Goal: Information Seeking & Learning: Learn about a topic

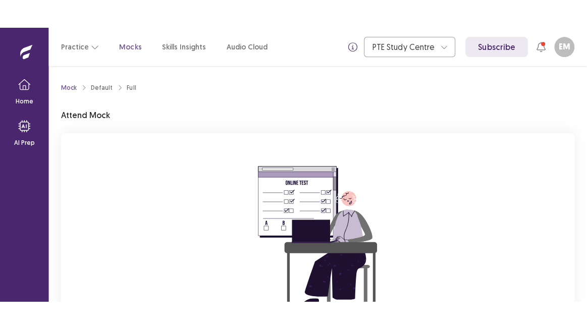
scroll to position [126, 0]
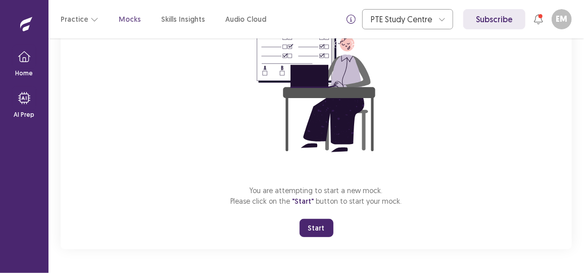
click at [317, 227] on button "Start" at bounding box center [316, 228] width 34 height 18
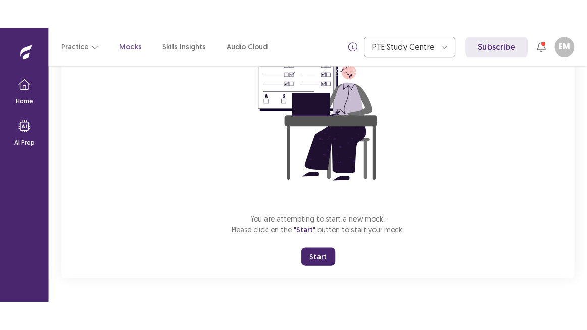
scroll to position [68, 0]
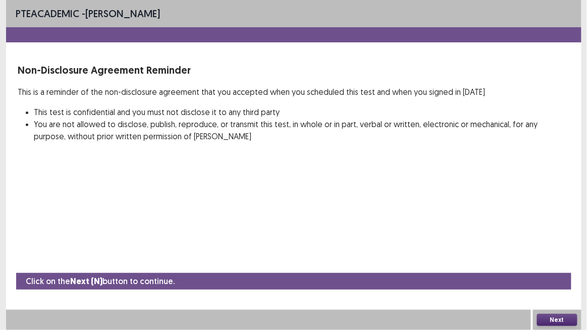
click at [549, 272] on button "Next" at bounding box center [557, 320] width 40 height 12
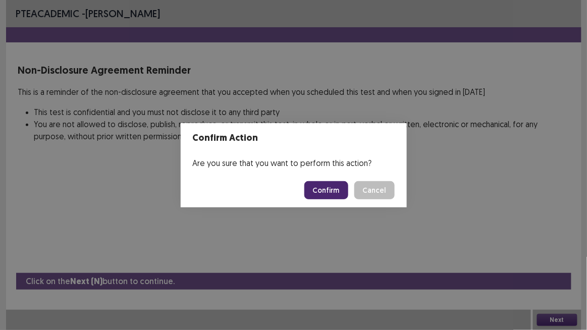
click at [330, 186] on button "Confirm" at bounding box center [326, 190] width 44 height 18
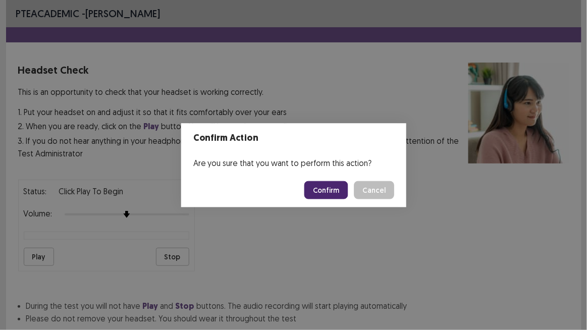
scroll to position [69, 0]
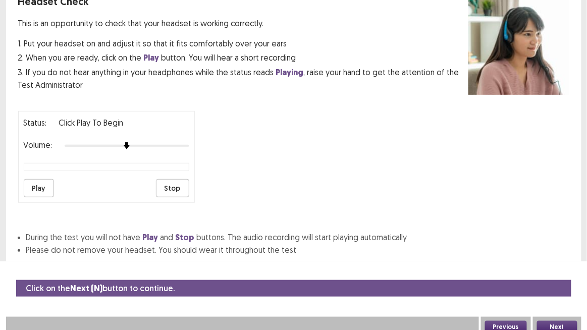
click at [27, 185] on button "Play" at bounding box center [39, 188] width 30 height 18
click at [560, 272] on button "Next" at bounding box center [557, 327] width 40 height 12
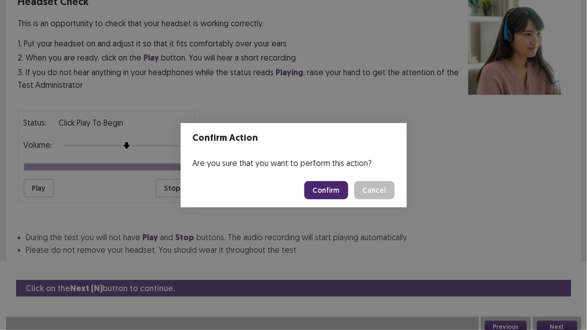
click at [331, 186] on button "Confirm" at bounding box center [326, 190] width 44 height 18
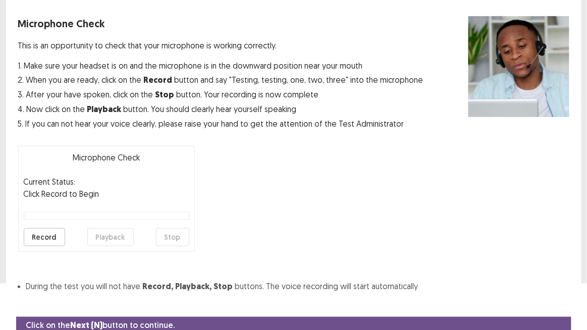
scroll to position [46, 0]
click at [44, 239] on button "Record" at bounding box center [44, 237] width 41 height 18
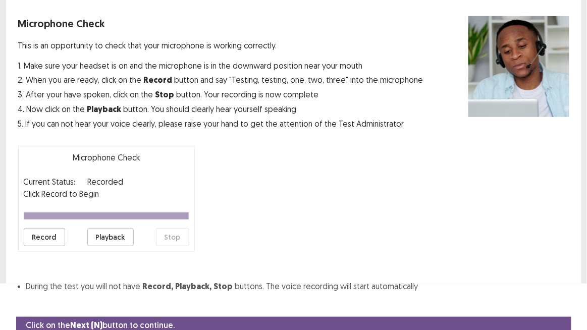
click at [108, 233] on button "Playback" at bounding box center [110, 237] width 46 height 18
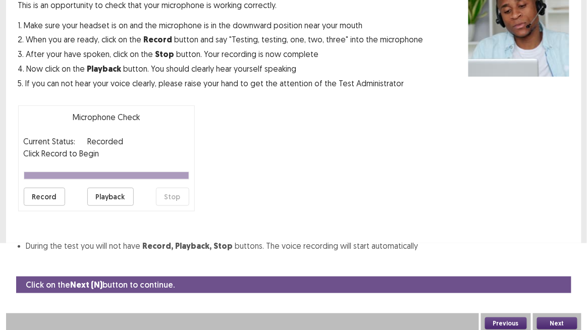
click at [232, 234] on div "Microphone Check This is an opportunity to check that your microphone is workin…" at bounding box center [293, 114] width 551 height 277
click at [44, 197] on button "Record" at bounding box center [44, 197] width 41 height 18
click at [169, 200] on button "Stop" at bounding box center [172, 197] width 33 height 18
click at [102, 181] on div "Microphone Check Current Status: Recorded Click Record to Begin Record Playback…" at bounding box center [106, 159] width 177 height 106
click at [107, 198] on button "Playback" at bounding box center [110, 197] width 46 height 18
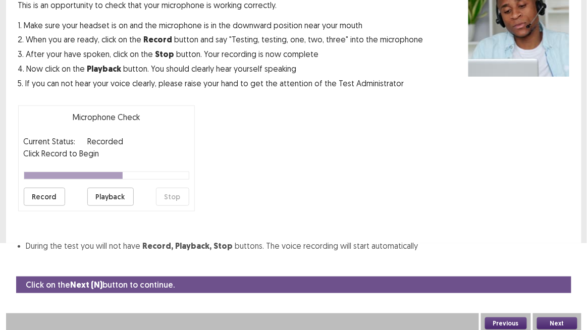
click at [557, 272] on button "Next" at bounding box center [557, 324] width 40 height 12
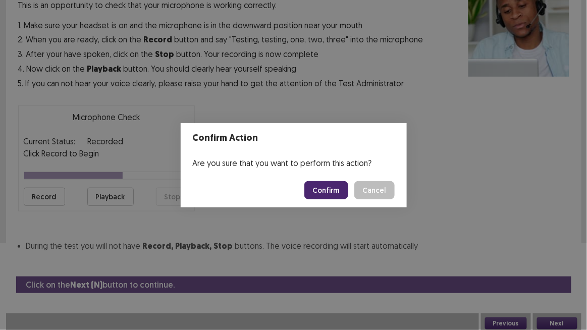
click at [313, 181] on button "Confirm" at bounding box center [326, 190] width 44 height 18
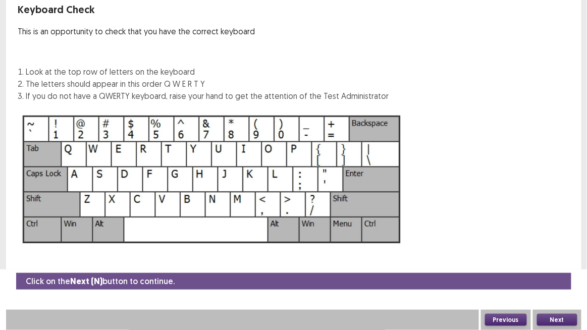
scroll to position [60, 0]
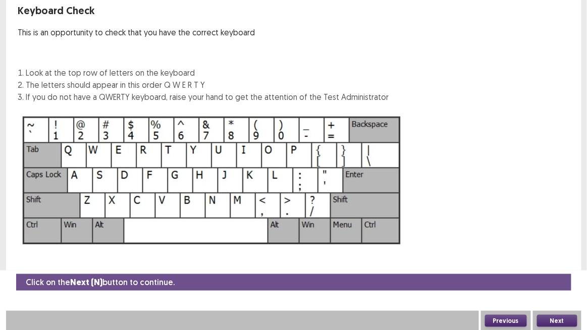
click at [546, 272] on button "Next" at bounding box center [557, 321] width 40 height 12
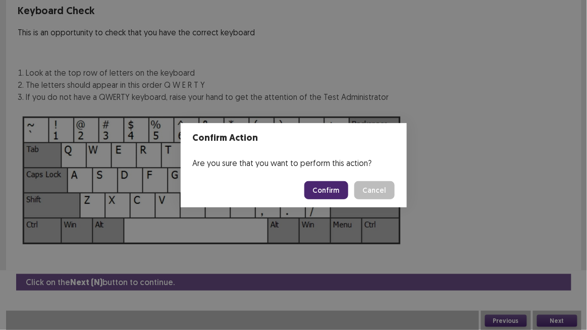
click at [335, 191] on button "Confirm" at bounding box center [326, 190] width 44 height 18
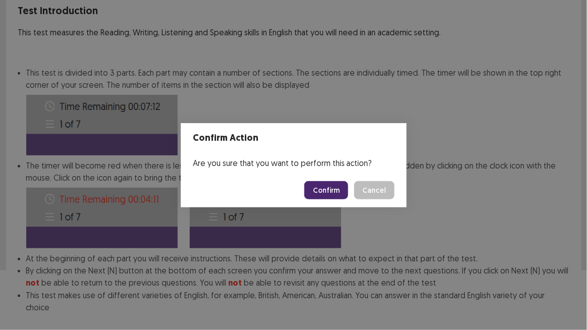
scroll to position [111, 0]
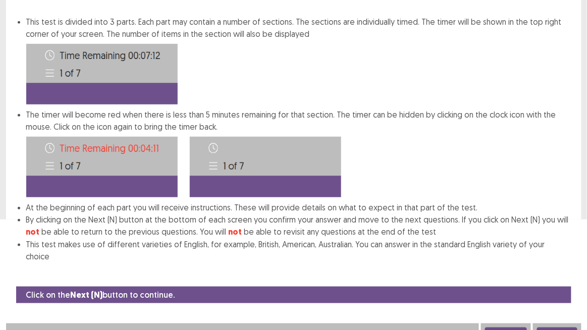
click at [564, 272] on button "Next" at bounding box center [557, 334] width 40 height 12
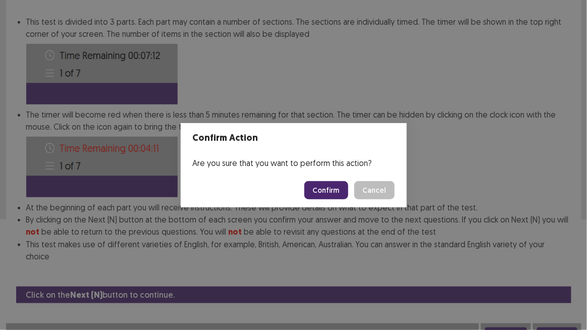
click at [322, 192] on button "Confirm" at bounding box center [326, 190] width 44 height 18
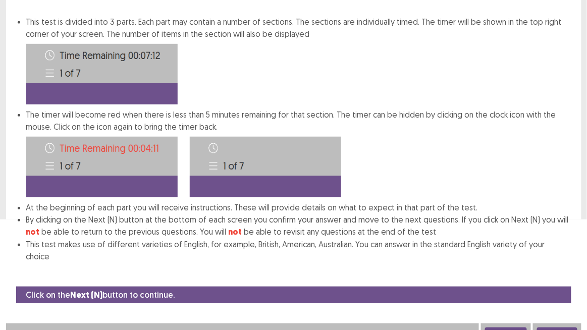
scroll to position [15, 0]
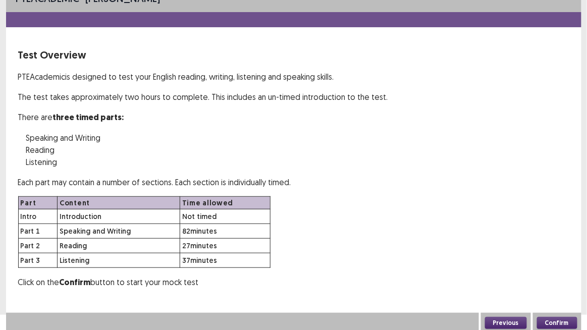
click at [566, 272] on button "Confirm" at bounding box center [557, 323] width 40 height 12
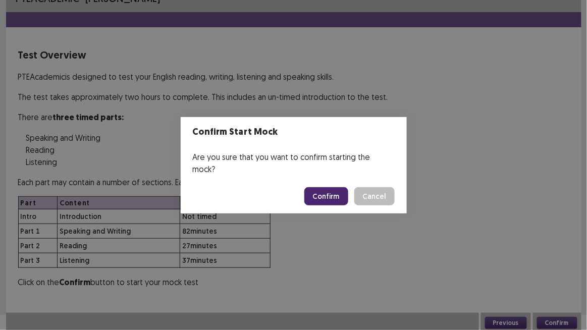
click at [318, 187] on button "Confirm" at bounding box center [326, 196] width 44 height 18
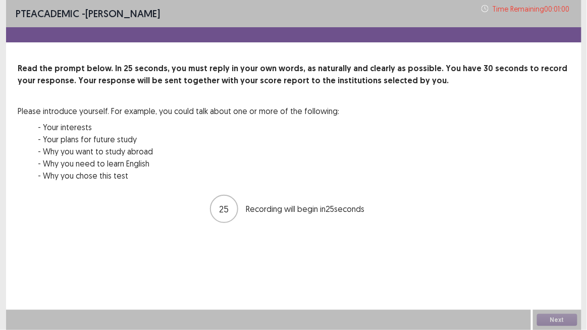
scroll to position [0, 0]
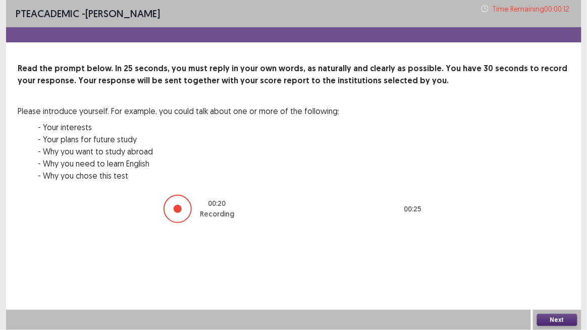
click at [556, 272] on button "Next" at bounding box center [557, 320] width 40 height 12
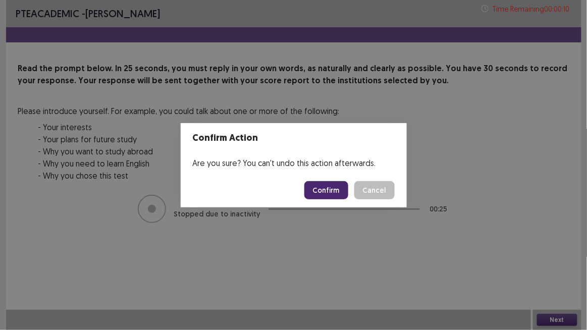
click at [333, 192] on button "Confirm" at bounding box center [326, 190] width 44 height 18
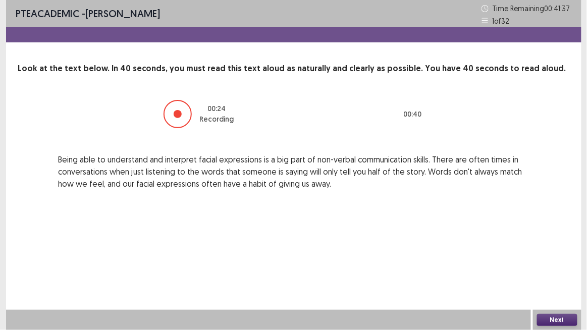
click at [560, 272] on button "Next" at bounding box center [557, 320] width 40 height 12
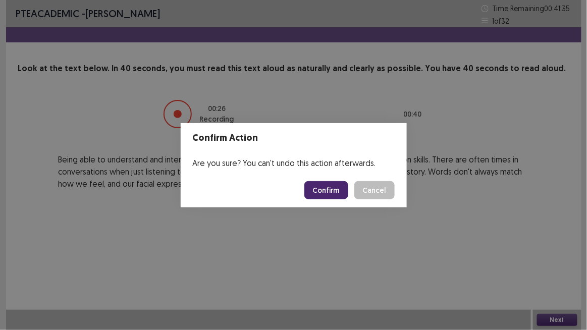
click at [328, 189] on button "Confirm" at bounding box center [326, 190] width 44 height 18
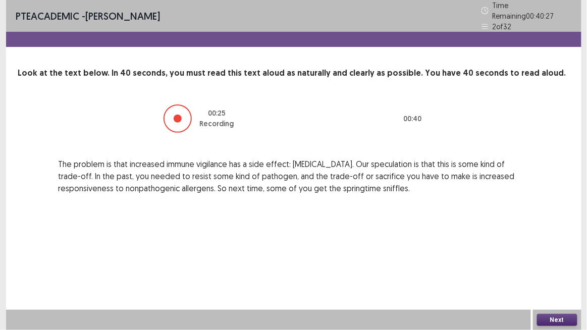
click at [554, 272] on button "Next" at bounding box center [557, 320] width 40 height 12
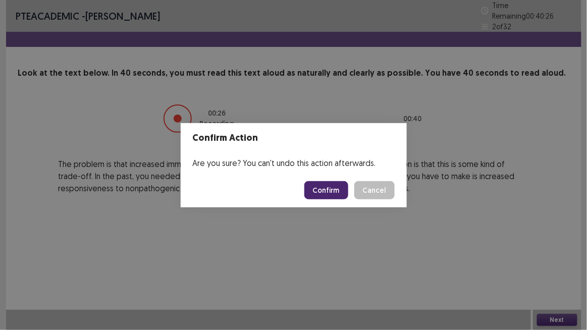
click at [337, 193] on button "Confirm" at bounding box center [326, 190] width 44 height 18
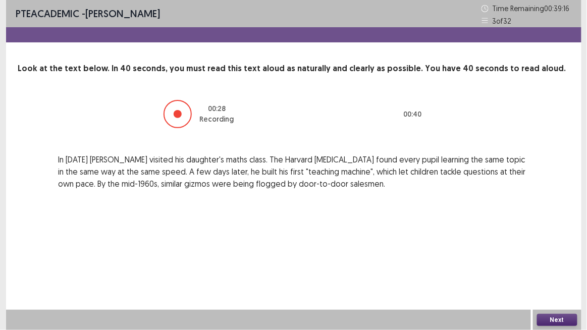
click at [548, 272] on button "Next" at bounding box center [557, 320] width 40 height 12
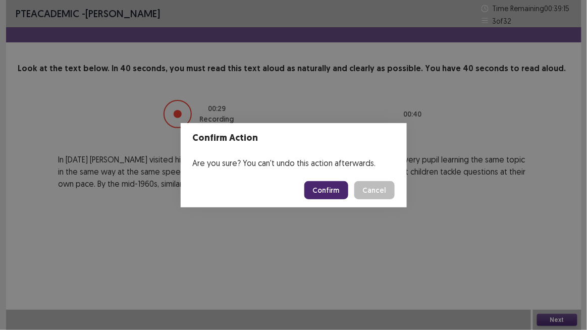
click at [331, 189] on button "Confirm" at bounding box center [326, 190] width 44 height 18
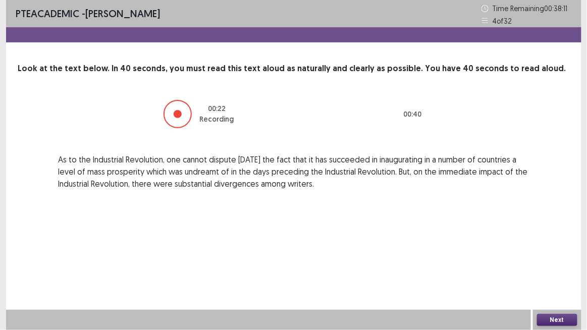
click at [558, 272] on button "Next" at bounding box center [557, 320] width 40 height 12
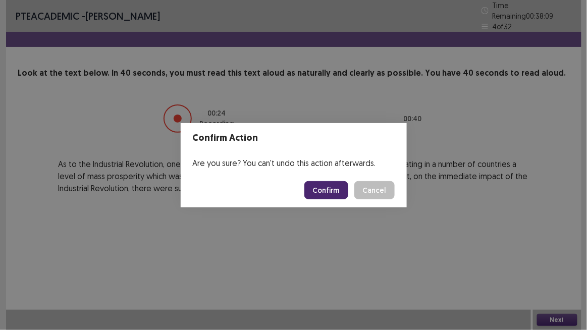
click at [318, 187] on button "Confirm" at bounding box center [326, 190] width 44 height 18
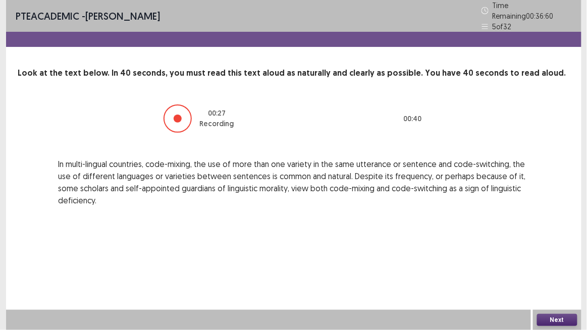
click at [561, 272] on button "Next" at bounding box center [557, 320] width 40 height 12
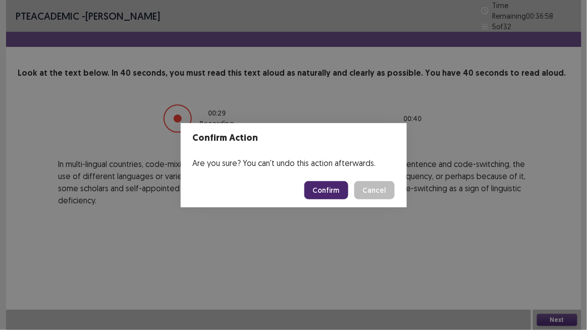
click at [324, 182] on button "Confirm" at bounding box center [326, 190] width 44 height 18
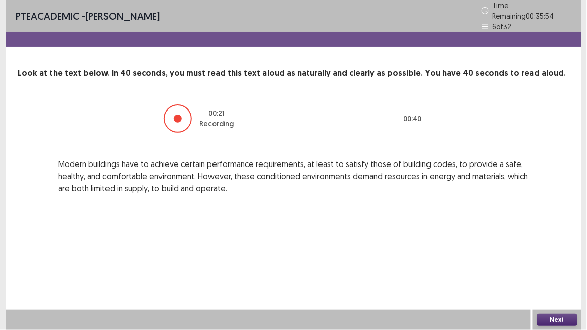
click at [543, 272] on button "Next" at bounding box center [557, 320] width 40 height 12
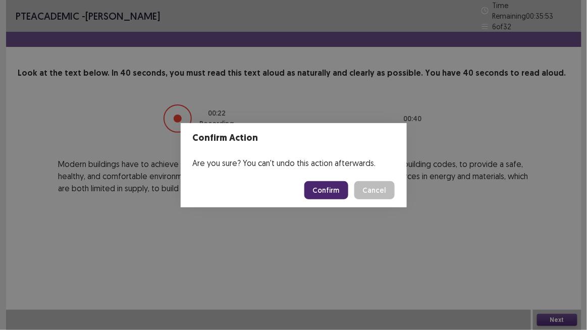
click at [330, 190] on button "Confirm" at bounding box center [326, 190] width 44 height 18
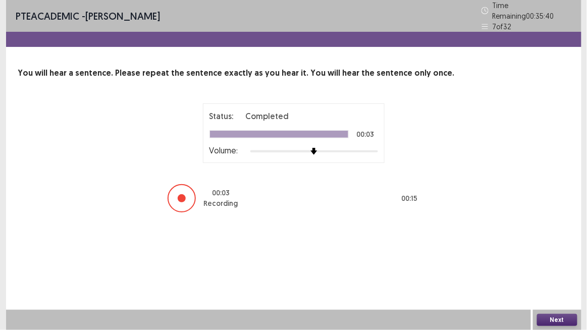
click at [566, 272] on button "Next" at bounding box center [557, 320] width 40 height 12
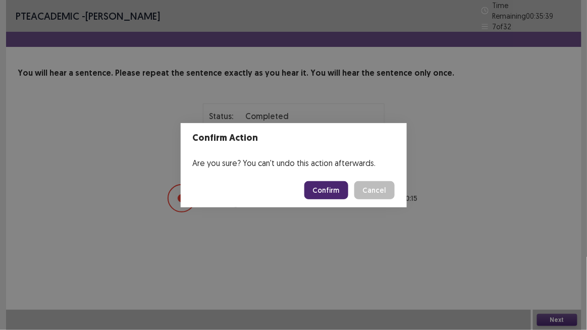
click at [335, 193] on button "Confirm" at bounding box center [326, 190] width 44 height 18
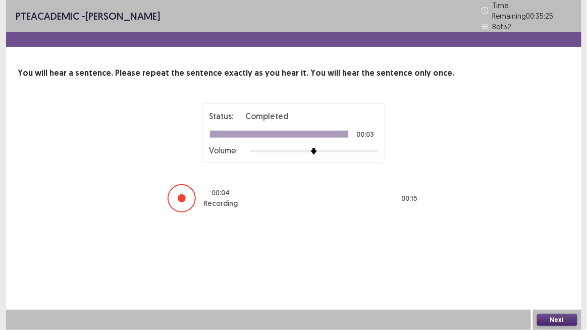
click at [554, 272] on button "Next" at bounding box center [557, 320] width 40 height 12
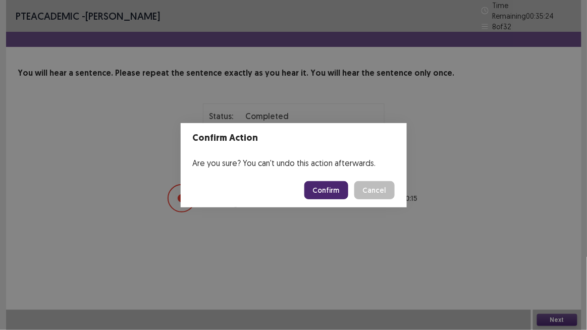
click at [320, 193] on button "Confirm" at bounding box center [326, 190] width 44 height 18
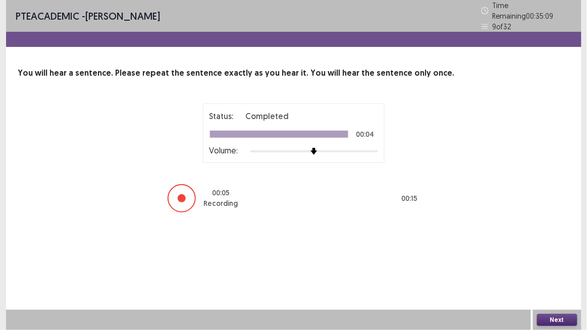
click at [553, 272] on button "Next" at bounding box center [557, 320] width 40 height 12
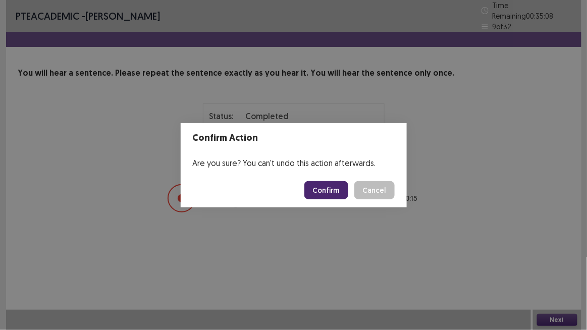
click at [335, 190] on button "Confirm" at bounding box center [326, 190] width 44 height 18
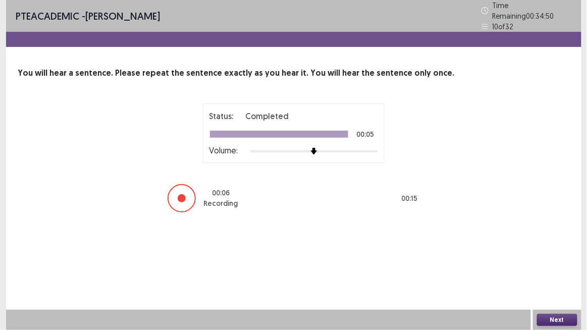
click at [544, 272] on button "Next" at bounding box center [557, 320] width 40 height 12
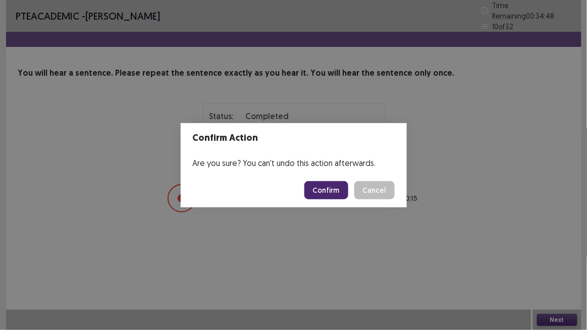
click at [336, 187] on button "Confirm" at bounding box center [326, 190] width 44 height 18
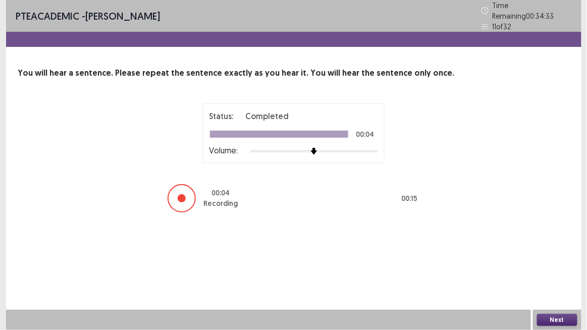
click at [560, 272] on button "Next" at bounding box center [557, 320] width 40 height 12
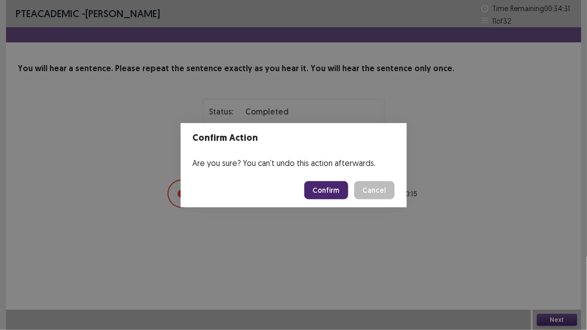
click at [321, 189] on button "Confirm" at bounding box center [326, 190] width 44 height 18
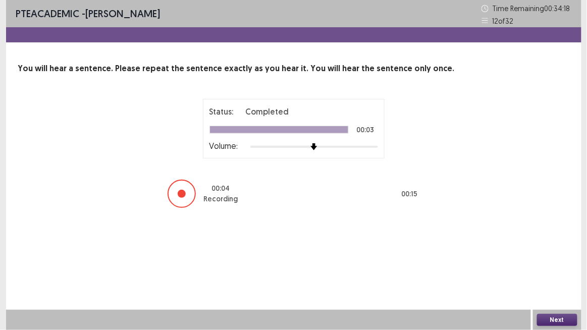
click at [563, 272] on button "Next" at bounding box center [557, 320] width 40 height 12
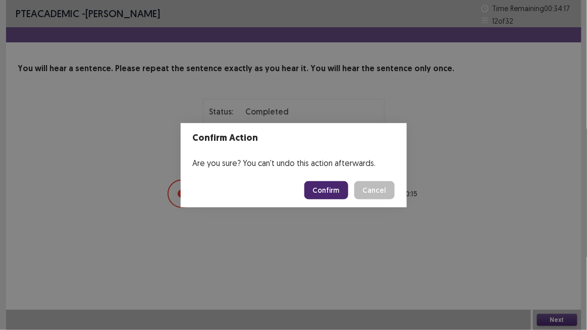
click at [323, 198] on button "Confirm" at bounding box center [326, 190] width 44 height 18
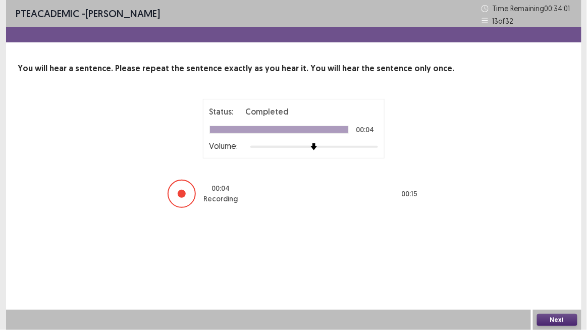
click at [554, 272] on button "Next" at bounding box center [557, 320] width 40 height 12
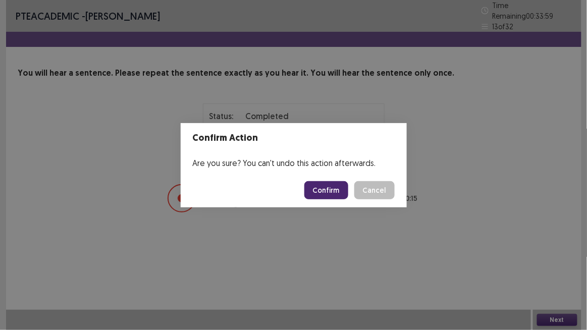
click at [335, 191] on button "Confirm" at bounding box center [326, 190] width 44 height 18
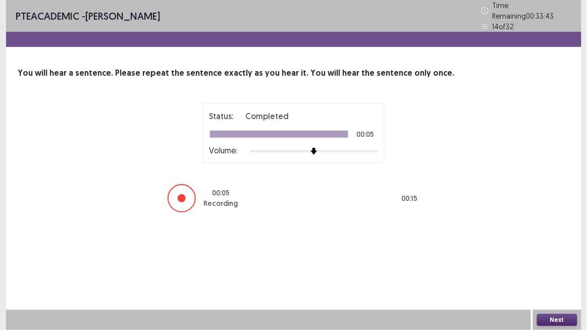
click at [549, 272] on button "Next" at bounding box center [557, 320] width 40 height 12
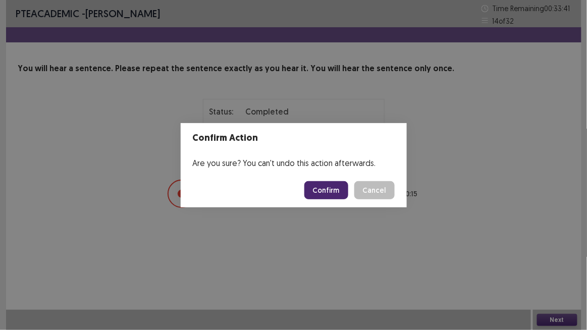
click at [320, 192] on button "Confirm" at bounding box center [326, 190] width 44 height 18
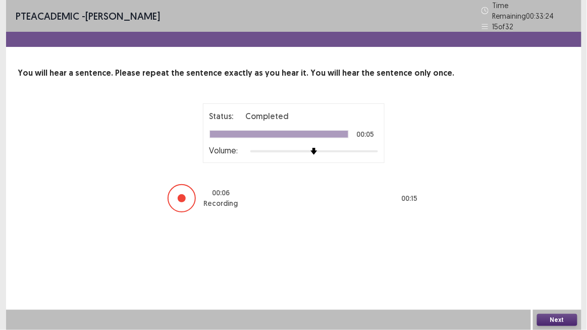
click at [562, 272] on button "Next" at bounding box center [557, 320] width 40 height 12
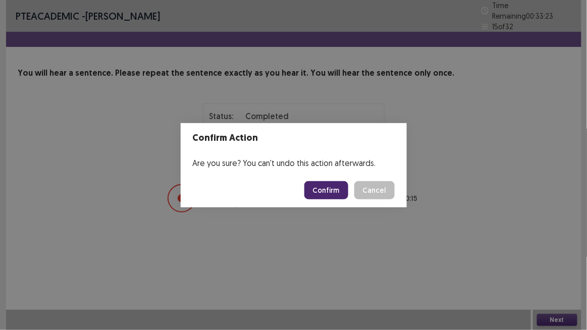
click at [333, 188] on button "Confirm" at bounding box center [326, 190] width 44 height 18
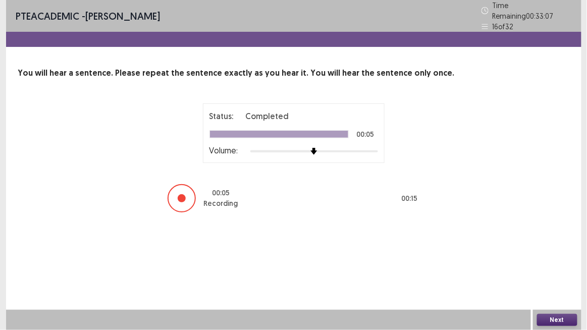
click at [565, 272] on button "Next" at bounding box center [557, 320] width 40 height 12
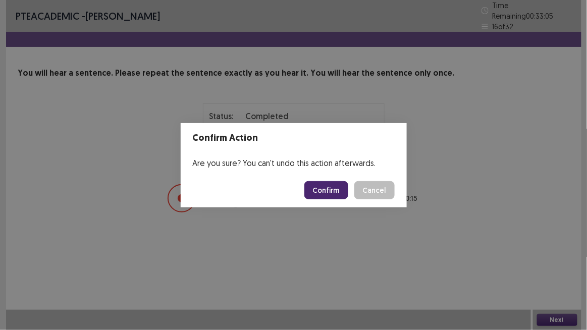
click at [330, 195] on button "Confirm" at bounding box center [326, 190] width 44 height 18
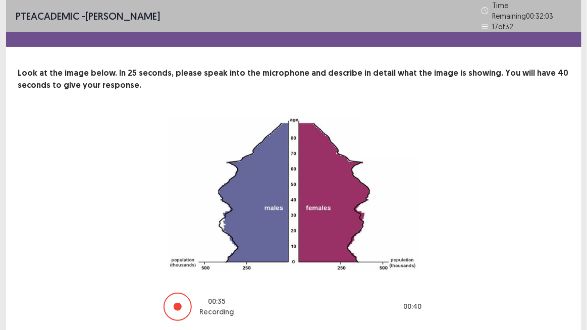
scroll to position [31, 0]
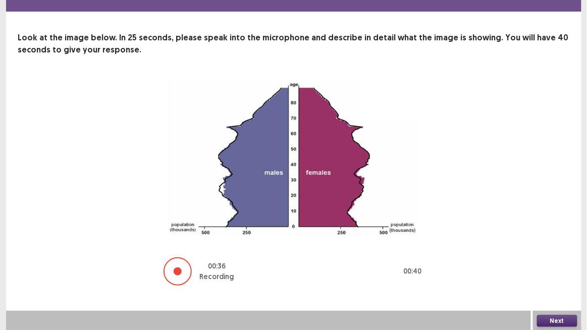
click at [546, 272] on button "Next" at bounding box center [557, 321] width 40 height 12
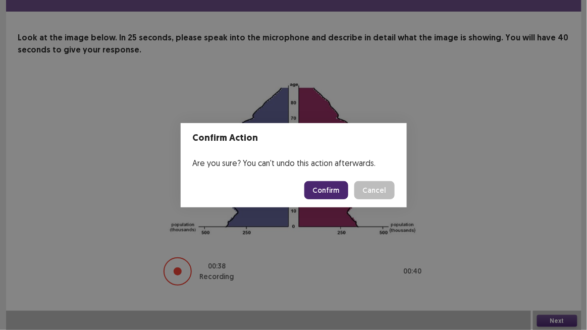
click at [335, 189] on button "Confirm" at bounding box center [326, 190] width 44 height 18
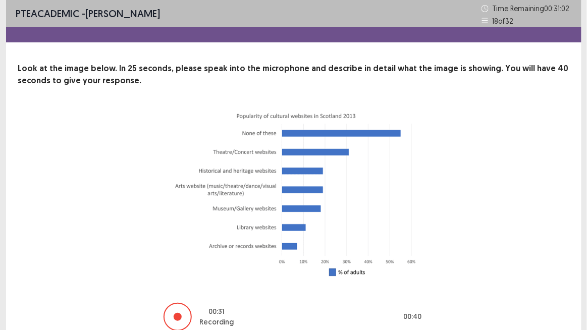
scroll to position [45, 0]
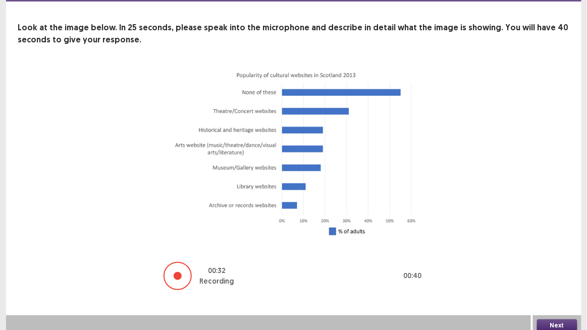
click at [563, 272] on button "Next" at bounding box center [557, 326] width 40 height 12
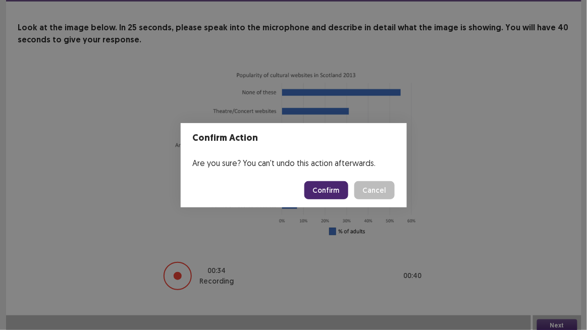
click at [343, 195] on button "Confirm" at bounding box center [326, 190] width 44 height 18
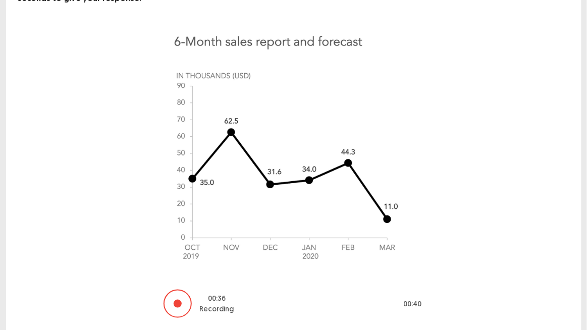
scroll to position [115, 0]
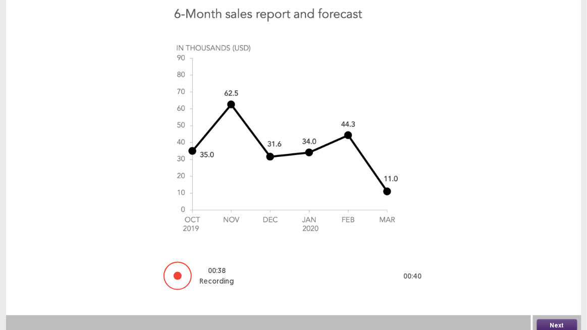
click at [562, 272] on button "Next" at bounding box center [557, 326] width 40 height 12
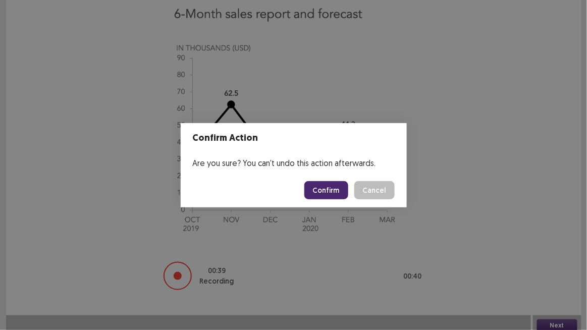
click at [322, 188] on button "Confirm" at bounding box center [326, 190] width 44 height 18
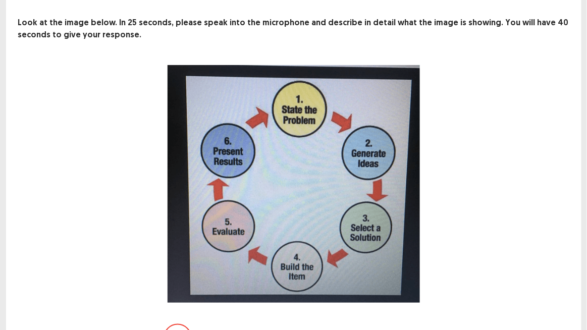
scroll to position [113, 0]
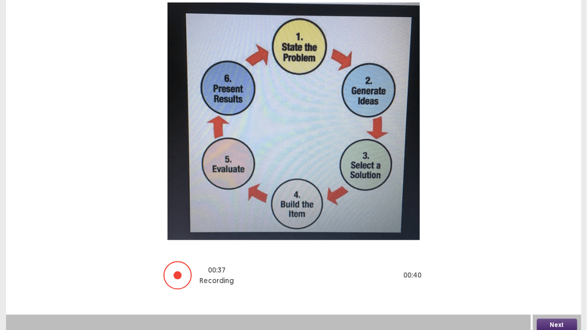
click at [559, 272] on button "Next" at bounding box center [557, 325] width 40 height 12
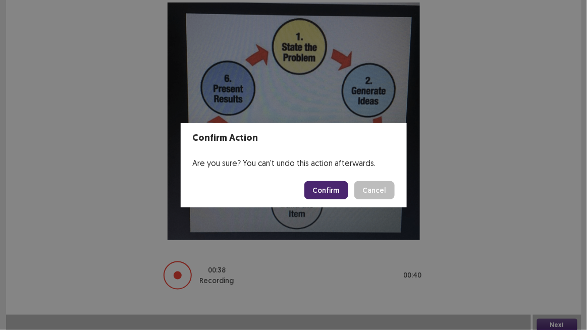
click at [331, 190] on button "Confirm" at bounding box center [326, 190] width 44 height 18
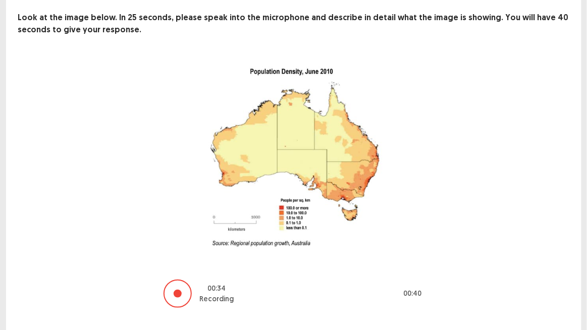
scroll to position [74, 0]
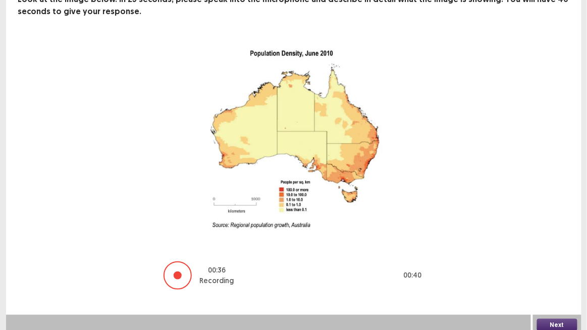
click at [552, 272] on button "Next" at bounding box center [557, 325] width 40 height 12
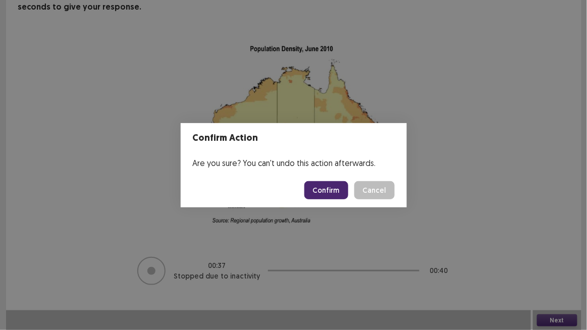
click at [326, 188] on button "Confirm" at bounding box center [326, 190] width 44 height 18
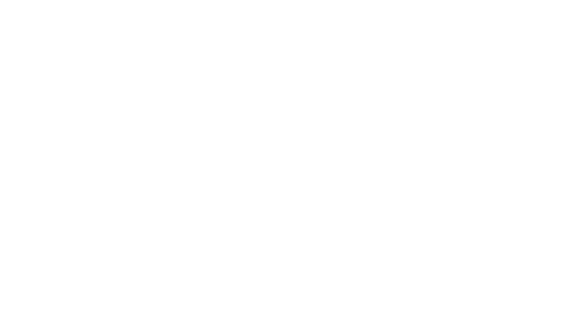
scroll to position [0, 0]
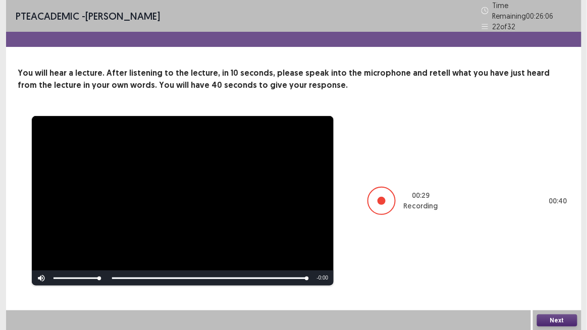
click at [551, 272] on button "Next" at bounding box center [557, 321] width 40 height 12
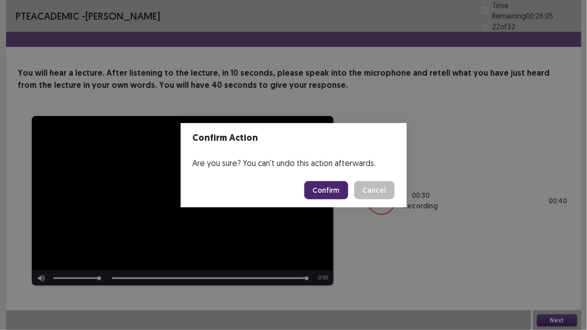
click at [330, 190] on button "Confirm" at bounding box center [326, 190] width 44 height 18
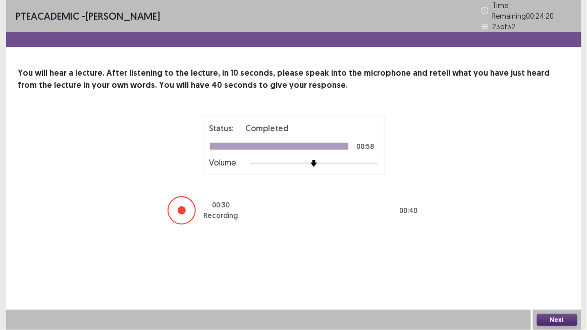
click at [547, 272] on button "Next" at bounding box center [557, 320] width 40 height 12
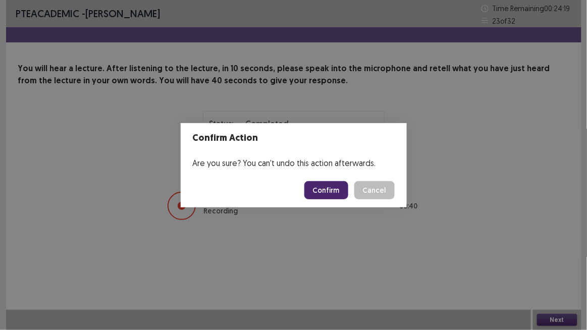
click at [331, 187] on button "Confirm" at bounding box center [326, 190] width 44 height 18
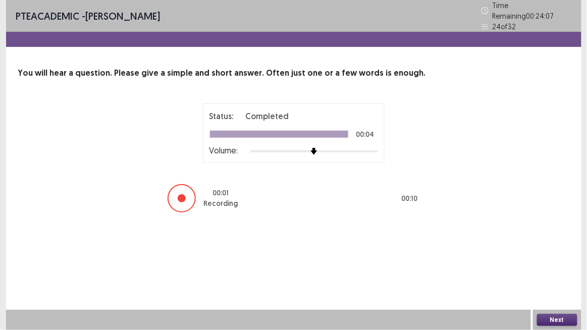
click at [551, 272] on button "Next" at bounding box center [557, 320] width 40 height 12
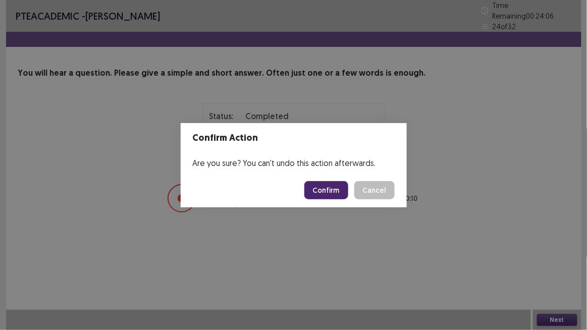
click at [320, 188] on button "Confirm" at bounding box center [326, 190] width 44 height 18
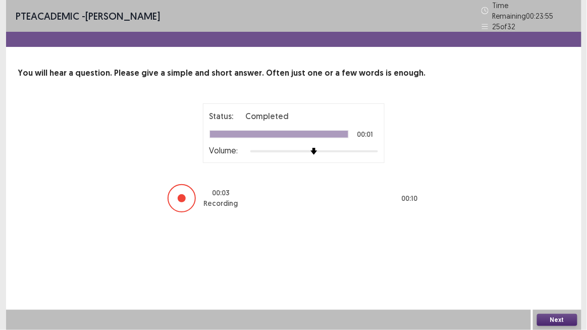
click at [573, 272] on button "Next" at bounding box center [557, 320] width 40 height 12
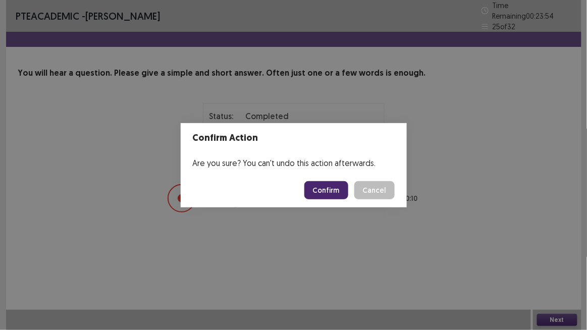
click at [329, 193] on button "Confirm" at bounding box center [326, 190] width 44 height 18
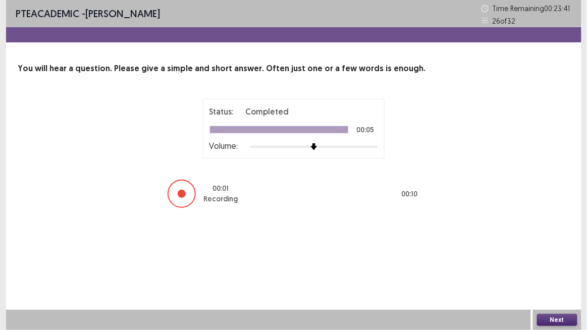
click at [561, 272] on button "Next" at bounding box center [557, 320] width 40 height 12
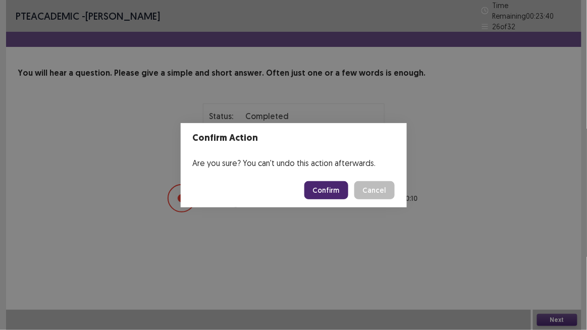
click at [321, 180] on footer "Confirm Cancel" at bounding box center [294, 190] width 226 height 34
click at [322, 188] on button "Confirm" at bounding box center [326, 190] width 44 height 18
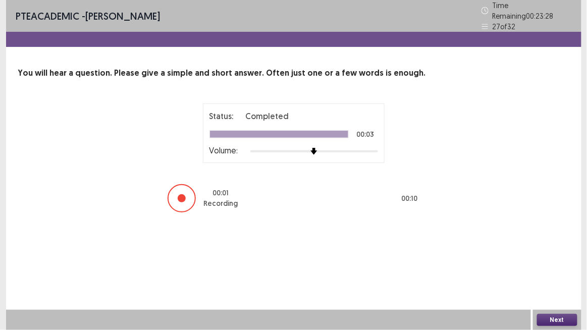
click at [553, 272] on button "Next" at bounding box center [557, 320] width 40 height 12
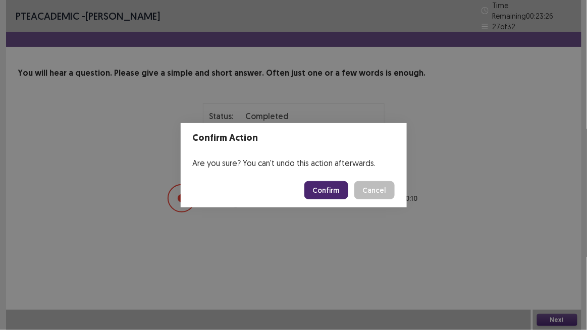
click at [325, 192] on button "Confirm" at bounding box center [326, 190] width 44 height 18
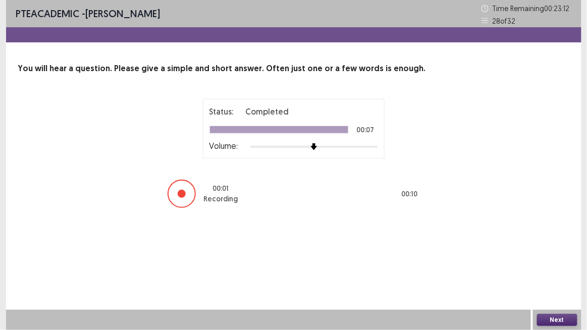
click at [553, 272] on button "Next" at bounding box center [557, 320] width 40 height 12
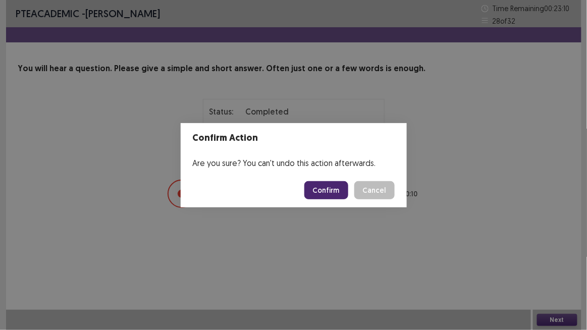
click at [325, 191] on button "Confirm" at bounding box center [326, 190] width 44 height 18
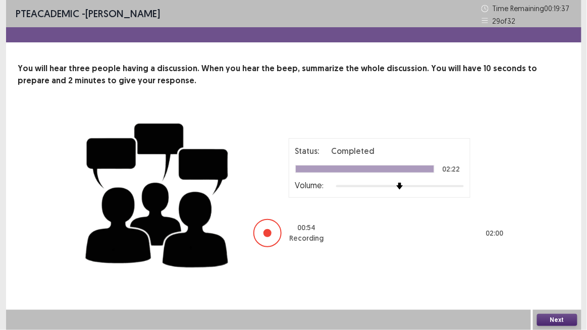
click at [553, 272] on button "Next" at bounding box center [557, 320] width 40 height 12
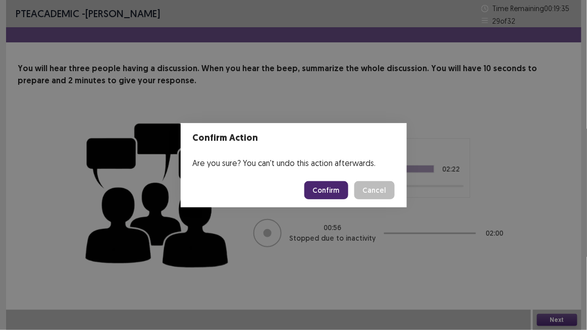
click at [328, 189] on button "Confirm" at bounding box center [326, 190] width 44 height 18
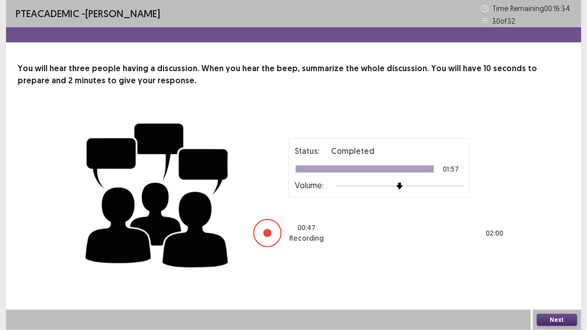
click at [557, 272] on button "Next" at bounding box center [557, 320] width 40 height 12
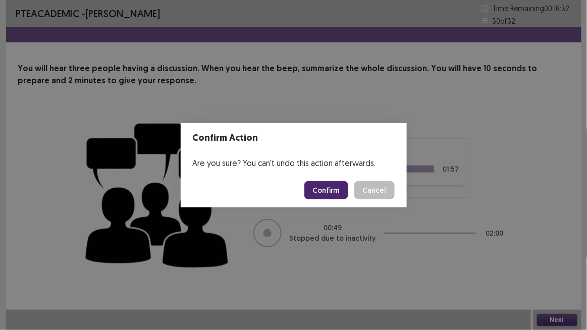
click at [330, 194] on button "Confirm" at bounding box center [326, 190] width 44 height 18
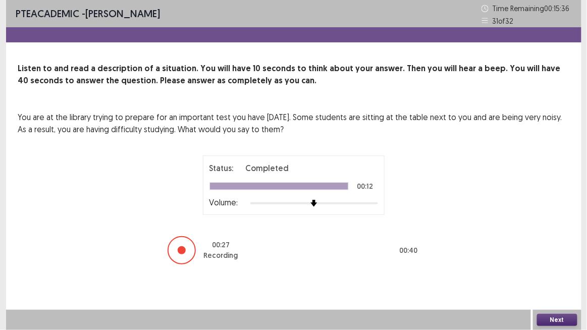
click at [558, 272] on button "Next" at bounding box center [557, 320] width 40 height 12
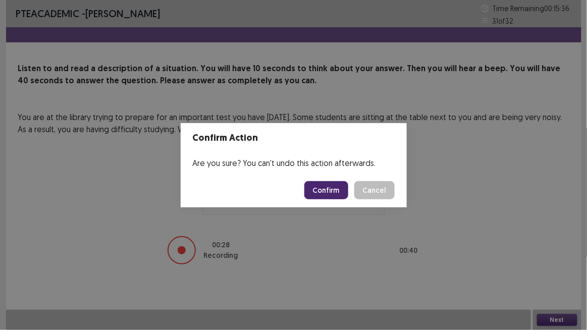
click at [330, 197] on button "Confirm" at bounding box center [326, 190] width 44 height 18
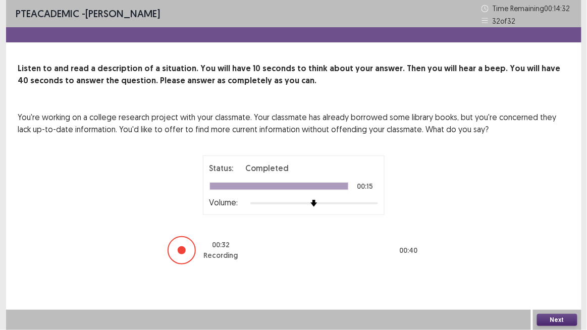
click at [563, 272] on button "Next" at bounding box center [557, 320] width 40 height 12
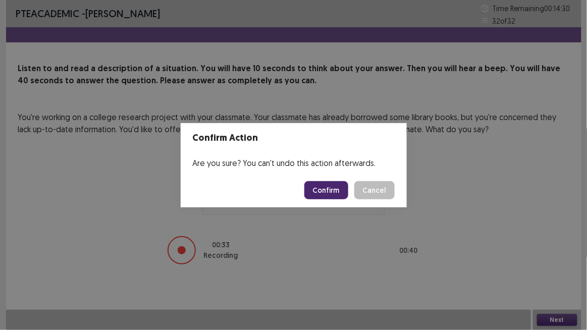
click at [328, 198] on button "Confirm" at bounding box center [326, 190] width 44 height 18
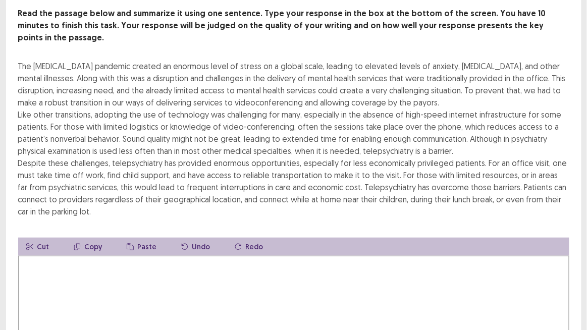
scroll to position [59, 0]
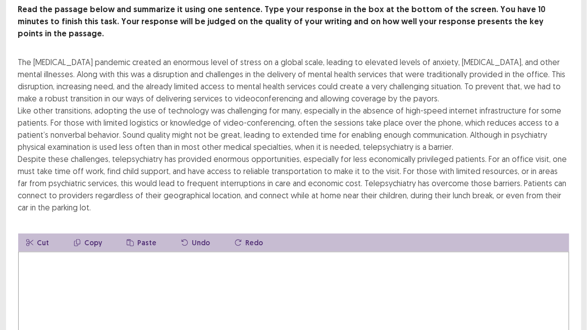
click at [152, 257] on textarea at bounding box center [293, 307] width 551 height 111
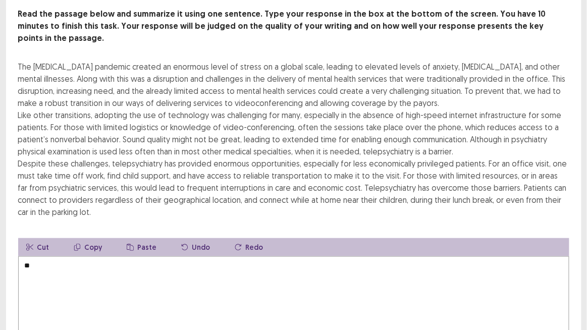
type textarea "*"
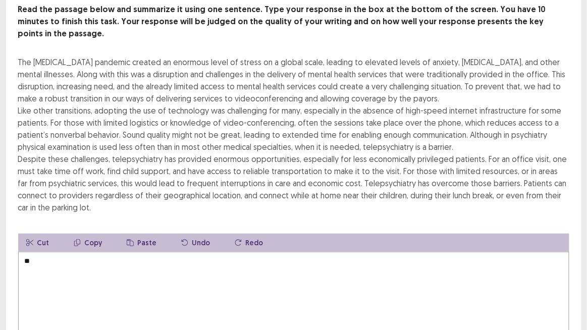
type textarea "*"
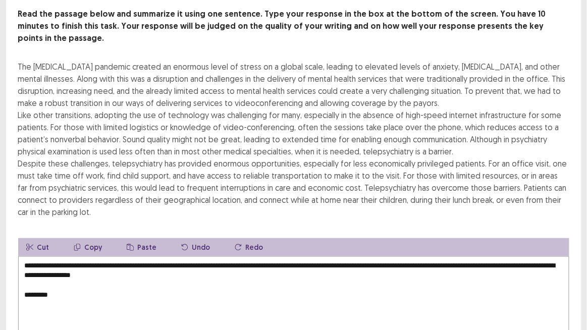
click at [478, 256] on textarea "**********" at bounding box center [293, 311] width 551 height 111
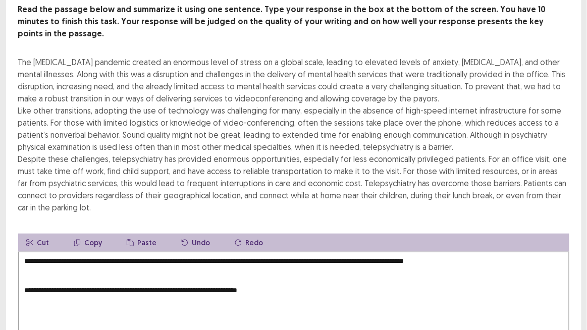
click at [75, 272] on textarea "**********" at bounding box center [293, 307] width 551 height 111
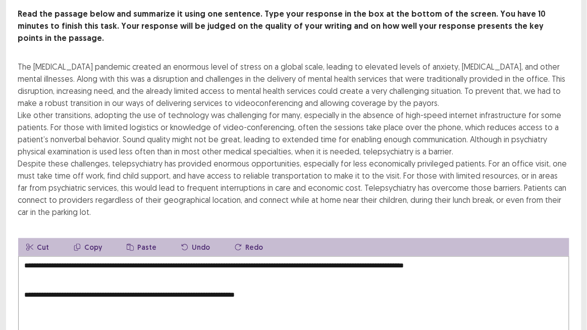
click at [484, 256] on textarea "**********" at bounding box center [293, 311] width 551 height 111
click at [42, 272] on textarea "**********" at bounding box center [293, 311] width 551 height 111
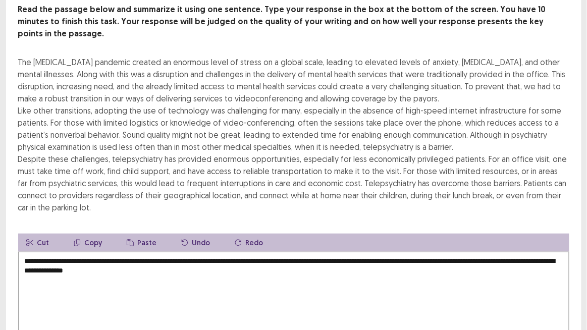
click at [171, 262] on textarea "**********" at bounding box center [293, 307] width 551 height 111
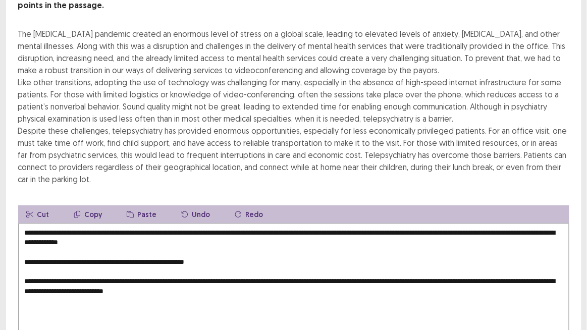
scroll to position [87, 0]
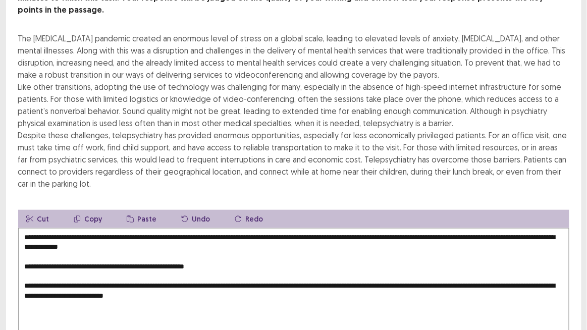
click at [219, 248] on textarea "**********" at bounding box center [293, 283] width 551 height 111
click at [257, 252] on textarea "**********" at bounding box center [293, 283] width 551 height 111
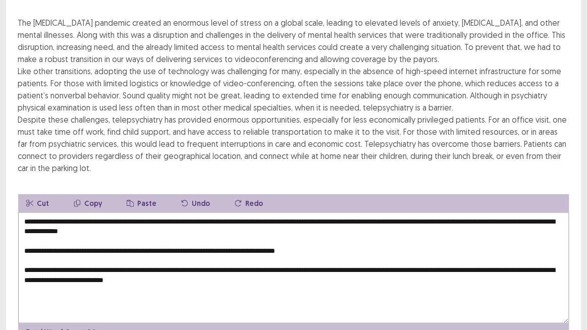
scroll to position [98, 0]
type textarea "**********"
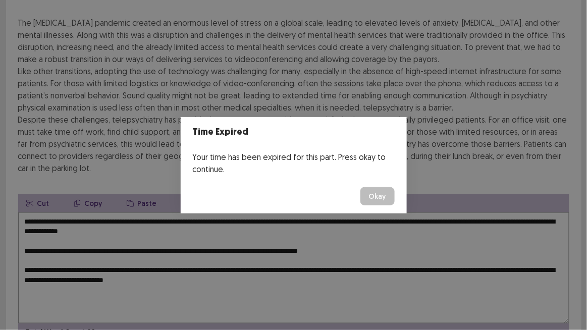
click at [360, 187] on button "Okay" at bounding box center [377, 196] width 34 height 18
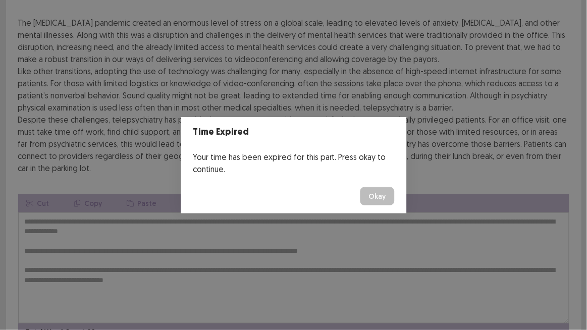
scroll to position [142, 0]
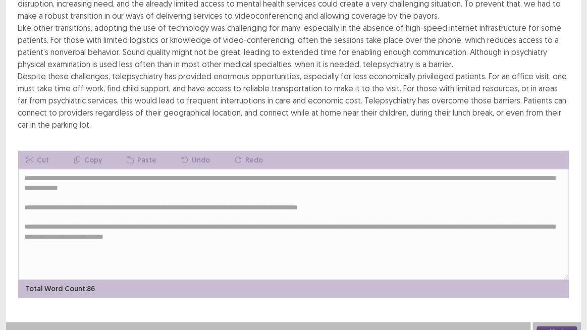
click at [557, 272] on button "Next" at bounding box center [557, 333] width 40 height 12
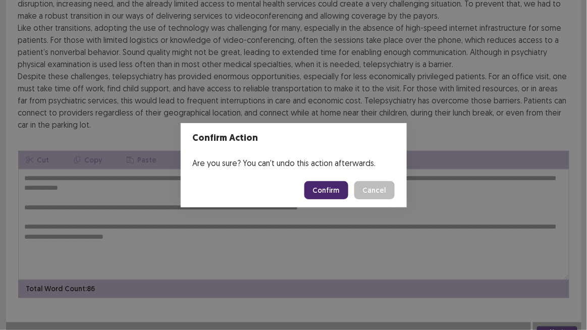
click at [333, 182] on button "Confirm" at bounding box center [326, 190] width 44 height 18
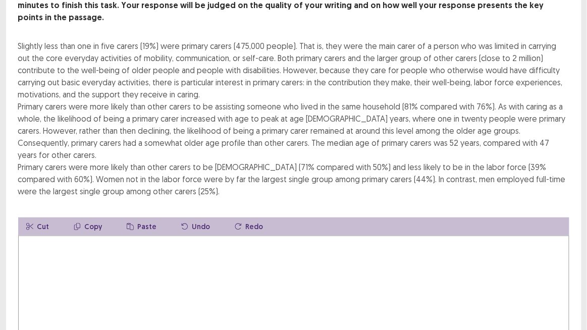
scroll to position [42, 0]
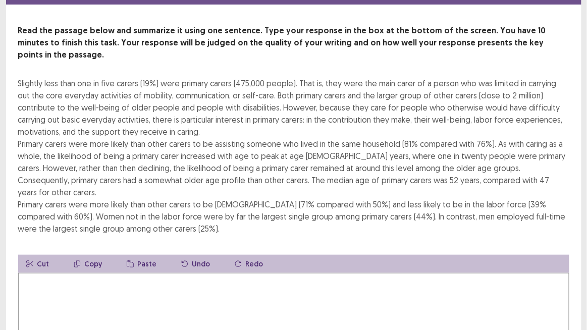
click at [135, 272] on textarea at bounding box center [293, 328] width 551 height 111
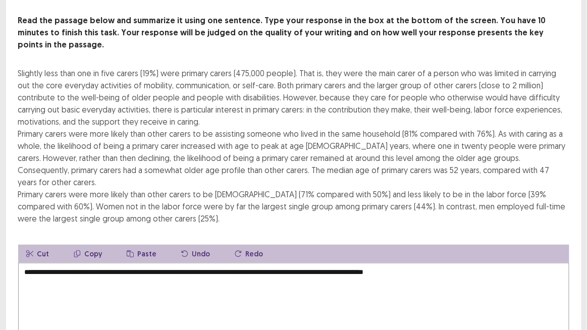
scroll to position [46, 0]
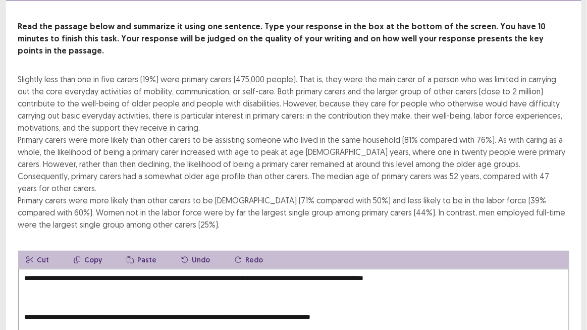
click at [31, 271] on textarea "**********" at bounding box center [293, 324] width 551 height 111
click at [402, 272] on textarea "**********" at bounding box center [293, 324] width 551 height 111
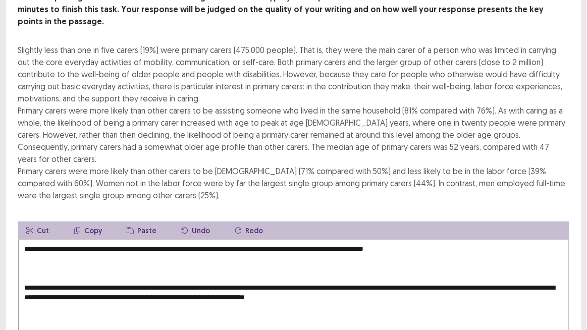
scroll to position [75, 0]
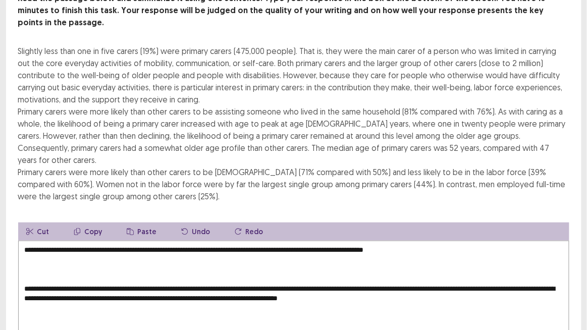
click at [52, 253] on textarea "**********" at bounding box center [293, 296] width 551 height 111
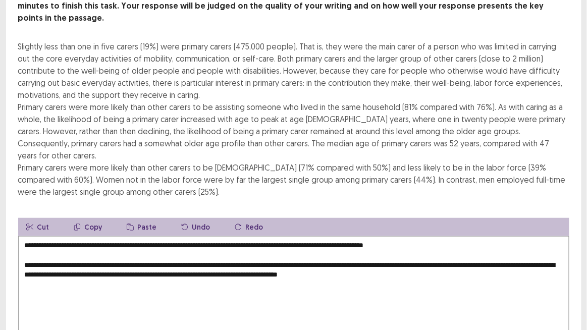
click at [488, 250] on textarea "**********" at bounding box center [293, 291] width 551 height 111
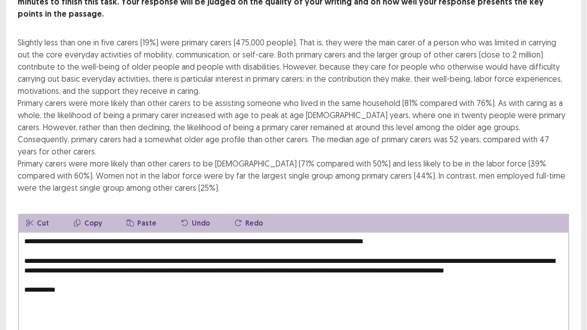
scroll to position [78, 0]
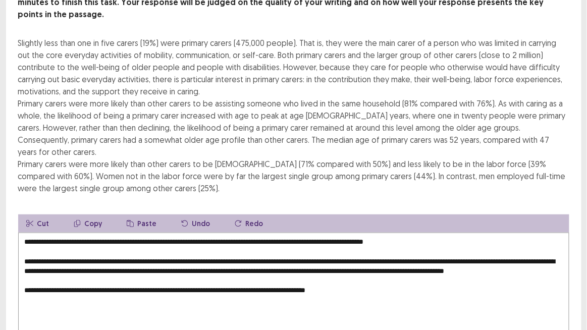
type textarea "**********"
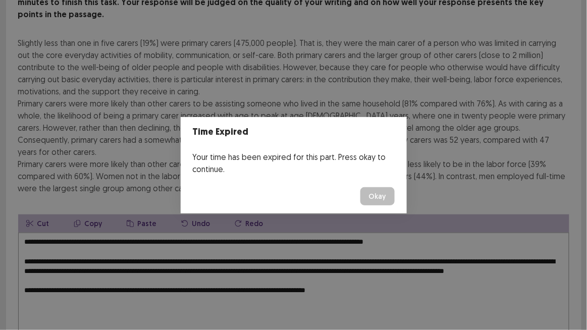
click at [377, 190] on button "Okay" at bounding box center [377, 196] width 34 height 18
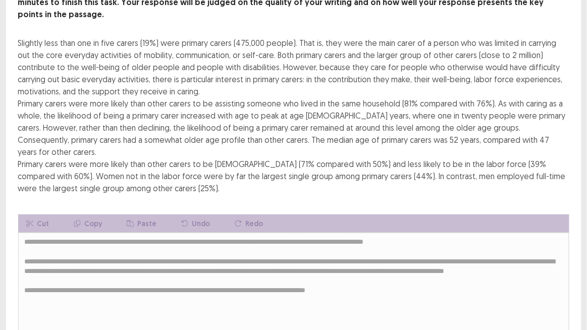
scroll to position [130, 0]
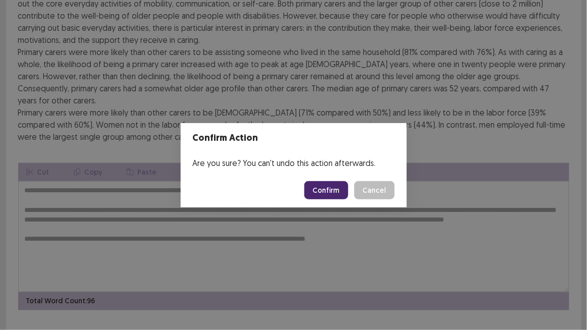
click at [329, 191] on button "Confirm" at bounding box center [326, 190] width 44 height 18
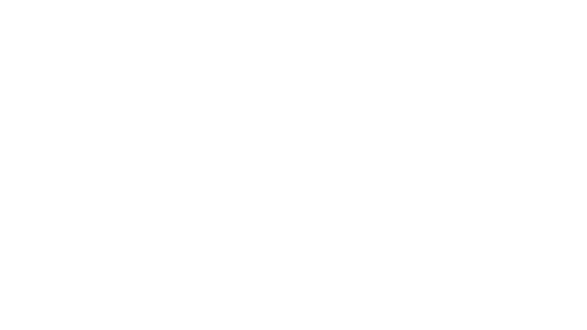
scroll to position [0, 0]
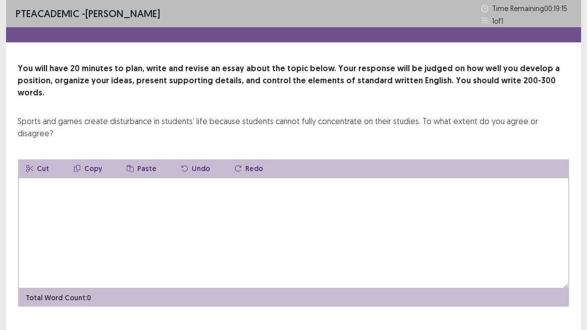
click at [146, 195] on textarea at bounding box center [293, 233] width 551 height 111
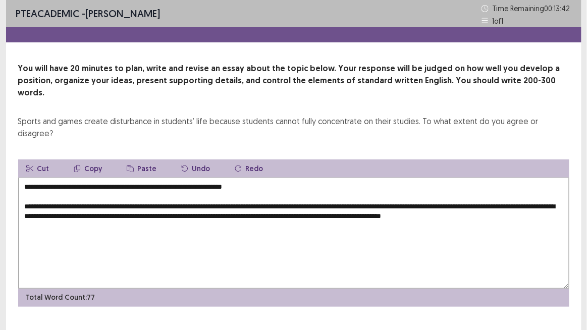
click at [547, 196] on textarea "**********" at bounding box center [293, 233] width 551 height 111
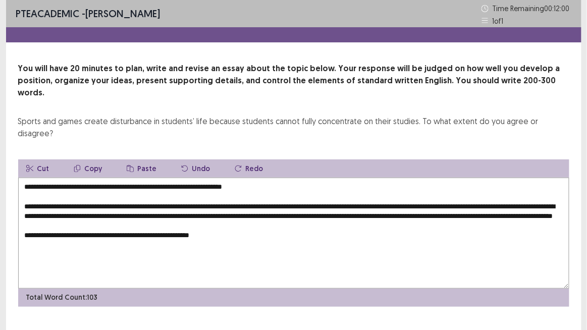
click at [252, 202] on textarea "**********" at bounding box center [293, 233] width 551 height 111
click at [238, 222] on textarea "**********" at bounding box center [293, 233] width 551 height 111
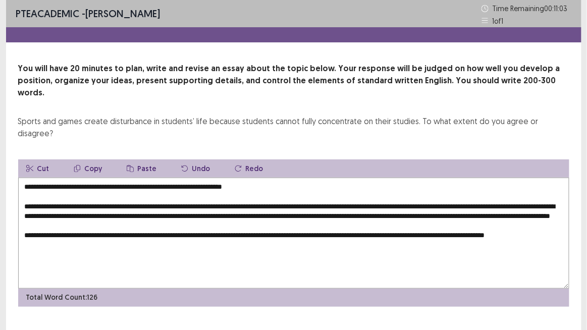
click at [529, 221] on textarea "**********" at bounding box center [293, 233] width 551 height 111
click at [253, 198] on textarea "**********" at bounding box center [293, 233] width 551 height 111
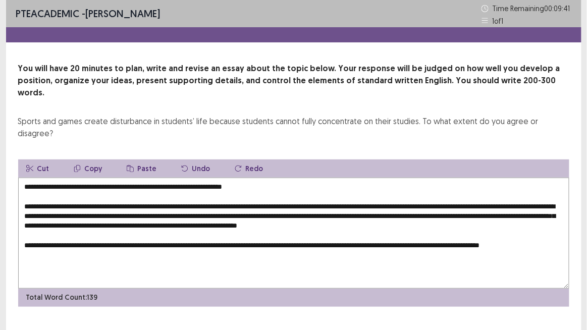
click at [95, 238] on textarea "**********" at bounding box center [293, 233] width 551 height 111
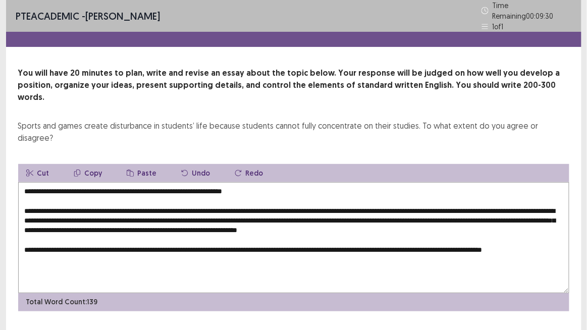
click at [504, 203] on textarea "**********" at bounding box center [293, 237] width 551 height 111
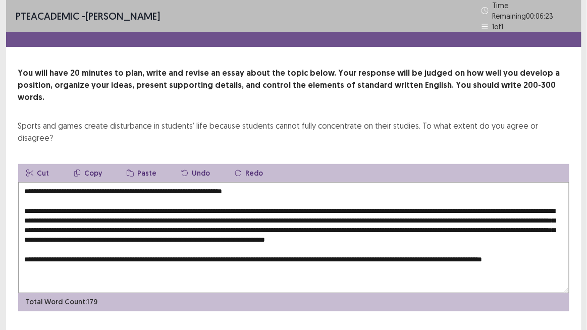
click at [183, 253] on textarea "**********" at bounding box center [293, 237] width 551 height 111
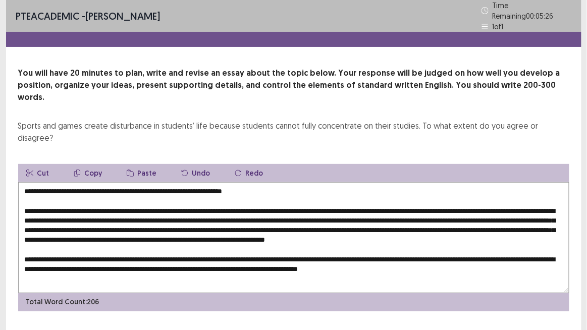
click at [174, 221] on textarea at bounding box center [293, 237] width 551 height 111
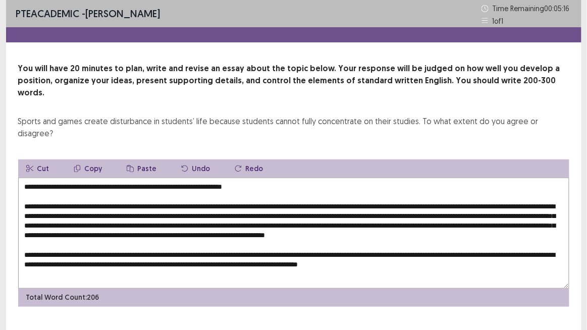
click at [496, 201] on textarea at bounding box center [293, 233] width 551 height 111
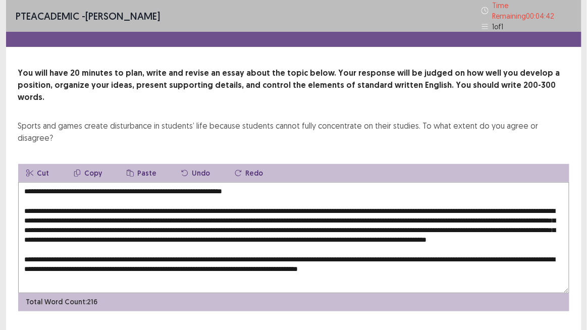
click at [82, 211] on textarea at bounding box center [293, 237] width 551 height 111
click at [166, 211] on textarea at bounding box center [293, 237] width 551 height 111
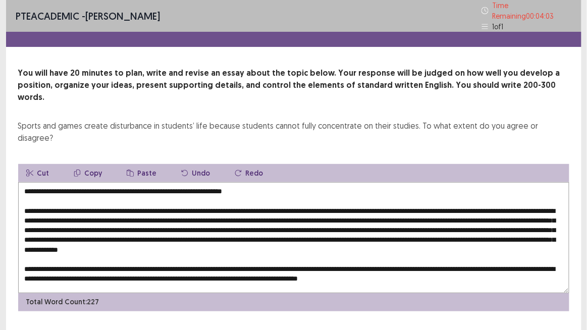
click at [454, 250] on textarea at bounding box center [293, 237] width 551 height 111
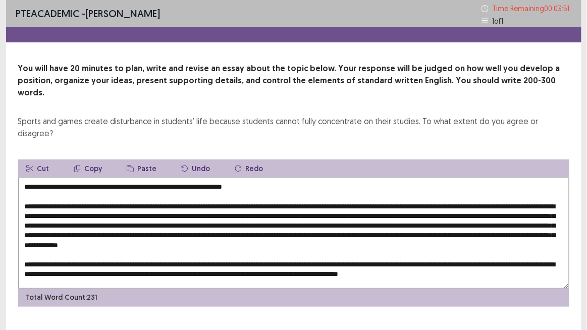
click at [463, 250] on textarea at bounding box center [293, 233] width 551 height 111
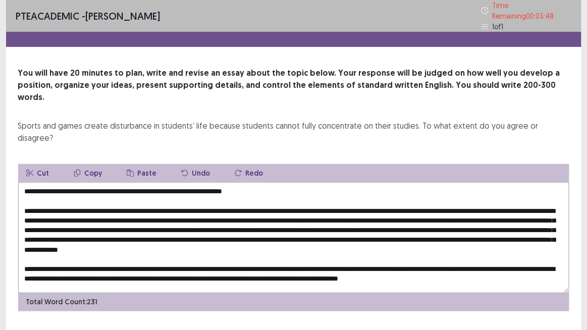
click at [505, 251] on textarea at bounding box center [293, 237] width 551 height 111
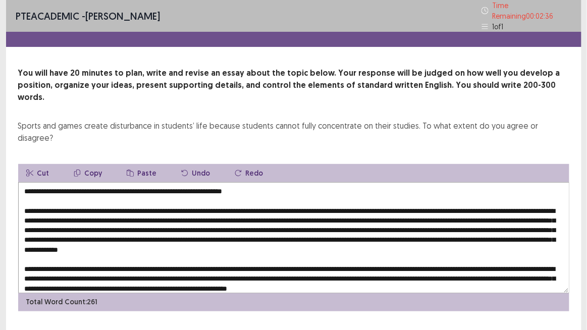
click at [84, 211] on textarea at bounding box center [293, 237] width 551 height 111
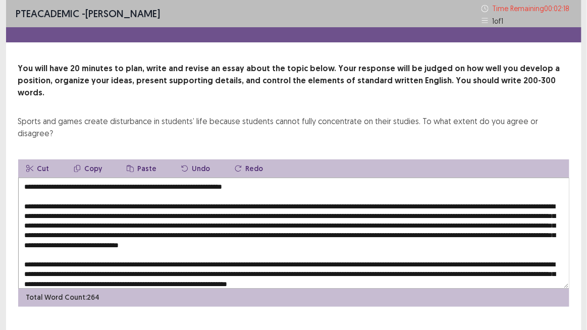
scroll to position [14, 0]
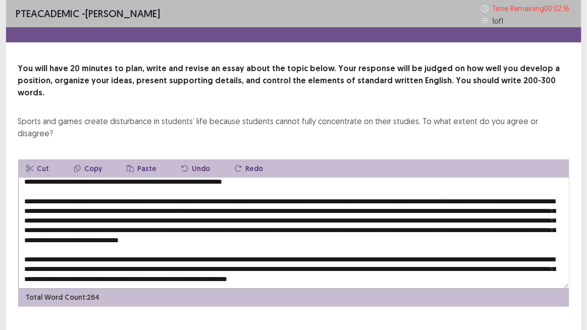
click at [475, 255] on textarea at bounding box center [293, 233] width 551 height 111
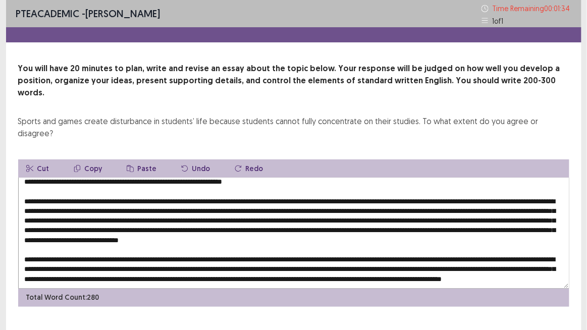
scroll to position [24, 0]
type textarea "**********"
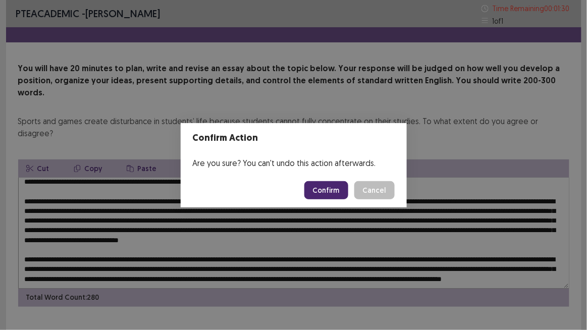
click at [327, 189] on button "Confirm" at bounding box center [326, 190] width 44 height 18
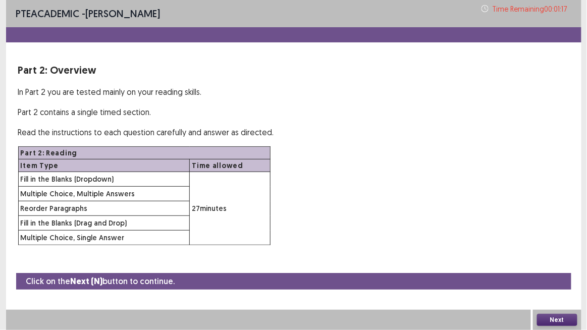
click at [546, 272] on button "Next" at bounding box center [557, 320] width 40 height 12
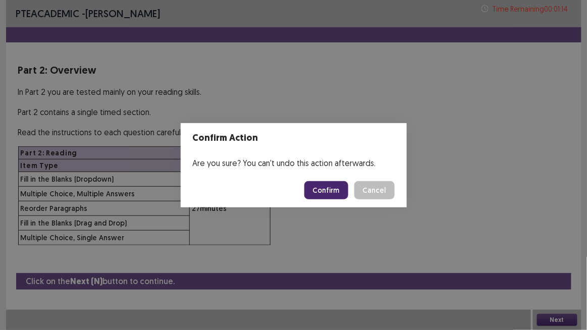
click at [374, 190] on button "Cancel" at bounding box center [374, 190] width 40 height 18
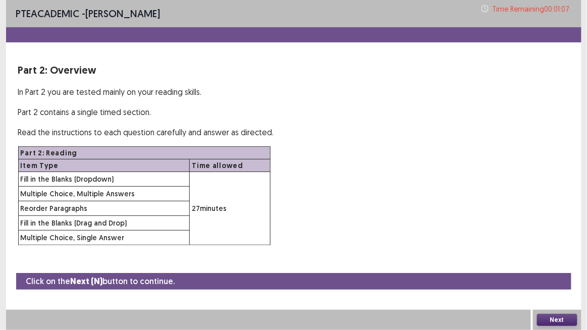
click at [558, 272] on button "Next" at bounding box center [557, 320] width 40 height 12
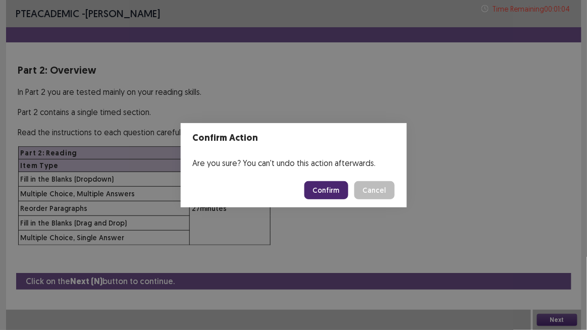
click at [336, 195] on button "Confirm" at bounding box center [326, 190] width 44 height 18
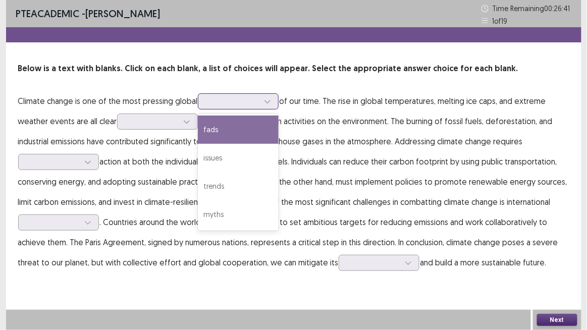
click at [252, 102] on div at bounding box center [233, 101] width 53 height 10
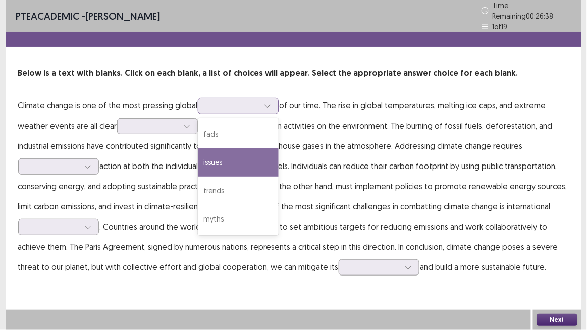
click at [241, 156] on div "issues" at bounding box center [238, 162] width 81 height 28
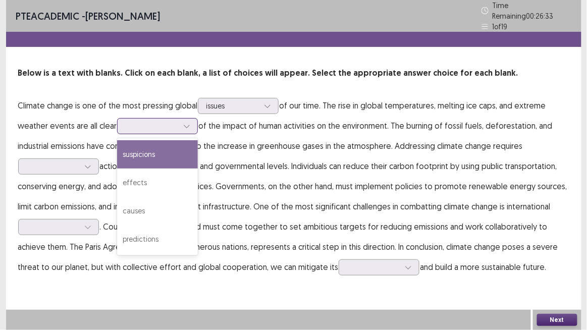
click at [157, 125] on div at bounding box center [152, 126] width 53 height 10
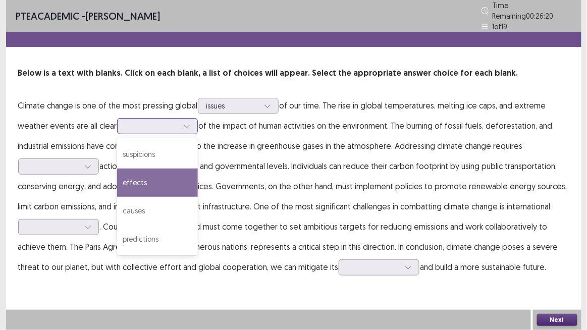
click at [167, 175] on div "effects" at bounding box center [157, 183] width 81 height 28
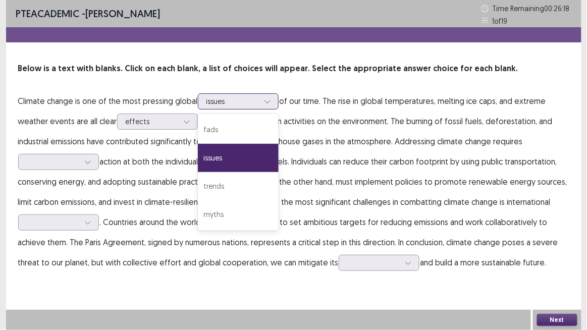
click at [245, 98] on div at bounding box center [233, 101] width 53 height 10
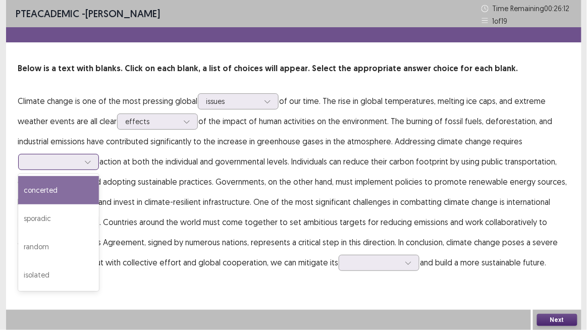
click at [41, 161] on div at bounding box center [53, 162] width 53 height 10
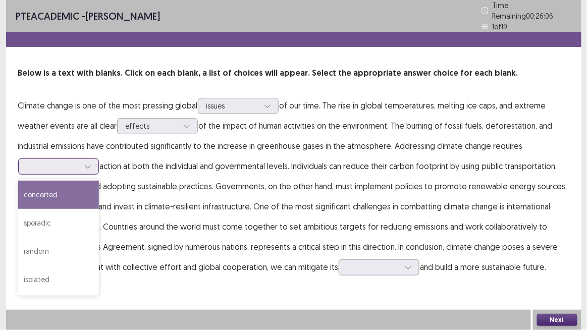
click at [48, 189] on div "concerted" at bounding box center [58, 195] width 81 height 28
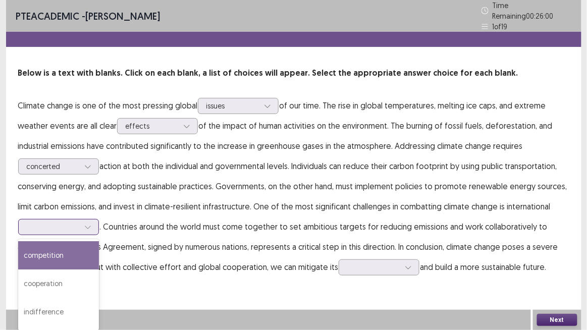
click at [51, 225] on div at bounding box center [53, 227] width 53 height 10
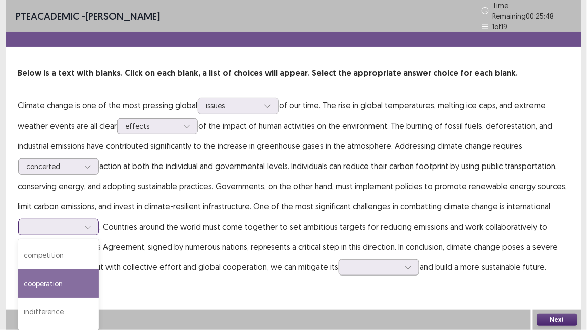
click at [68, 272] on div "cooperation" at bounding box center [58, 284] width 81 height 28
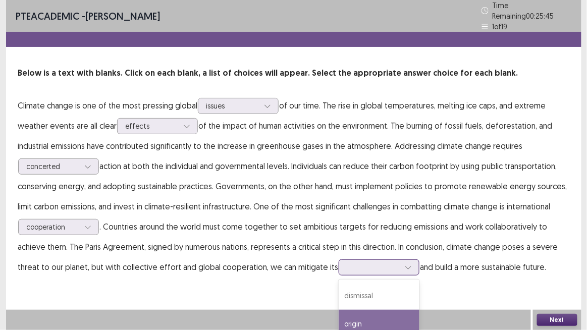
scroll to position [62, 0]
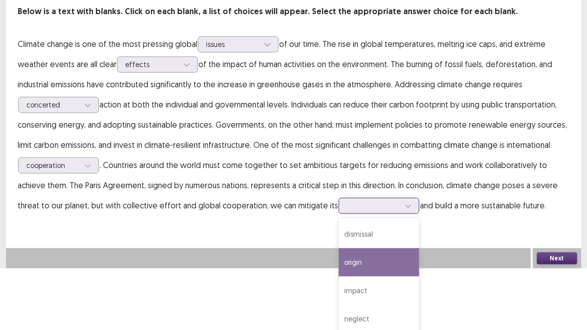
click at [367, 214] on div "4 results available. Use Up and Down to choose options, press Enter to select t…" at bounding box center [379, 206] width 81 height 16
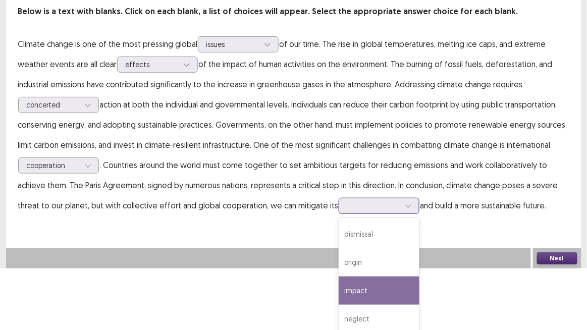
click at [394, 272] on div "impact" at bounding box center [379, 291] width 81 height 28
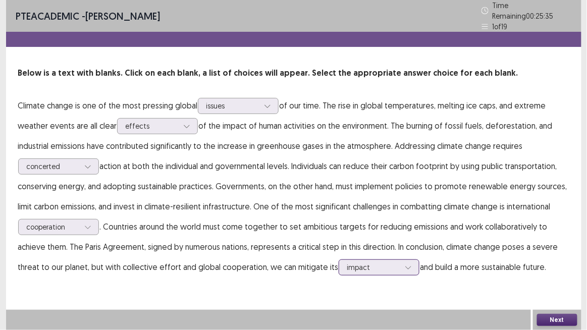
scroll to position [0, 0]
click at [550, 272] on button "Next" at bounding box center [557, 320] width 40 height 12
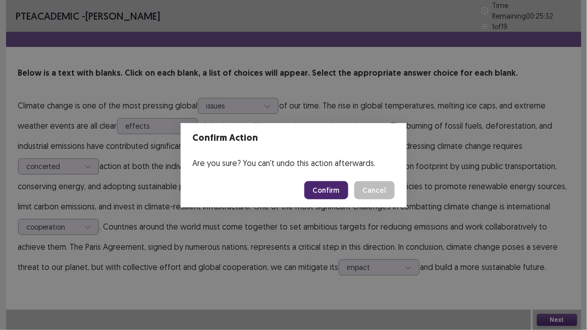
click at [322, 194] on button "Confirm" at bounding box center [326, 190] width 44 height 18
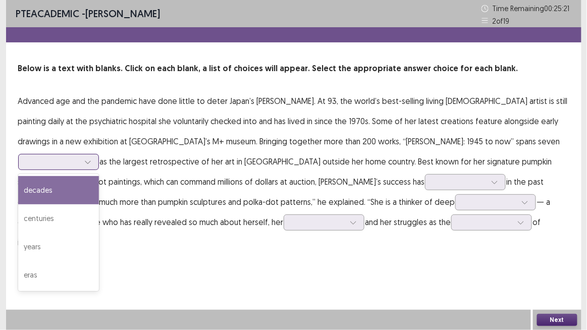
click at [79, 157] on div at bounding box center [53, 162] width 53 height 10
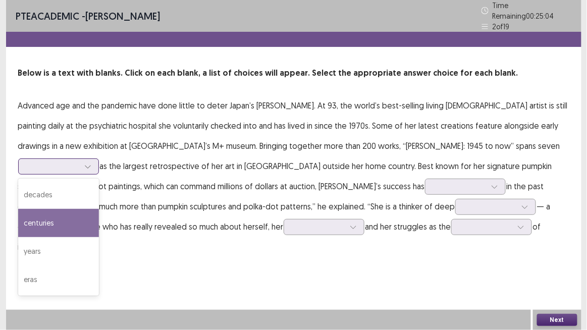
click at [99, 209] on div "centuries" at bounding box center [58, 223] width 81 height 28
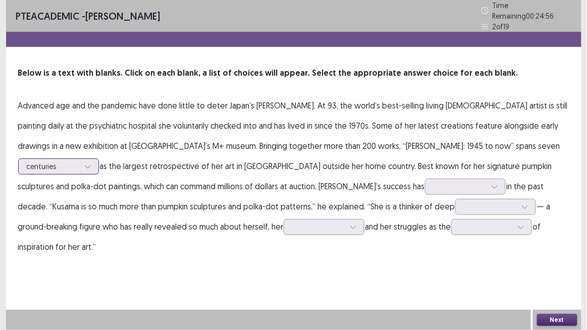
click at [79, 162] on div at bounding box center [53, 167] width 53 height 10
click at [407, 263] on div "PTE academic - [PERSON_NAME] Time Remaining 00 : 24 : 38 2 of 19 Below is a tex…" at bounding box center [294, 165] width 576 height 330
click at [434, 182] on div at bounding box center [460, 187] width 53 height 10
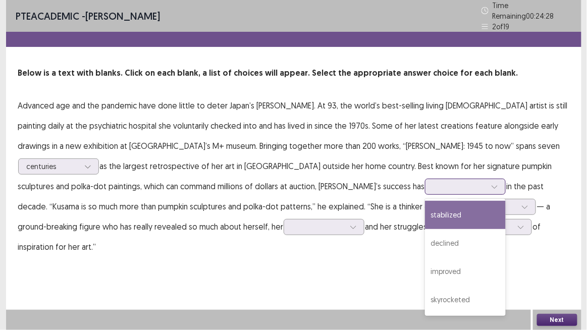
click at [425, 207] on div "stabilized" at bounding box center [465, 215] width 81 height 28
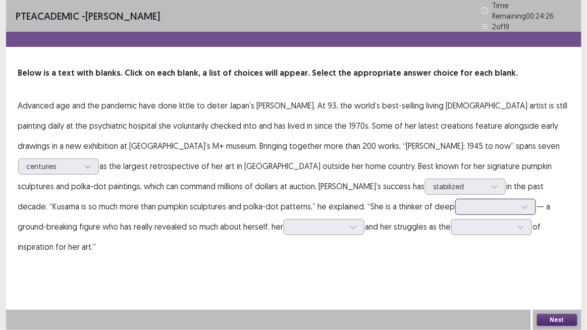
click at [464, 203] on input "text" at bounding box center [465, 207] width 2 height 8
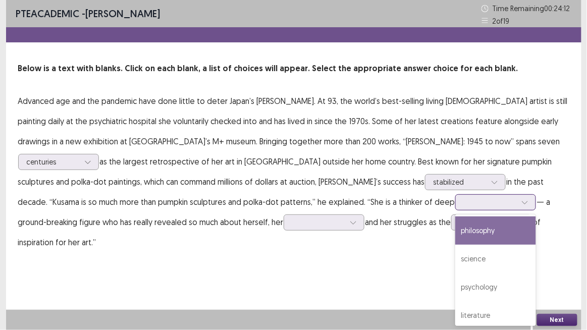
click at [455, 228] on div "philosophy" at bounding box center [495, 231] width 81 height 28
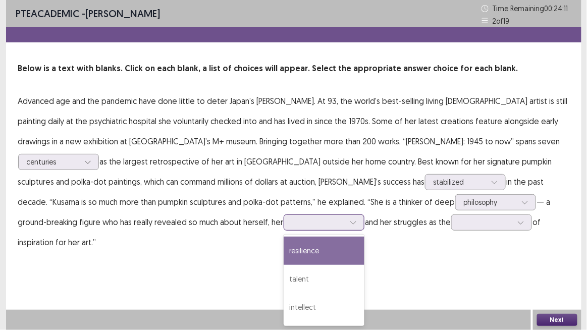
click at [292, 221] on div at bounding box center [318, 223] width 53 height 10
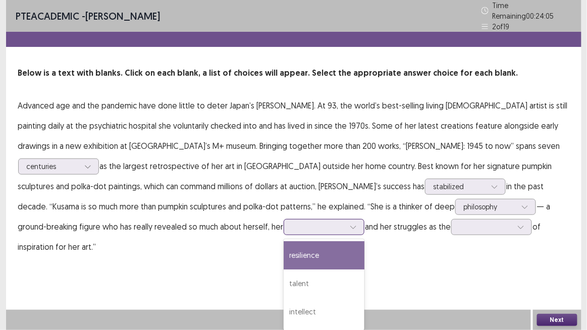
click at [284, 256] on div "resilience" at bounding box center [324, 255] width 81 height 28
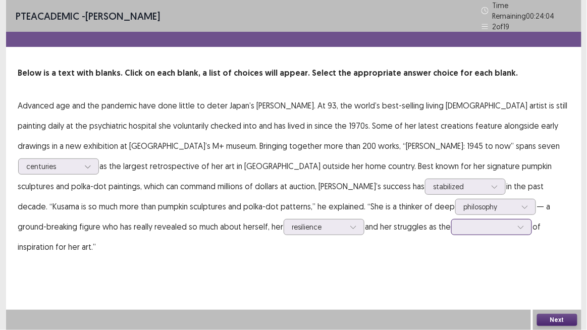
click at [460, 222] on div at bounding box center [486, 227] width 53 height 10
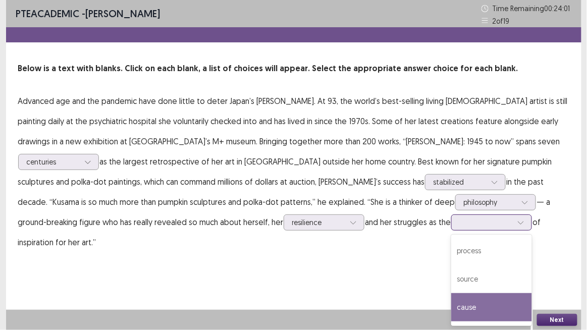
click at [451, 272] on div "cause" at bounding box center [491, 307] width 81 height 28
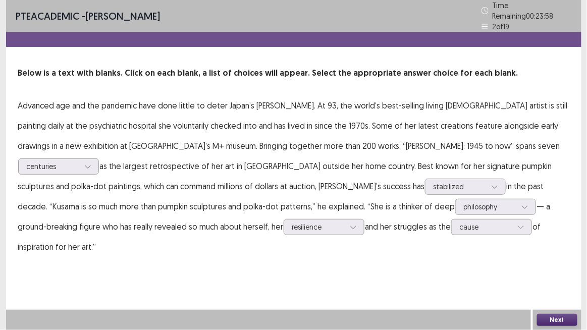
click at [557, 272] on button "Next" at bounding box center [557, 320] width 40 height 12
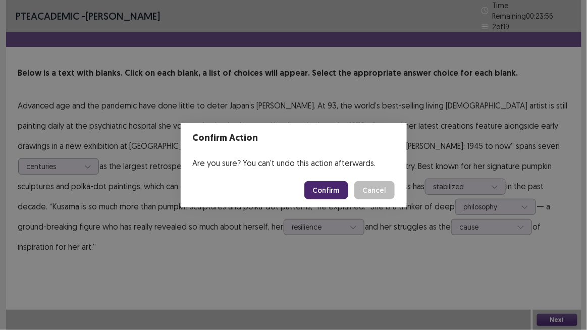
click at [326, 195] on button "Confirm" at bounding box center [326, 190] width 44 height 18
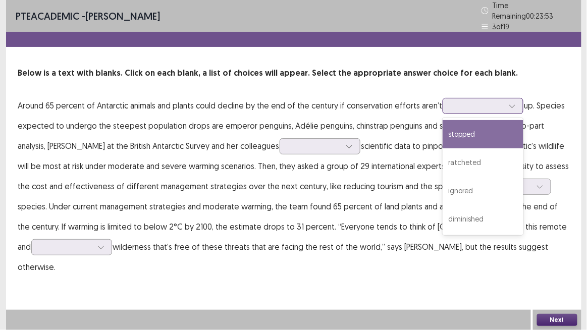
click at [487, 106] on div at bounding box center [477, 106] width 53 height 10
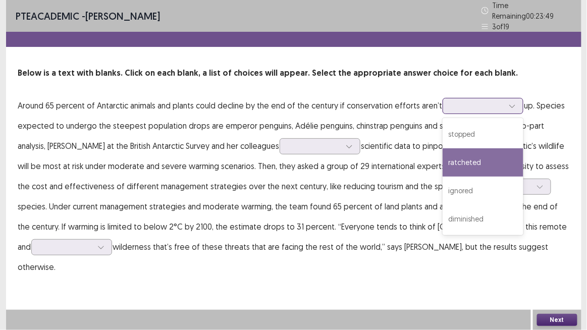
click at [471, 149] on div "ratcheted" at bounding box center [483, 162] width 81 height 28
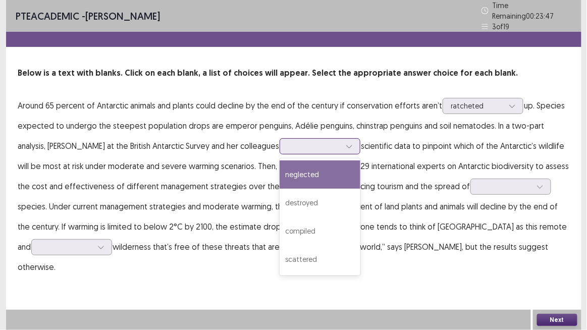
click at [288, 145] on div at bounding box center [314, 146] width 53 height 10
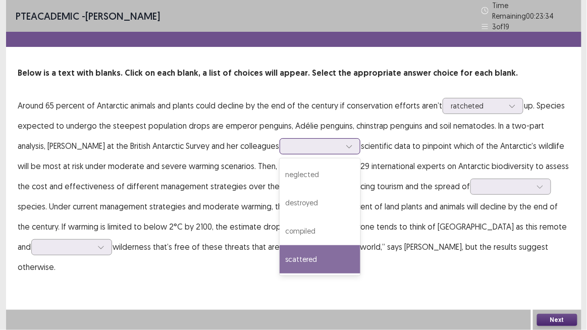
click at [280, 250] on div "scattered" at bounding box center [320, 259] width 81 height 28
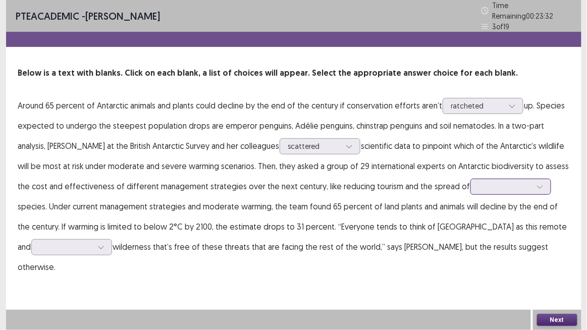
click at [479, 182] on div at bounding box center [505, 187] width 53 height 10
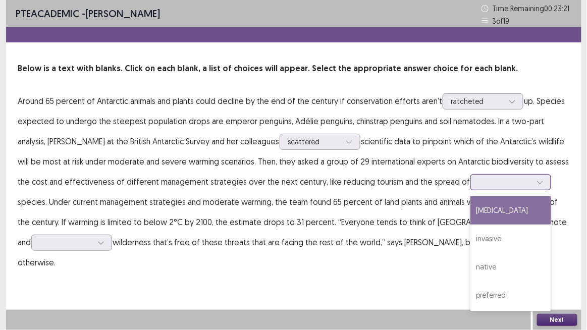
click at [471, 210] on div "[MEDICAL_DATA]" at bounding box center [511, 210] width 81 height 28
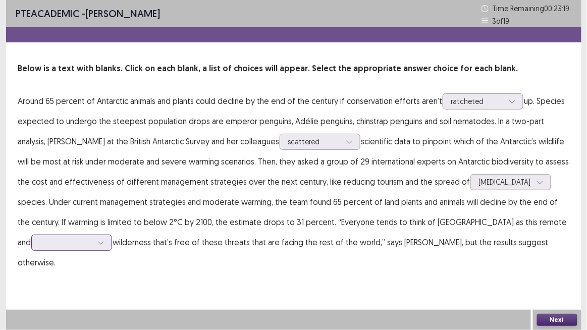
click at [92, 238] on div at bounding box center [66, 243] width 53 height 10
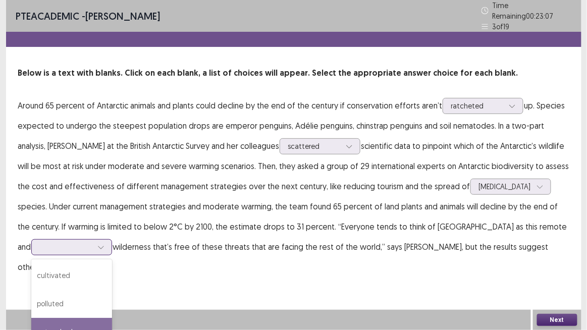
click at [112, 272] on div "untouched" at bounding box center [71, 332] width 81 height 28
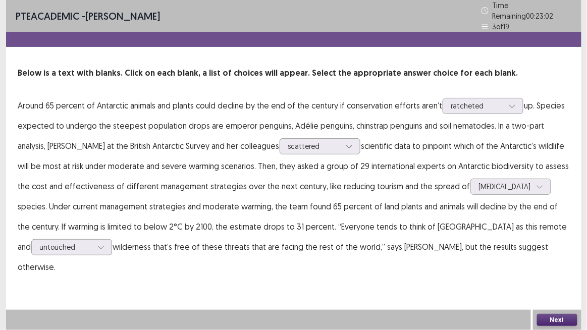
click at [556, 272] on button "Next" at bounding box center [557, 320] width 40 height 12
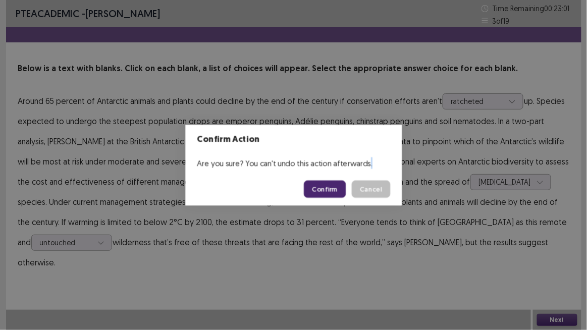
click at [556, 272] on div "Confirm Action Are you sure? You can't undo this action afterwards. Confirm Can…" at bounding box center [293, 165] width 587 height 330
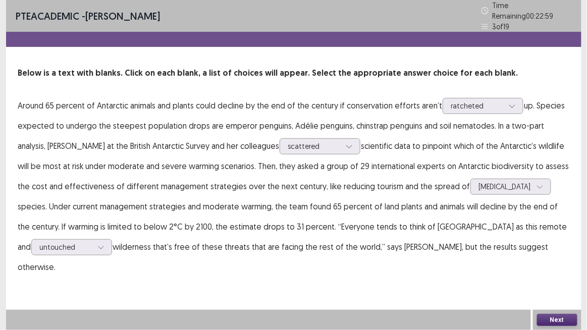
drag, startPoint x: 556, startPoint y: 315, endPoint x: 559, endPoint y: 324, distance: 9.1
click at [559, 272] on button "Next" at bounding box center [557, 320] width 40 height 12
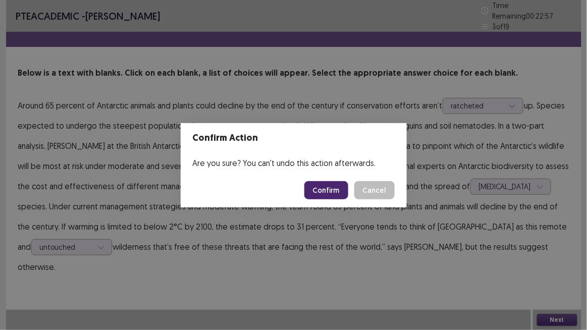
click at [334, 191] on button "Confirm" at bounding box center [326, 190] width 44 height 18
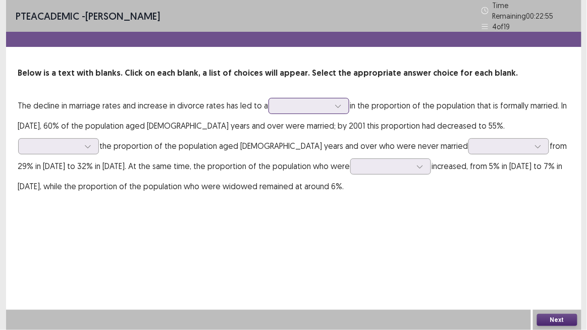
click at [315, 104] on div at bounding box center [303, 106] width 53 height 10
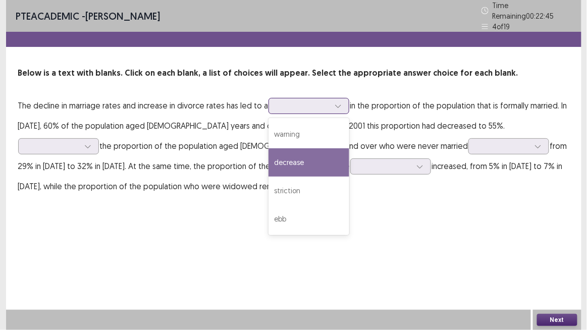
click at [302, 161] on div "decrease" at bounding box center [309, 162] width 81 height 28
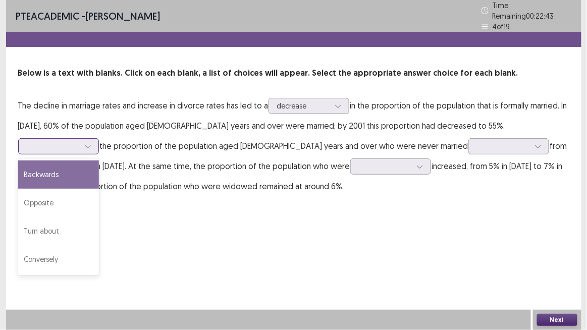
click at [79, 141] on div at bounding box center [53, 146] width 53 height 10
click at [298, 103] on div at bounding box center [303, 106] width 53 height 10
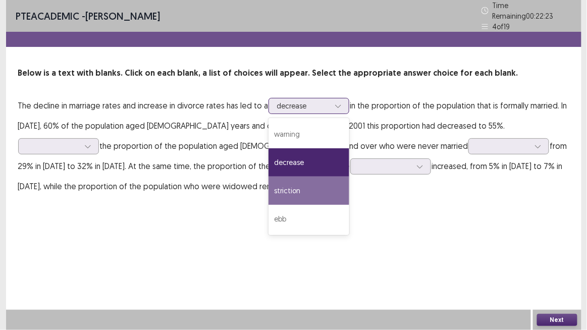
click at [308, 180] on div "striction" at bounding box center [309, 191] width 81 height 28
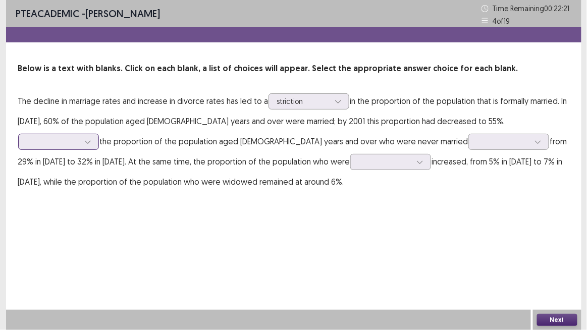
click at [79, 137] on div at bounding box center [53, 142] width 53 height 10
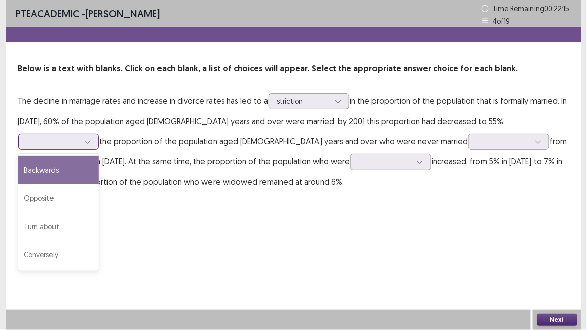
click at [99, 156] on div "Backwards" at bounding box center [58, 170] width 81 height 28
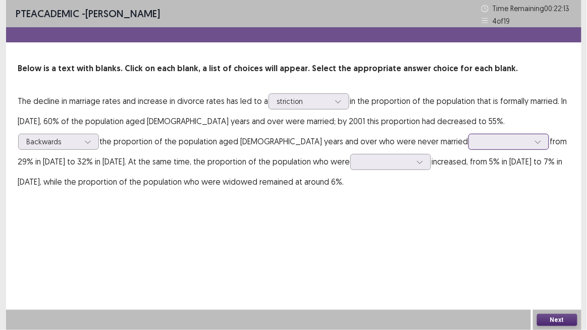
click at [476, 141] on div at bounding box center [503, 142] width 55 height 12
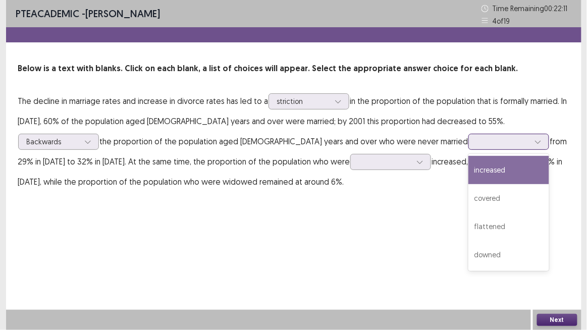
click at [469, 160] on div "increased" at bounding box center [509, 170] width 81 height 28
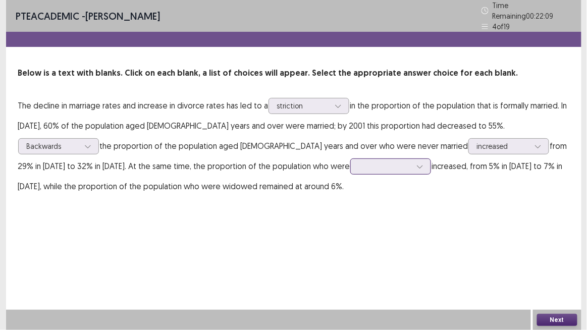
click at [359, 162] on div at bounding box center [385, 167] width 53 height 10
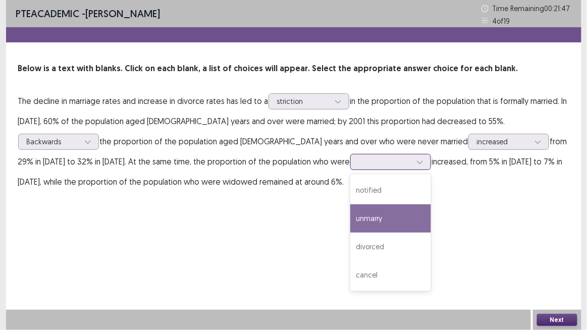
click at [350, 213] on div "unmarry" at bounding box center [390, 218] width 81 height 28
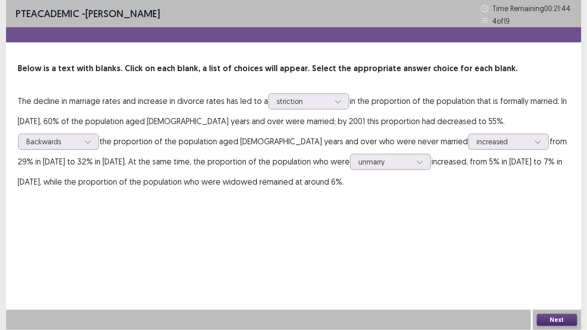
click at [556, 272] on button "Next" at bounding box center [557, 320] width 40 height 12
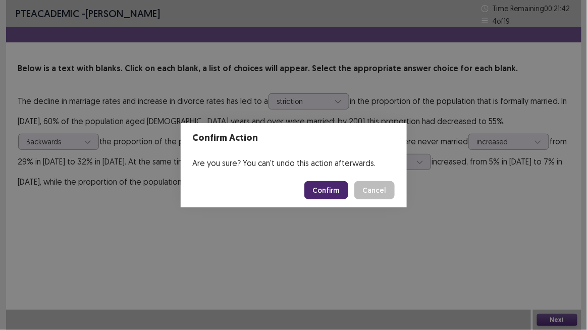
click at [328, 191] on button "Confirm" at bounding box center [326, 190] width 44 height 18
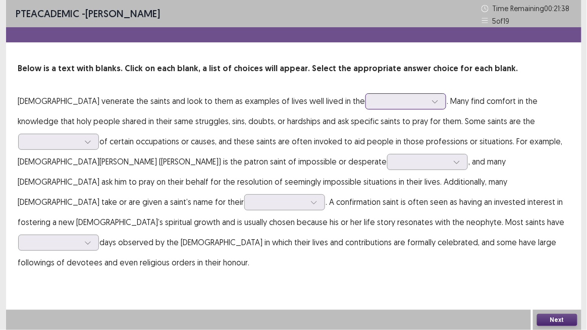
click at [374, 104] on div at bounding box center [400, 101] width 53 height 10
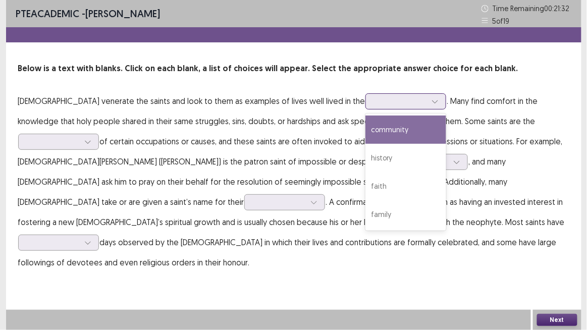
click at [366, 131] on div "community" at bounding box center [406, 130] width 81 height 28
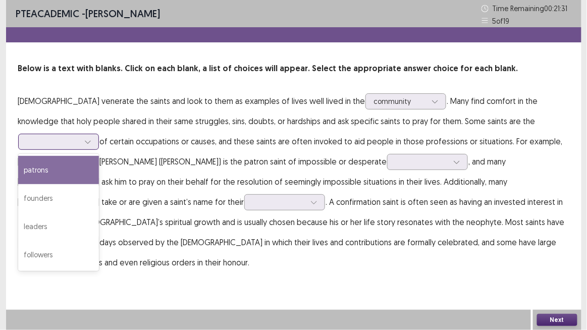
click at [79, 137] on div at bounding box center [53, 142] width 53 height 10
click at [99, 156] on div "patrons" at bounding box center [58, 170] width 81 height 28
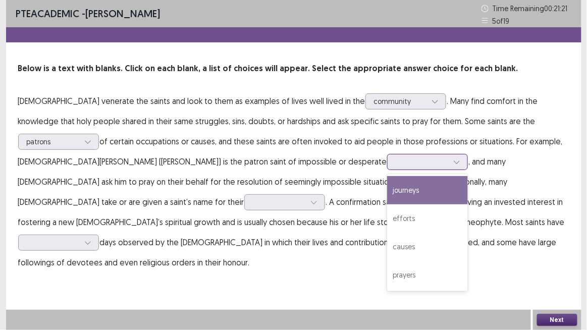
click at [396, 160] on div at bounding box center [422, 162] width 53 height 10
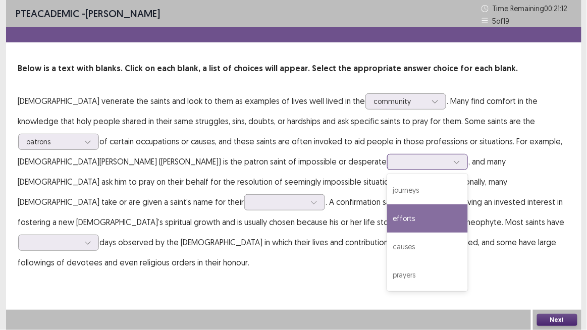
click at [387, 219] on div "efforts" at bounding box center [427, 218] width 81 height 28
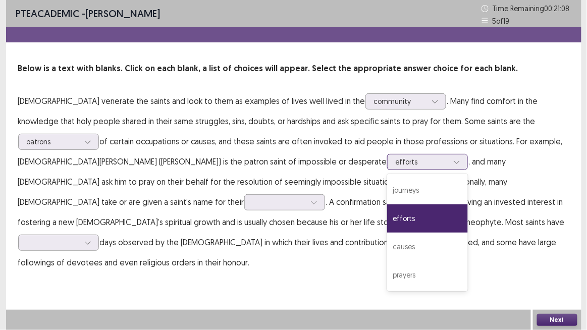
click at [396, 164] on div at bounding box center [422, 162] width 53 height 10
click at [387, 212] on div "efforts" at bounding box center [427, 218] width 81 height 28
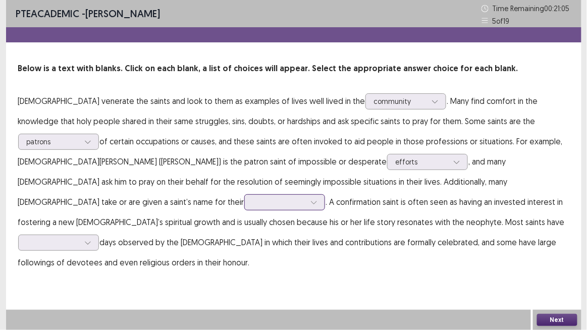
click at [305, 197] on div at bounding box center [279, 202] width 53 height 10
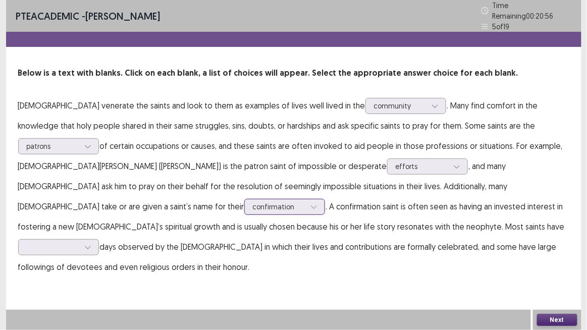
click at [305, 202] on div at bounding box center [279, 207] width 53 height 10
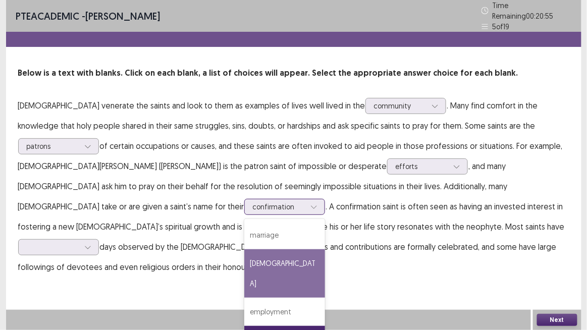
click at [325, 249] on div "[DEMOGRAPHIC_DATA]" at bounding box center [284, 273] width 81 height 48
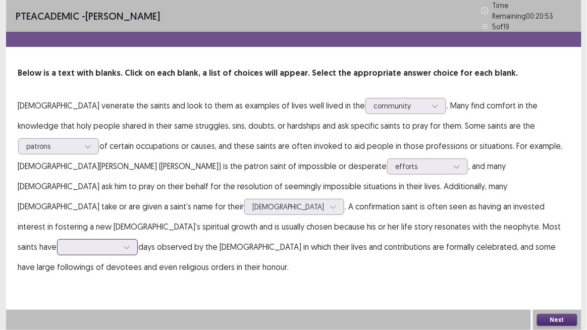
click at [111, 242] on div at bounding box center [92, 247] width 53 height 10
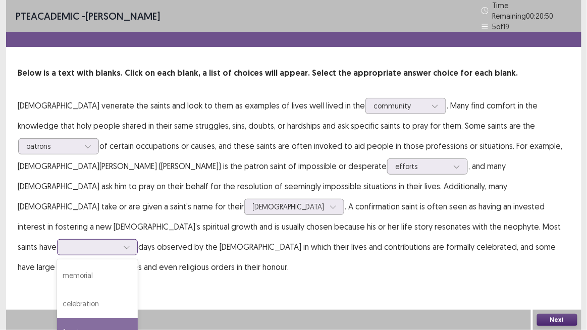
click at [124, 272] on div "feast" at bounding box center [97, 332] width 81 height 28
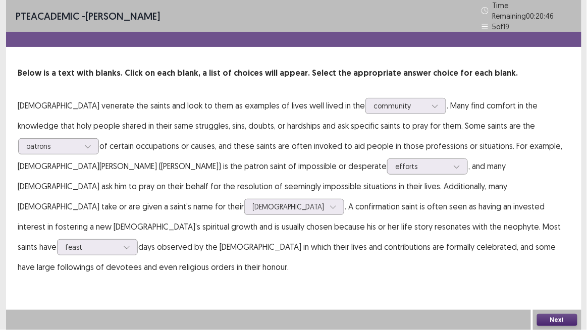
click at [566, 272] on button "Next" at bounding box center [557, 320] width 40 height 12
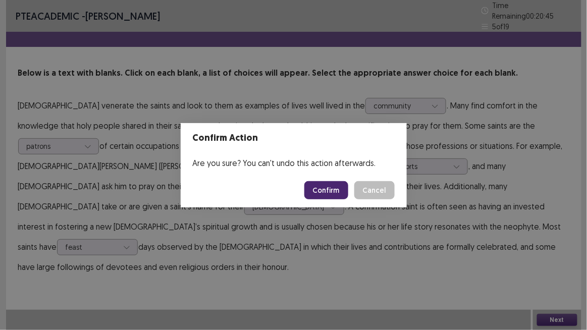
click at [326, 183] on button "Confirm" at bounding box center [326, 190] width 44 height 18
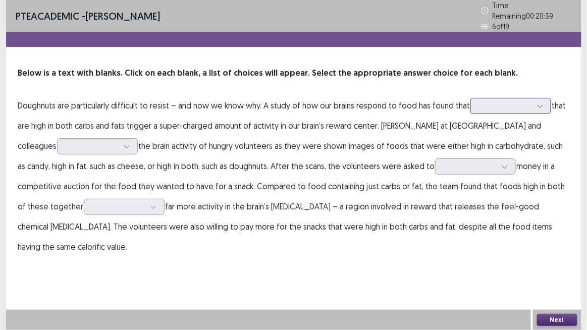
click at [503, 101] on div at bounding box center [505, 106] width 53 height 10
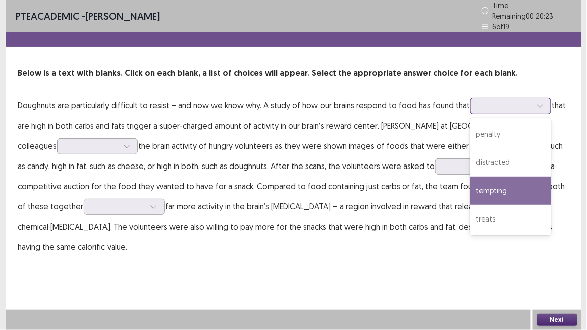
click at [491, 182] on div "tempting" at bounding box center [511, 191] width 81 height 28
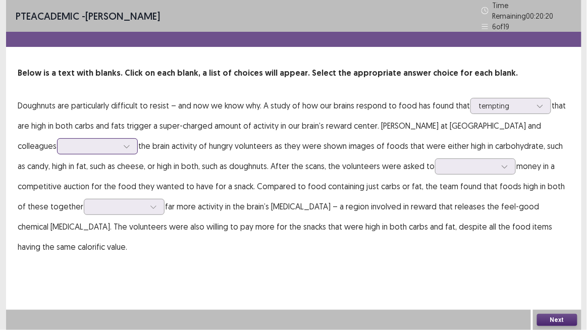
click at [78, 142] on div at bounding box center [92, 146] width 53 height 10
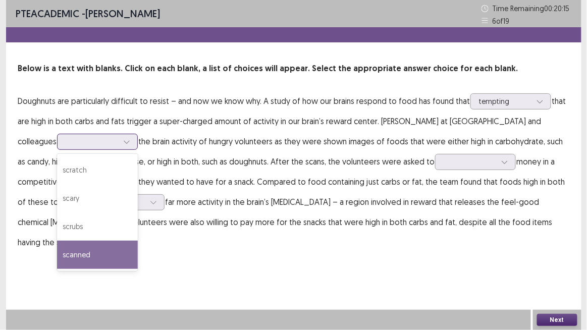
click at [65, 249] on div "scanned" at bounding box center [97, 255] width 81 height 28
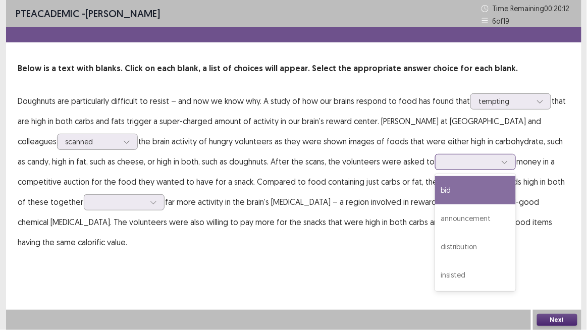
click at [444, 163] on div at bounding box center [470, 162] width 53 height 10
click at [435, 190] on div "bid" at bounding box center [475, 190] width 81 height 28
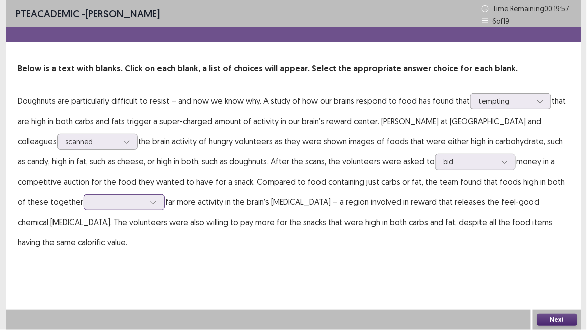
click at [99, 209] on div at bounding box center [124, 202] width 81 height 16
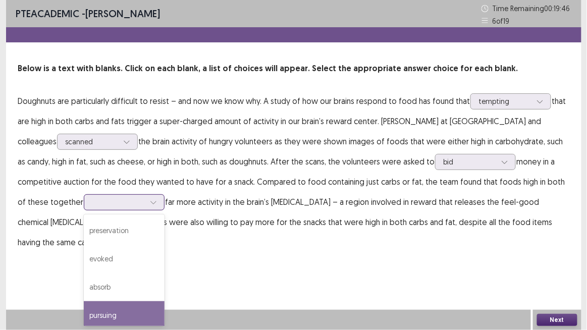
click at [84, 272] on div "pursuing" at bounding box center [124, 315] width 81 height 28
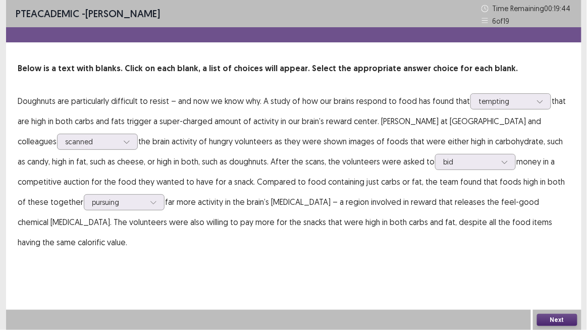
click at [547, 272] on button "Next" at bounding box center [557, 320] width 40 height 12
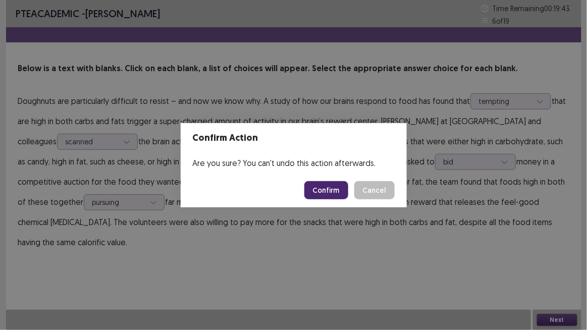
click at [323, 198] on button "Confirm" at bounding box center [326, 190] width 44 height 18
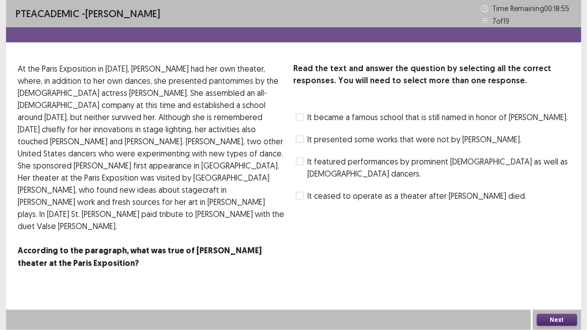
click at [303, 116] on span at bounding box center [300, 117] width 8 height 8
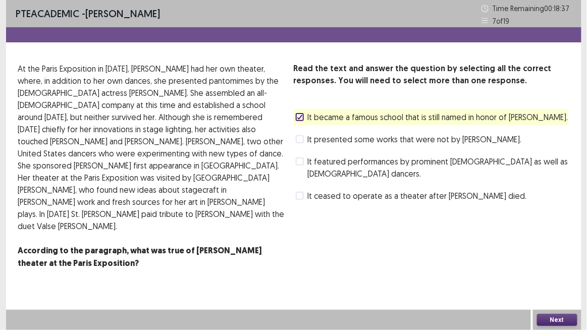
click at [300, 163] on span at bounding box center [300, 162] width 8 height 8
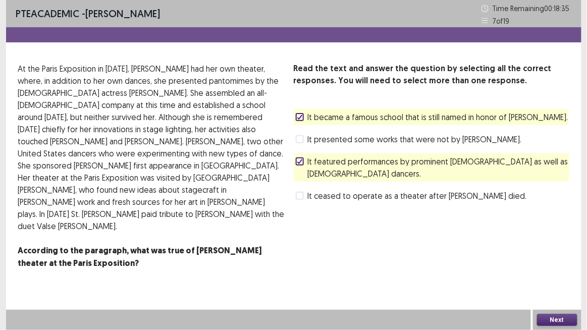
click at [551, 272] on button "Next" at bounding box center [557, 320] width 40 height 12
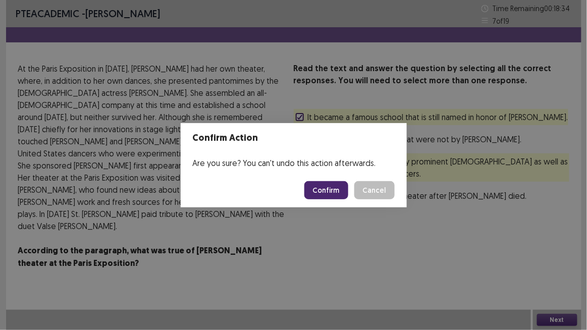
click at [341, 186] on button "Confirm" at bounding box center [326, 190] width 44 height 18
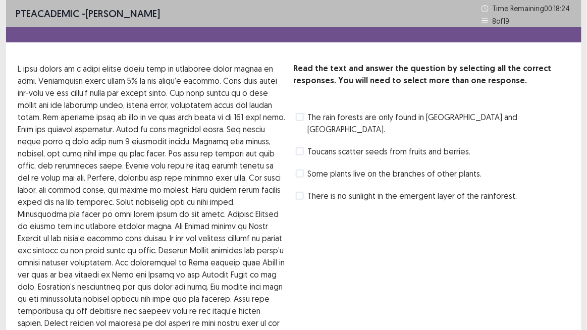
click at [300, 122] on label "The rain forests are only found in [GEOGRAPHIC_DATA] and [GEOGRAPHIC_DATA]." at bounding box center [433, 123] width 274 height 24
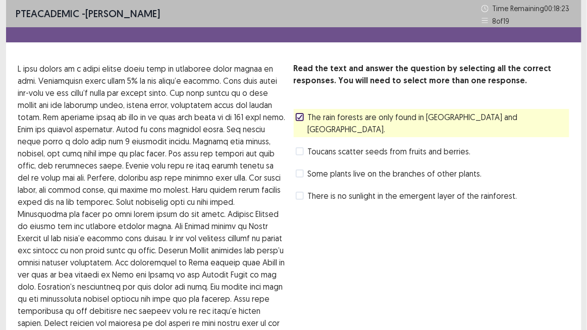
click at [300, 170] on span at bounding box center [300, 174] width 8 height 8
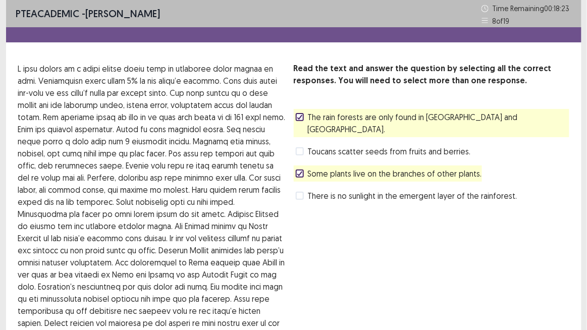
scroll to position [164, 0]
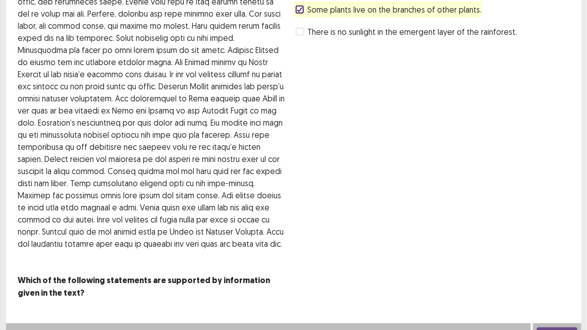
click at [567, 272] on button "Next" at bounding box center [557, 334] width 40 height 12
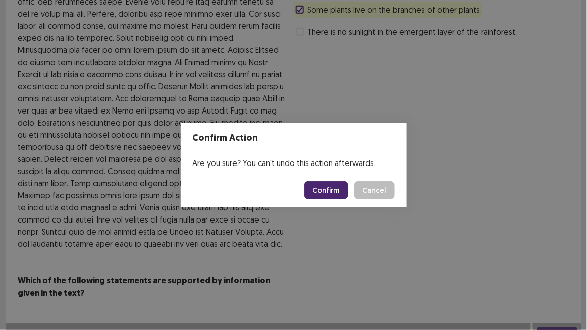
click at [323, 182] on button "Confirm" at bounding box center [326, 190] width 44 height 18
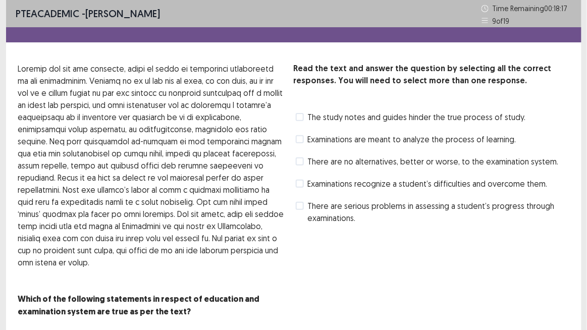
click at [302, 120] on span at bounding box center [300, 117] width 8 height 8
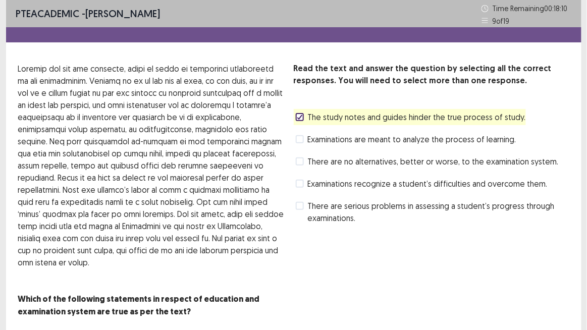
click at [301, 202] on span at bounding box center [300, 206] width 8 height 8
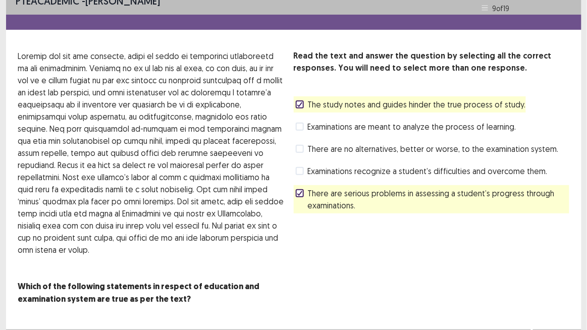
scroll to position [19, 0]
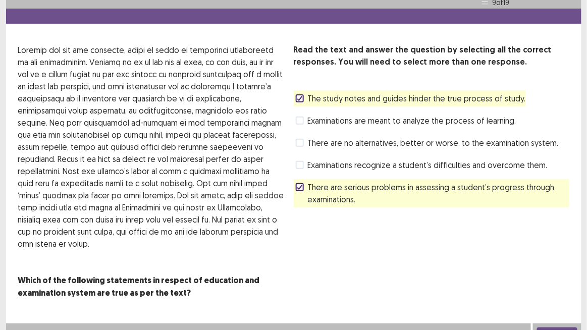
click at [297, 98] on icon at bounding box center [300, 98] width 6 height 5
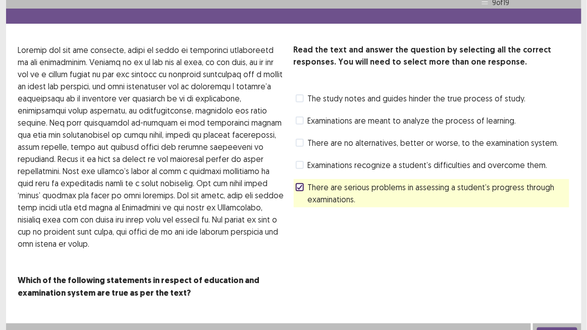
click at [554, 272] on button "Next" at bounding box center [557, 334] width 40 height 12
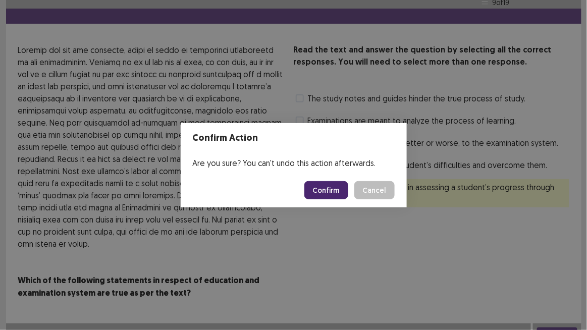
click at [341, 190] on button "Confirm" at bounding box center [326, 190] width 44 height 18
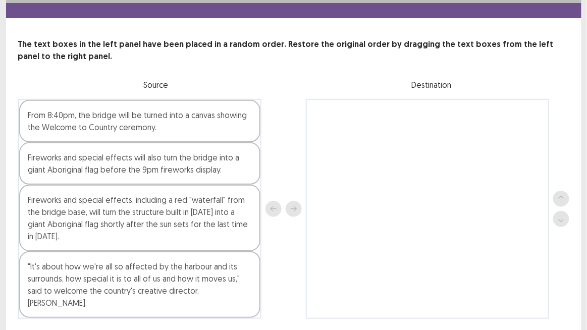
scroll to position [44, 0]
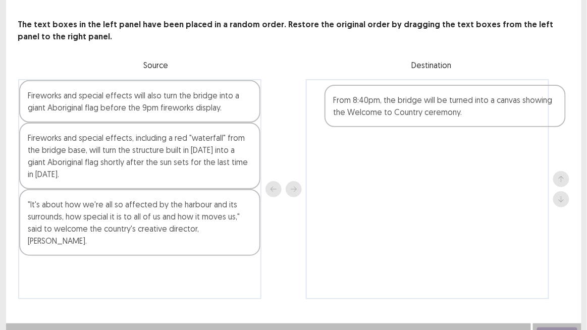
drag, startPoint x: 100, startPoint y: 107, endPoint x: 416, endPoint y: 114, distance: 316.1
click at [416, 114] on div "From 8:40pm, the bridge will be turned into a canvas showing the Welcome to Cou…" at bounding box center [293, 189] width 551 height 220
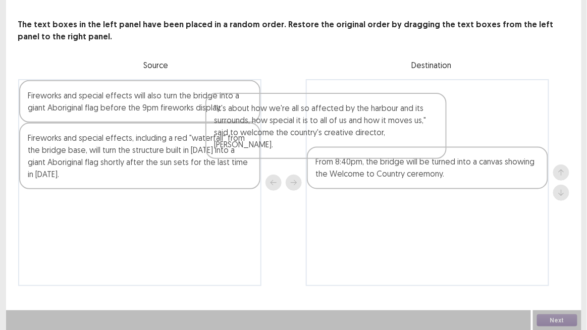
drag, startPoint x: 133, startPoint y: 207, endPoint x: 368, endPoint y: 106, distance: 254.9
click at [368, 106] on div "Fireworks and special effects will also turn the bridge into a giant Aboriginal…" at bounding box center [293, 182] width 551 height 207
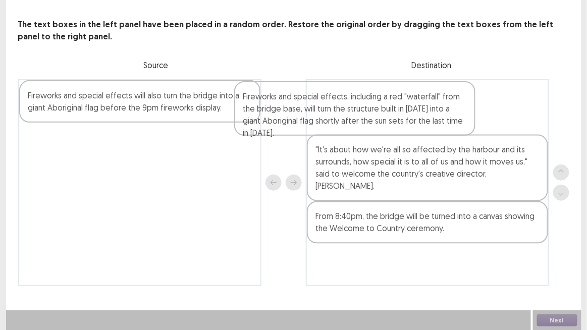
drag, startPoint x: 165, startPoint y: 146, endPoint x: 390, endPoint y: 105, distance: 229.1
click at [390, 105] on div "Fireworks and special effects will also turn the bridge into a giant Aboriginal…" at bounding box center [293, 182] width 551 height 207
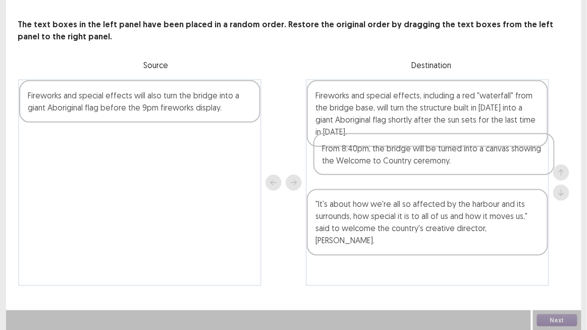
drag, startPoint x: 338, startPoint y: 224, endPoint x: 344, endPoint y: 151, distance: 73.0
click at [344, 151] on div "Fireworks and special effects, including a red "waterfall" from the bridge base…" at bounding box center [427, 182] width 243 height 207
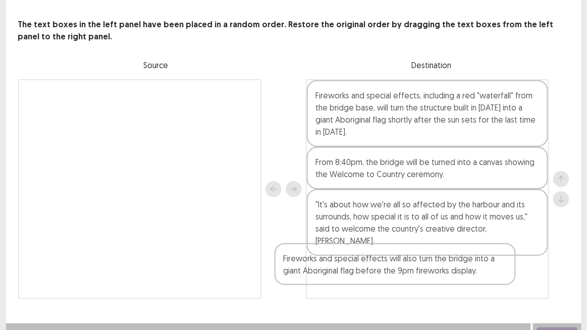
drag, startPoint x: 168, startPoint y: 97, endPoint x: 429, endPoint y: 265, distance: 310.4
click at [429, 265] on div "Fireworks and special effects will also turn the bridge into a giant Aboriginal…" at bounding box center [293, 189] width 551 height 220
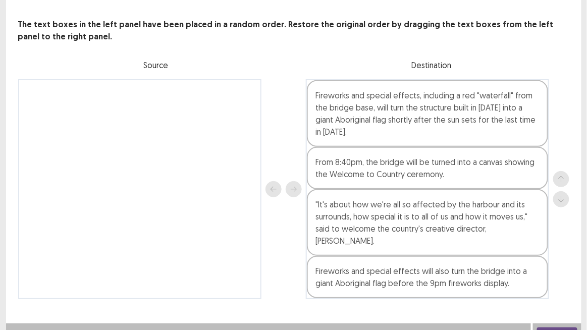
click at [554, 272] on button "Next" at bounding box center [557, 334] width 40 height 12
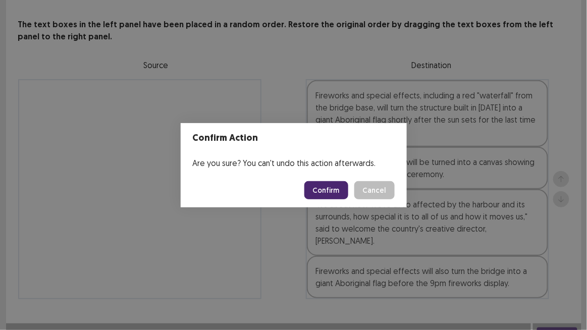
click at [332, 188] on button "Confirm" at bounding box center [326, 190] width 44 height 18
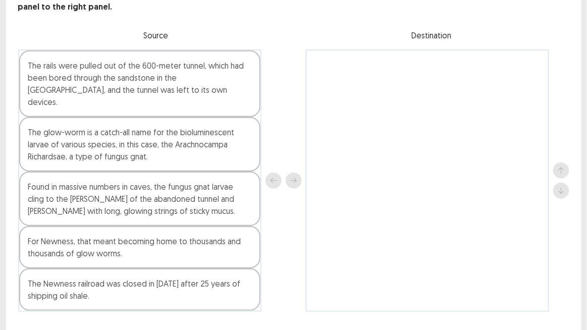
scroll to position [74, 0]
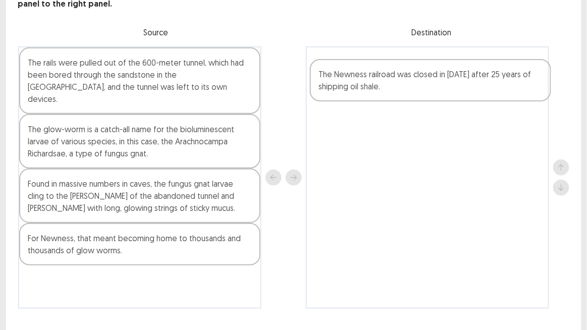
drag, startPoint x: 163, startPoint y: 282, endPoint x: 457, endPoint y: 83, distance: 355.0
click at [457, 83] on div "The rails were pulled out of the 600-meter tunnel, which had been bored through…" at bounding box center [293, 177] width 551 height 263
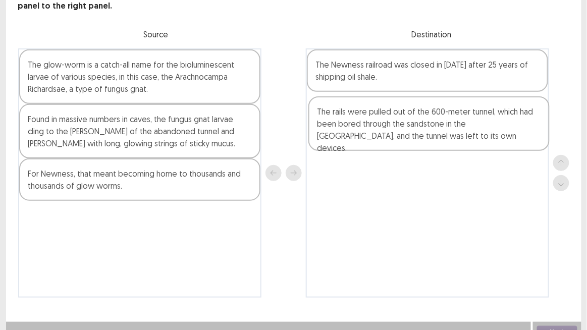
drag, startPoint x: 139, startPoint y: 92, endPoint x: 435, endPoint y: 144, distance: 300.5
click at [435, 144] on div "The rails were pulled out of the 600-meter tunnel, which had been bored through…" at bounding box center [293, 172] width 551 height 249
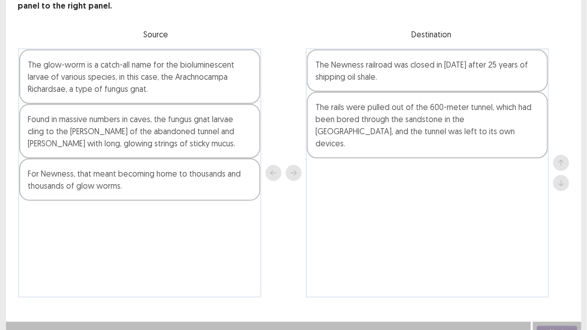
scroll to position [74, 0]
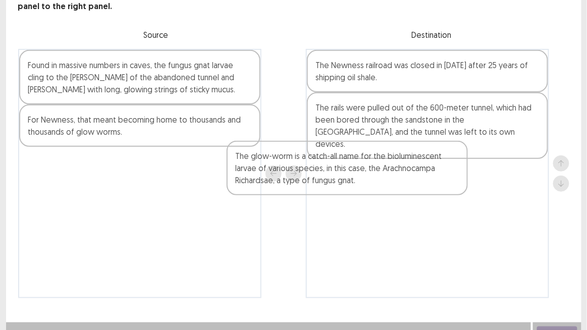
drag, startPoint x: 219, startPoint y: 81, endPoint x: 430, endPoint y: 176, distance: 231.6
click at [430, 176] on div "The glow-worm is a catch-all name for the bioluminescent larvae of various spec…" at bounding box center [293, 173] width 551 height 249
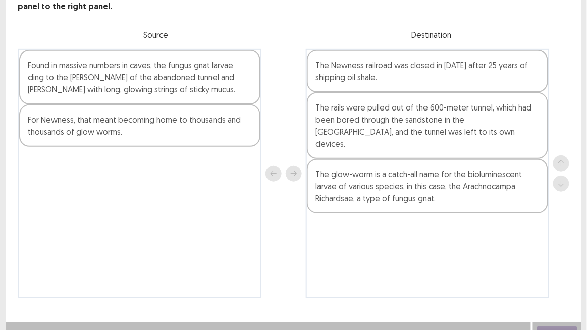
scroll to position [73, 0]
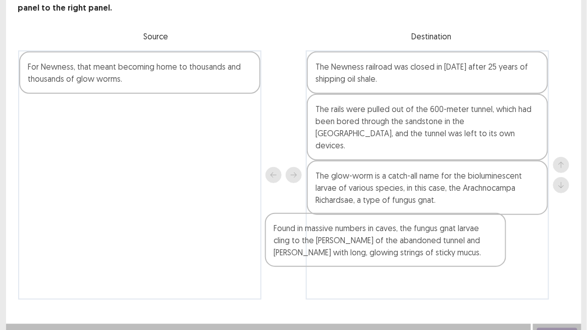
drag, startPoint x: 187, startPoint y: 68, endPoint x: 437, endPoint y: 235, distance: 301.1
click at [437, 235] on div "Found in massive numbers in caves, the fungus gnat larvae cling to the [PERSON_…" at bounding box center [293, 174] width 551 height 249
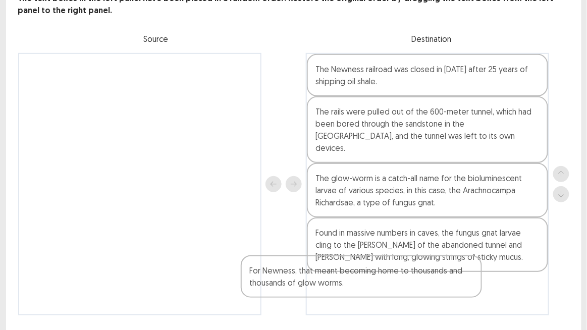
scroll to position [86, 0]
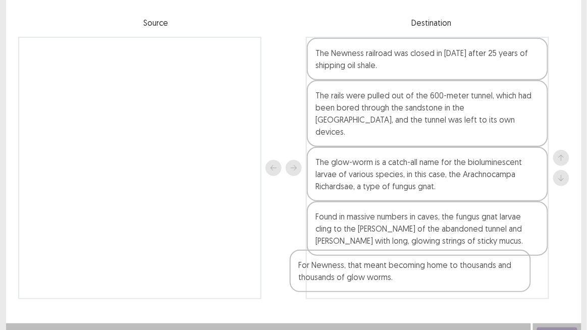
drag, startPoint x: 166, startPoint y: 74, endPoint x: 438, endPoint y: 272, distance: 336.5
click at [438, 272] on div "For Newness, that meant becoming home to thousands and thousands of glow worms.…" at bounding box center [293, 168] width 551 height 263
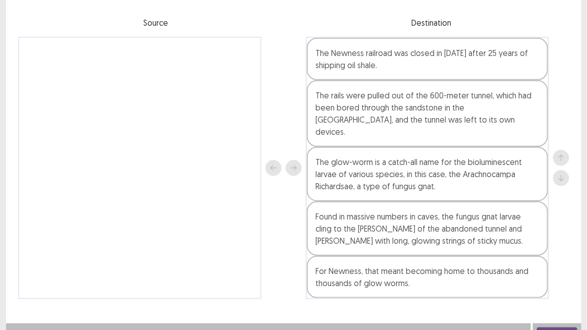
click at [551, 272] on button "Next" at bounding box center [557, 334] width 40 height 12
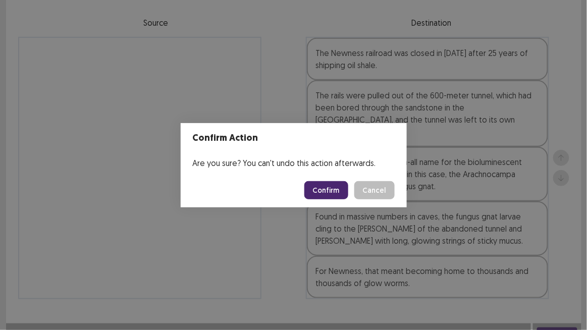
click at [324, 191] on button "Confirm" at bounding box center [326, 190] width 44 height 18
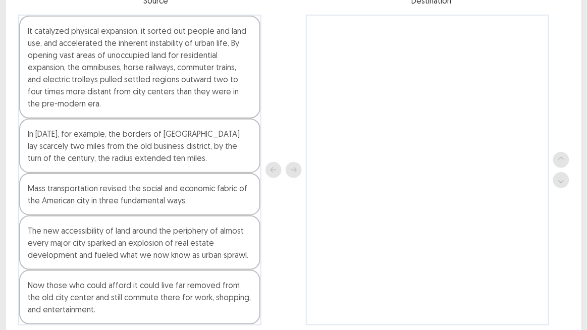
scroll to position [107, 0]
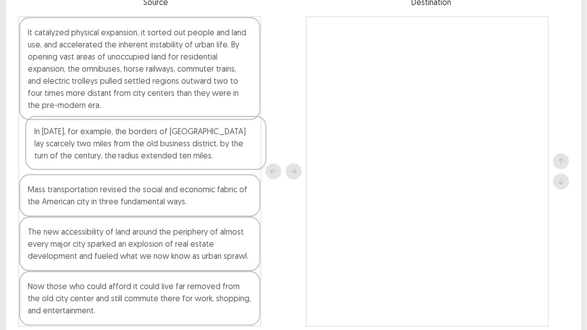
drag, startPoint x: 129, startPoint y: 153, endPoint x: 139, endPoint y: 147, distance: 11.5
click at [139, 147] on div "It catalyzed physical expansion, it sorted out people and land use, and acceler…" at bounding box center [139, 171] width 243 height 311
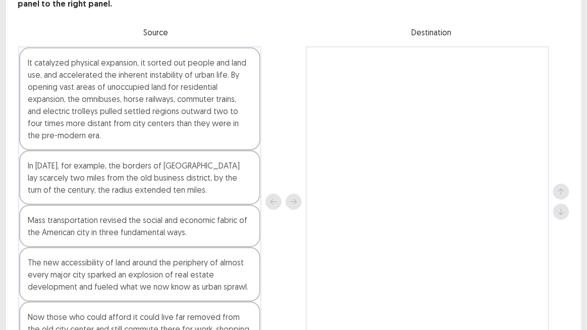
scroll to position [76, 0]
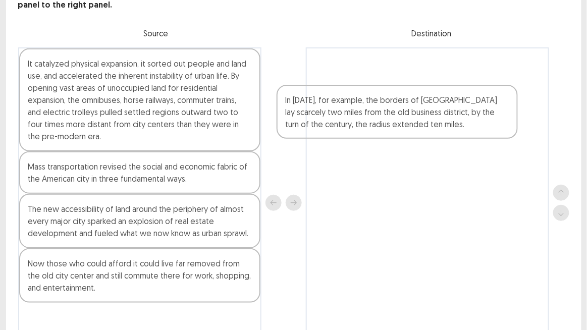
drag, startPoint x: 117, startPoint y: 173, endPoint x: 378, endPoint y: 107, distance: 269.3
click at [378, 107] on div "It catalyzed physical expansion, it sorted out people and land use, and acceler…" at bounding box center [293, 202] width 551 height 311
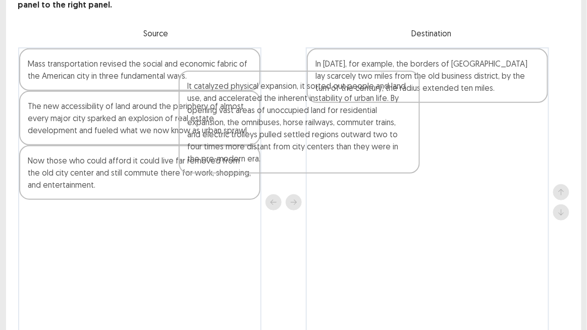
drag, startPoint x: 145, startPoint y: 149, endPoint x: 349, endPoint y: 174, distance: 205.5
click at [349, 174] on div "It catalyzed physical expansion, it sorted out people and land use, and acceler…" at bounding box center [293, 202] width 551 height 310
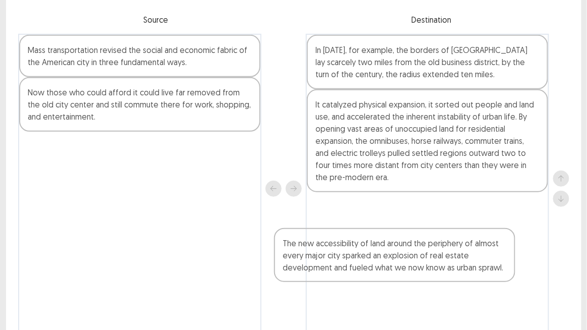
scroll to position [95, 0]
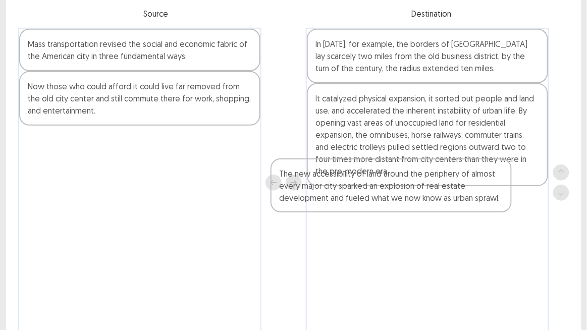
drag, startPoint x: 129, startPoint y: 121, endPoint x: 385, endPoint y: 190, distance: 264.7
click at [385, 190] on div "Mass transportation revised the social and economic fabric of the American city…" at bounding box center [293, 183] width 551 height 310
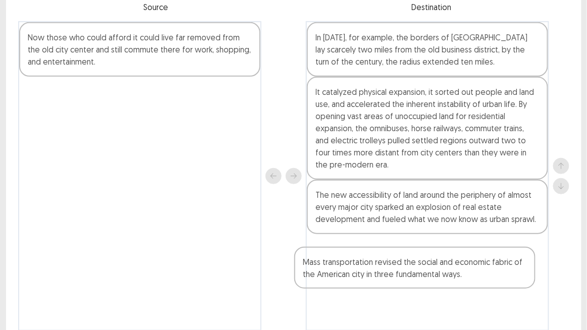
drag, startPoint x: 211, startPoint y: 51, endPoint x: 463, endPoint y: 237, distance: 314.2
click at [486, 269] on div "Mass transportation revised the social and economic fabric of the American city…" at bounding box center [293, 176] width 551 height 310
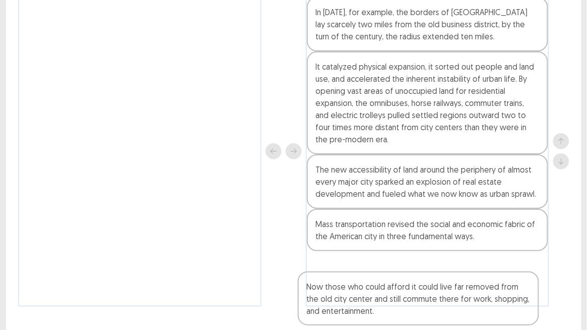
drag, startPoint x: 237, startPoint y: 104, endPoint x: 472, endPoint y: 298, distance: 304.8
click at [472, 272] on div "Now those who could afford it could live far removed from the old city center a…" at bounding box center [293, 151] width 551 height 311
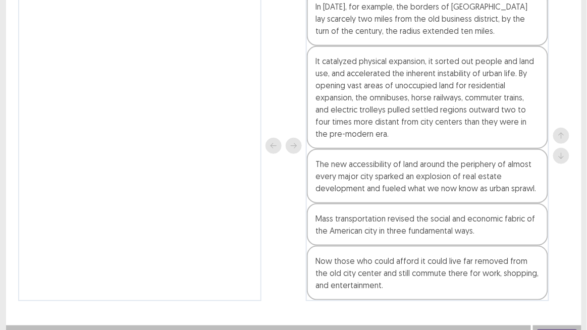
scroll to position [147, 0]
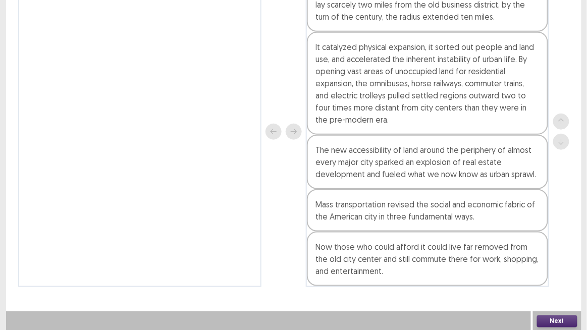
click at [583, 272] on div "PTE academic - [PERSON_NAME] Time Remaining 00 : 15 : 49 12 of 19 The text boxe…" at bounding box center [293, 92] width 587 height 479
click at [557, 272] on button "Next" at bounding box center [557, 322] width 40 height 12
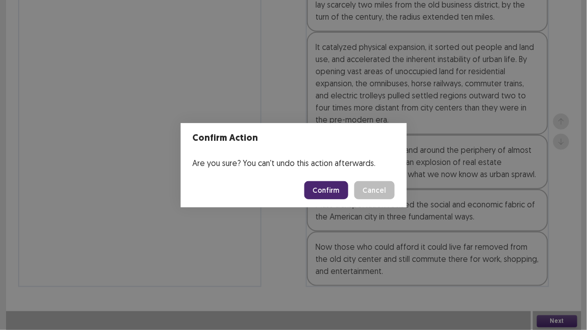
click at [327, 183] on button "Confirm" at bounding box center [326, 190] width 44 height 18
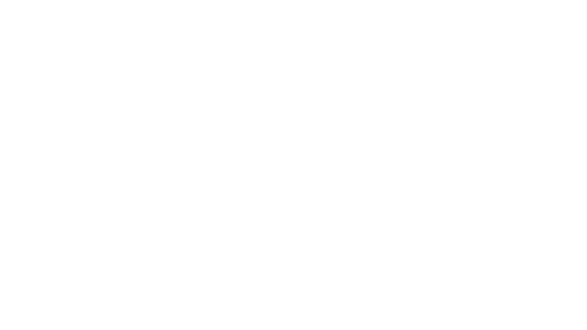
scroll to position [0, 0]
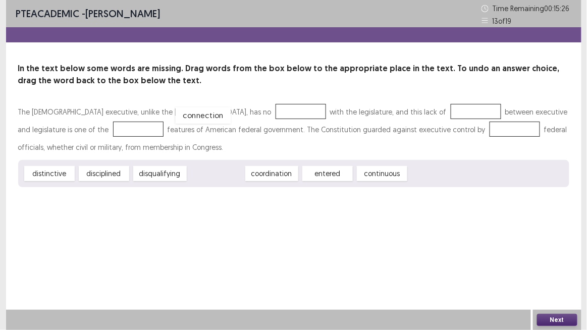
drag, startPoint x: 209, startPoint y: 177, endPoint x: 196, endPoint y: 120, distance: 58.9
drag, startPoint x: 207, startPoint y: 173, endPoint x: 352, endPoint y: 114, distance: 157.0
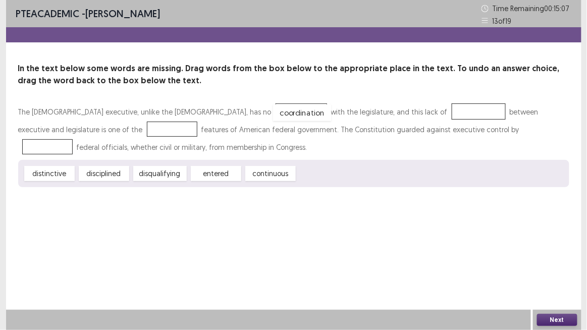
drag, startPoint x: 360, startPoint y: 111, endPoint x: 184, endPoint y: 112, distance: 176.7
drag, startPoint x: 329, startPoint y: 176, endPoint x: 383, endPoint y: 112, distance: 84.2
click at [55, 169] on div "distinctive" at bounding box center [50, 169] width 56 height 17
drag, startPoint x: 108, startPoint y: 172, endPoint x: 72, endPoint y: 148, distance: 43.7
click at [71, 147] on div "The [DEMOGRAPHIC_DATA] executive, unlike the British, has no coordination with …" at bounding box center [293, 145] width 551 height 84
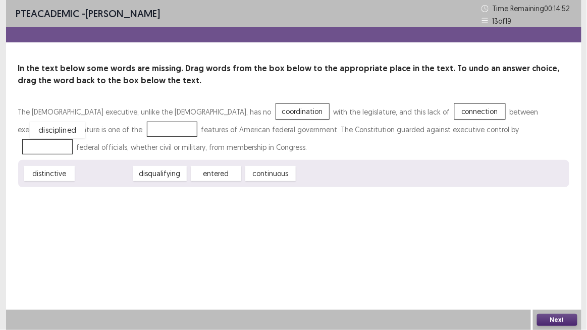
drag, startPoint x: 120, startPoint y: 171, endPoint x: 71, endPoint y: 123, distance: 67.8
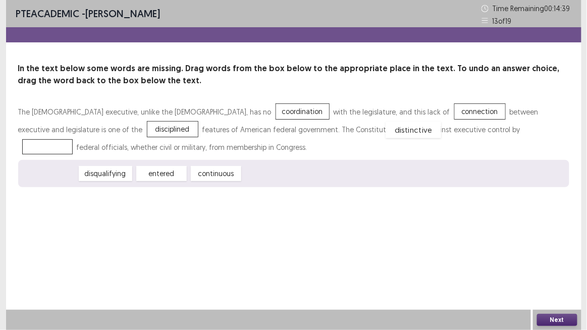
drag, startPoint x: 48, startPoint y: 176, endPoint x: 412, endPoint y: 133, distance: 366.1
drag, startPoint x: 159, startPoint y: 172, endPoint x: 331, endPoint y: 135, distance: 175.7
click at [331, 135] on div "The [DEMOGRAPHIC_DATA] executive, unlike the [DEMOGRAPHIC_DATA], has no coordin…" at bounding box center [293, 145] width 551 height 84
drag, startPoint x: 416, startPoint y: 129, endPoint x: 313, endPoint y: 175, distance: 112.6
drag, startPoint x: 169, startPoint y: 171, endPoint x: 412, endPoint y: 128, distance: 246.6
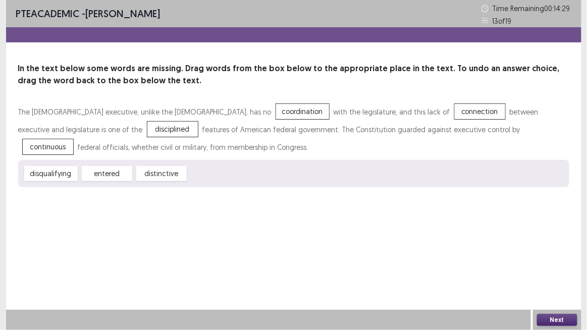
click at [557, 272] on button "Next" at bounding box center [557, 320] width 40 height 12
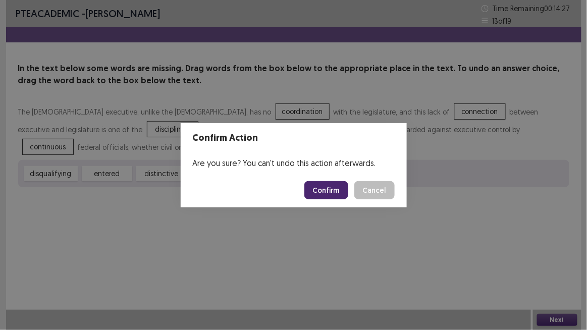
click at [334, 190] on button "Confirm" at bounding box center [326, 190] width 44 height 18
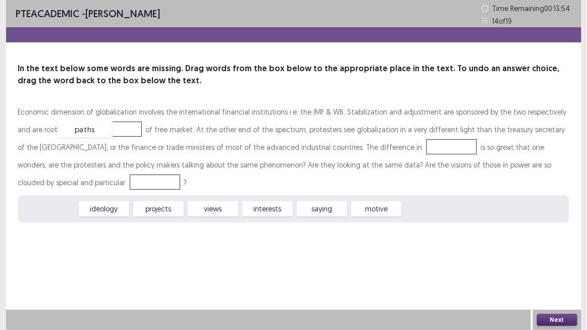
drag, startPoint x: 59, startPoint y: 212, endPoint x: 94, endPoint y: 132, distance: 87.0
drag, startPoint x: 207, startPoint y: 211, endPoint x: 349, endPoint y: 149, distance: 155.4
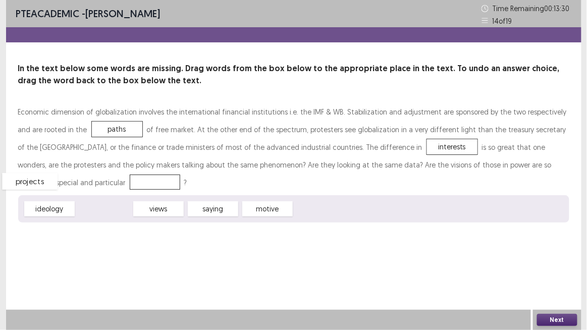
drag, startPoint x: 93, startPoint y: 209, endPoint x: 22, endPoint y: 182, distance: 76.7
click at [551, 272] on button "Next" at bounding box center [557, 320] width 40 height 12
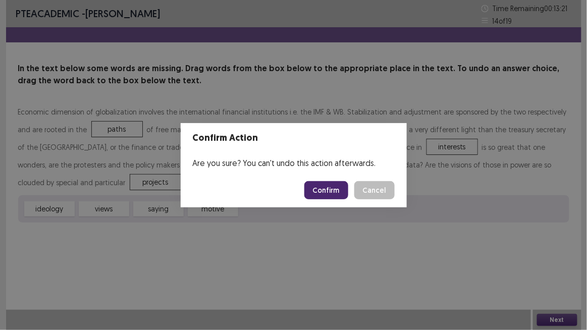
click at [381, 197] on button "Cancel" at bounding box center [374, 190] width 40 height 18
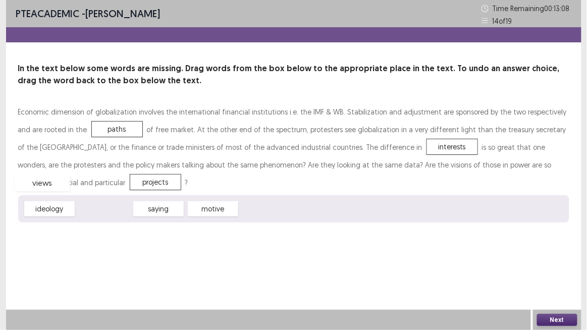
drag, startPoint x: 111, startPoint y: 208, endPoint x: 51, endPoint y: 182, distance: 64.7
click at [562, 272] on button "Next" at bounding box center [557, 320] width 40 height 12
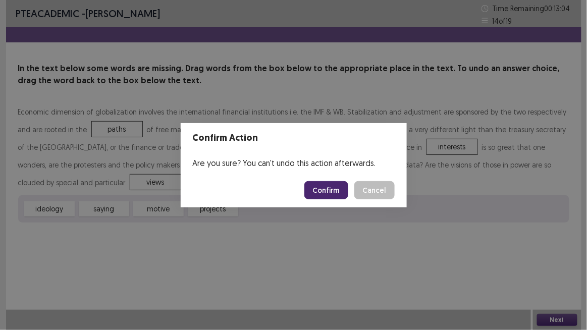
click at [331, 188] on button "Confirm" at bounding box center [326, 190] width 44 height 18
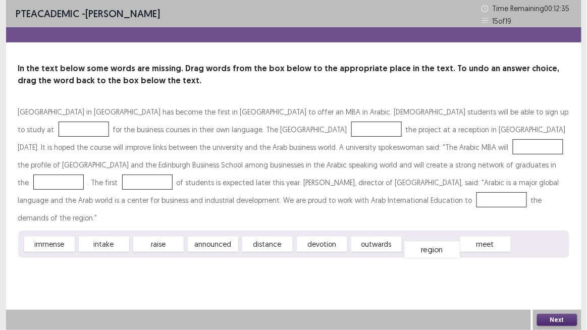
click at [423, 241] on div "region" at bounding box center [432, 249] width 56 height 17
drag, startPoint x: 433, startPoint y: 227, endPoint x: 491, endPoint y: 108, distance: 132.5
drag, startPoint x: 112, startPoint y: 226, endPoint x: 238, endPoint y: 130, distance: 158.6
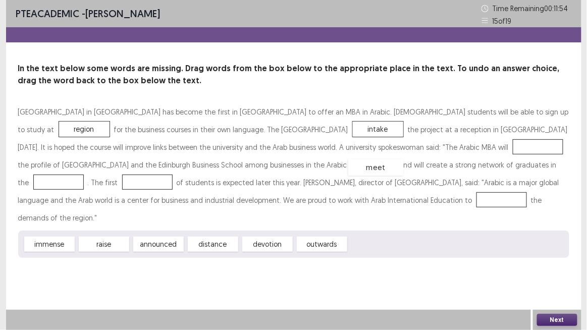
drag, startPoint x: 365, startPoint y: 225, endPoint x: 366, endPoint y: 147, distance: 77.8
drag, startPoint x: 106, startPoint y: 226, endPoint x: 536, endPoint y: 165, distance: 435.1
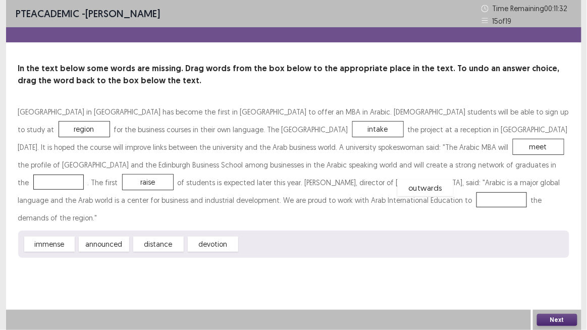
drag, startPoint x: 268, startPoint y: 225, endPoint x: 426, endPoint y: 169, distance: 167.7
drag, startPoint x: 103, startPoint y: 230, endPoint x: 287, endPoint y: 224, distance: 184.4
click at [287, 231] on div "immense announced distance devotion" at bounding box center [293, 244] width 551 height 27
drag, startPoint x: 114, startPoint y: 227, endPoint x: 360, endPoint y: 200, distance: 247.8
click at [562, 272] on button "Next" at bounding box center [557, 320] width 40 height 12
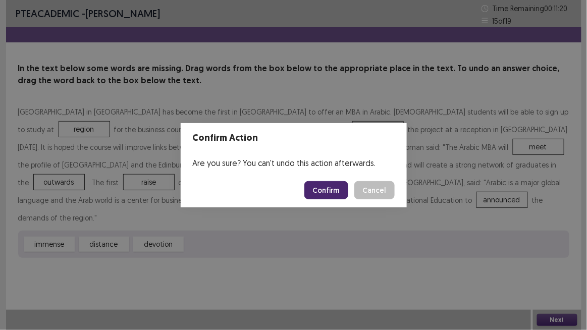
click at [323, 190] on button "Confirm" at bounding box center [326, 190] width 44 height 18
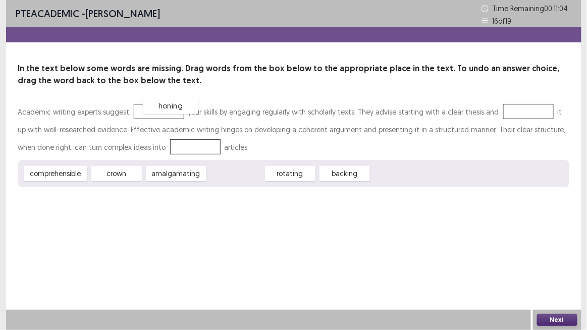
drag, startPoint x: 227, startPoint y: 175, endPoint x: 161, endPoint y: 108, distance: 93.5
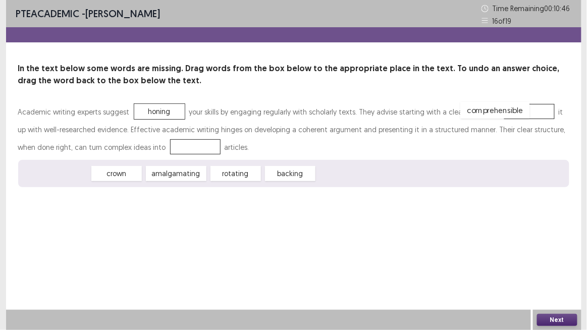
drag, startPoint x: 49, startPoint y: 169, endPoint x: 489, endPoint y: 105, distance: 444.5
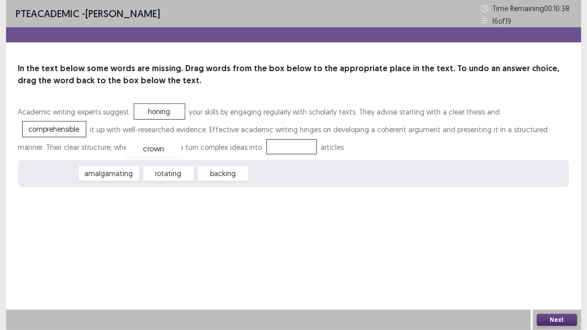
drag, startPoint x: 61, startPoint y: 174, endPoint x: 166, endPoint y: 148, distance: 108.1
click at [550, 272] on button "Next" at bounding box center [557, 320] width 40 height 12
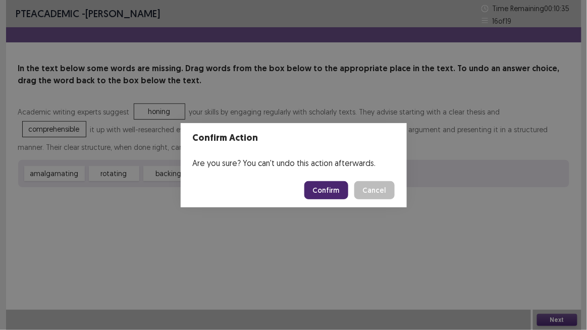
click at [324, 192] on button "Confirm" at bounding box center [326, 190] width 44 height 18
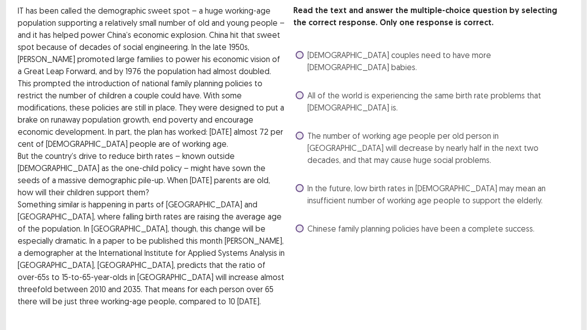
scroll to position [58, 0]
click at [306, 130] on label "The number of working age people per old person in [GEOGRAPHIC_DATA] will decre…" at bounding box center [433, 148] width 274 height 36
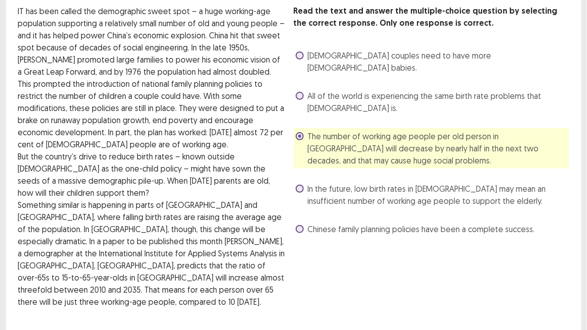
scroll to position [104, 0]
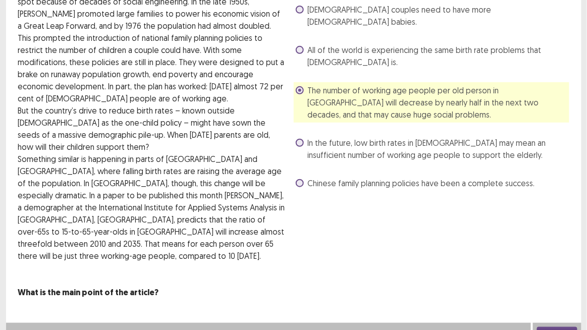
click at [577, 272] on div "Next" at bounding box center [557, 333] width 48 height 20
click at [562, 272] on button "Next" at bounding box center [557, 333] width 40 height 12
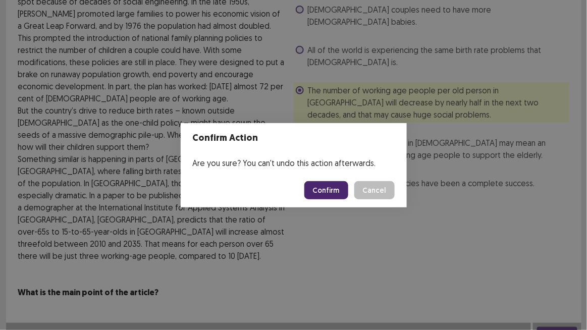
click at [340, 197] on button "Confirm" at bounding box center [326, 190] width 44 height 18
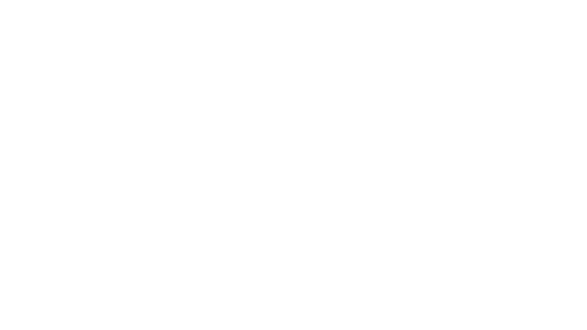
scroll to position [0, 0]
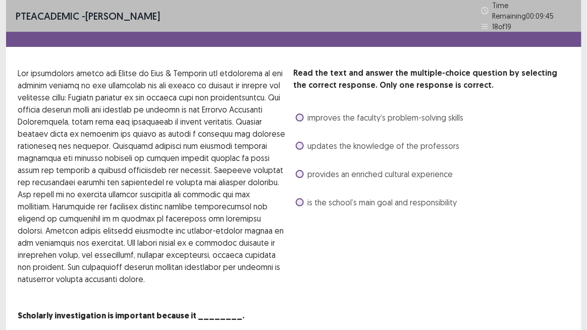
click at [306, 220] on div "Read the text and answer the multiple-choice question by selecting the correct …" at bounding box center [432, 194] width 276 height 255
click at [299, 198] on span at bounding box center [300, 202] width 8 height 8
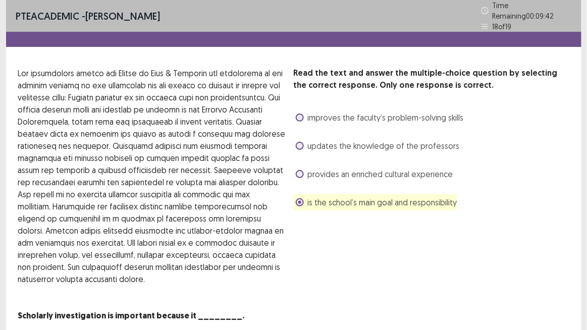
scroll to position [31, 0]
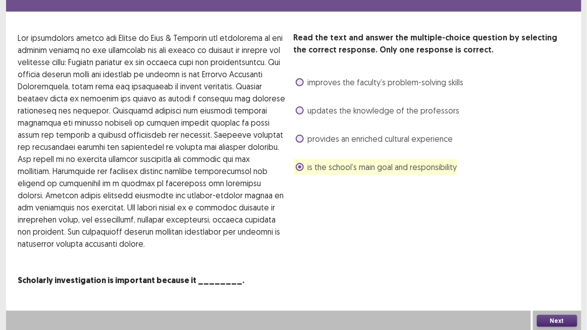
click at [550, 272] on button "Next" at bounding box center [557, 321] width 40 height 12
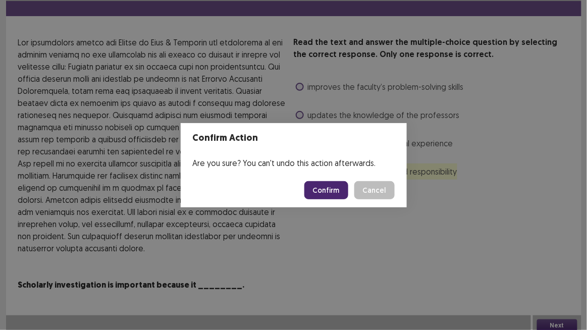
click at [338, 194] on button "Confirm" at bounding box center [326, 190] width 44 height 18
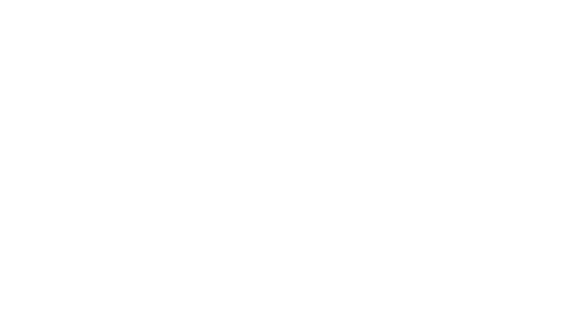
scroll to position [0, 0]
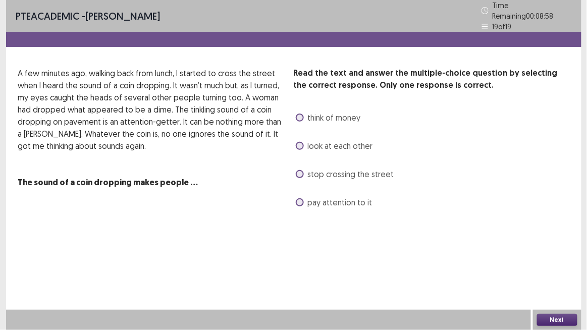
click at [302, 199] on span at bounding box center [300, 202] width 8 height 8
click at [544, 272] on button "Next" at bounding box center [557, 320] width 40 height 12
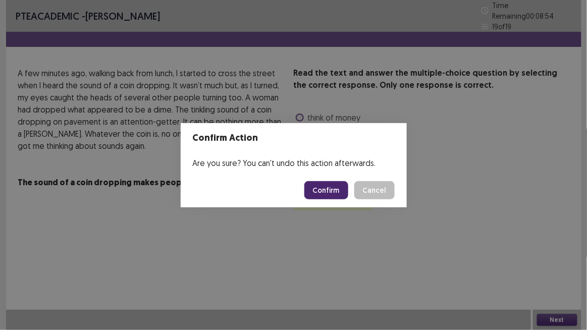
click at [339, 187] on button "Confirm" at bounding box center [326, 190] width 44 height 18
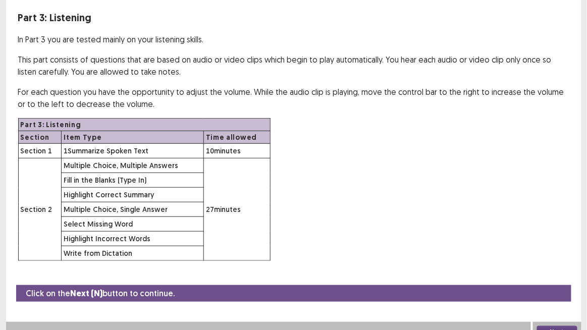
scroll to position [61, 0]
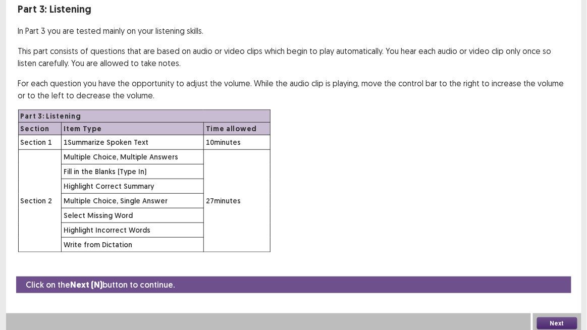
click at [550, 272] on button "Next" at bounding box center [557, 324] width 40 height 12
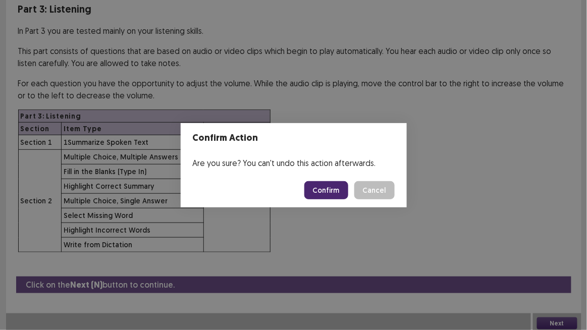
click at [327, 189] on button "Confirm" at bounding box center [326, 190] width 44 height 18
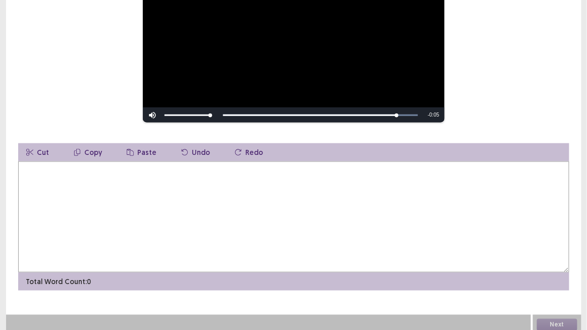
scroll to position [97, 0]
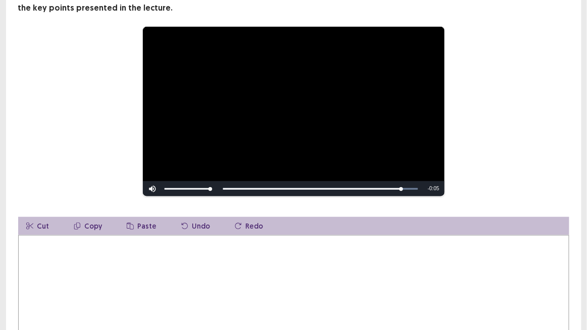
click at [130, 248] on textarea at bounding box center [293, 290] width 551 height 111
type textarea "*"
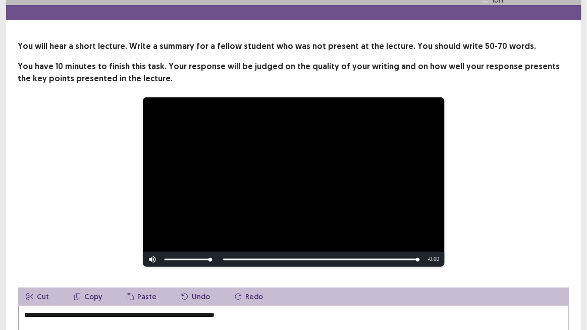
scroll to position [18, 0]
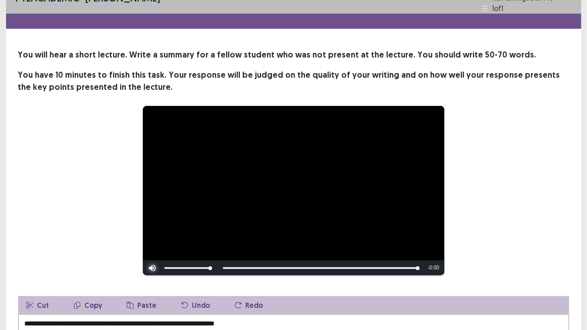
click at [155, 268] on span "Video Player" at bounding box center [153, 268] width 20 height 0
click at [262, 219] on video "Video Player" at bounding box center [294, 191] width 302 height 170
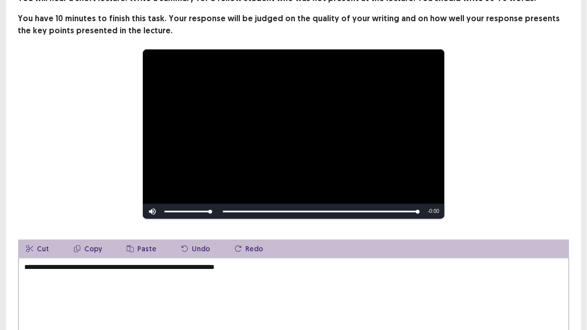
scroll to position [76, 0]
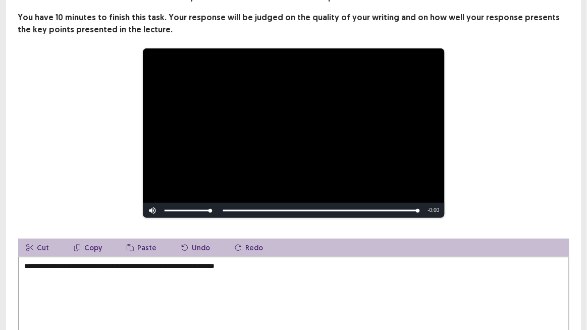
click at [293, 272] on textarea "**********" at bounding box center [293, 312] width 551 height 111
click at [189, 262] on textarea "**********" at bounding box center [293, 312] width 551 height 111
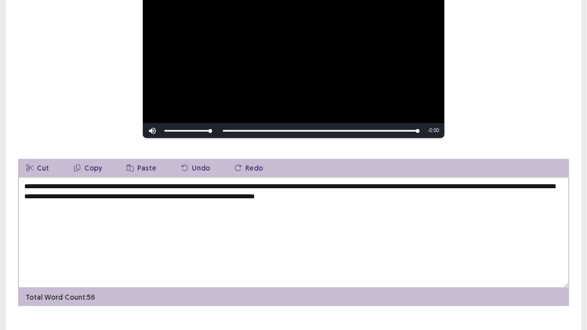
scroll to position [171, 0]
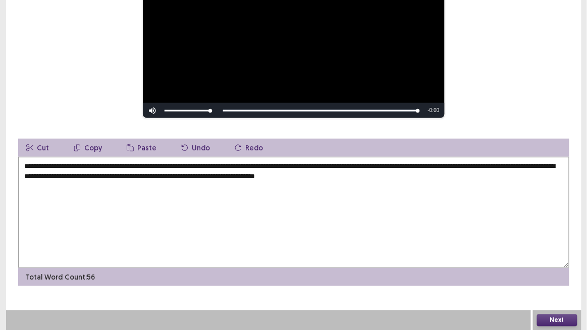
type textarea "**********"
click at [557, 272] on button "Next" at bounding box center [557, 321] width 40 height 12
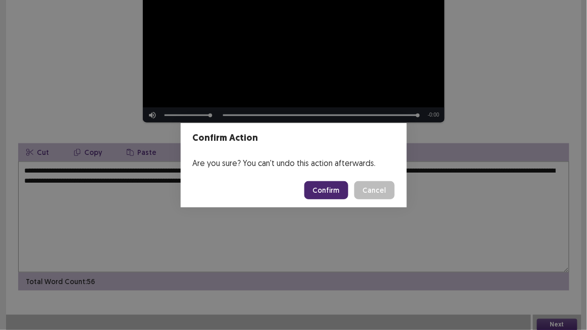
click at [328, 189] on button "Confirm" at bounding box center [326, 190] width 44 height 18
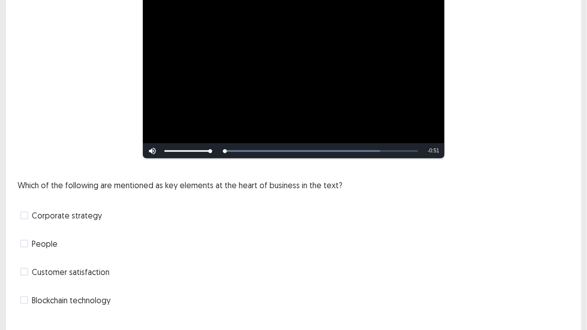
scroll to position [125, 0]
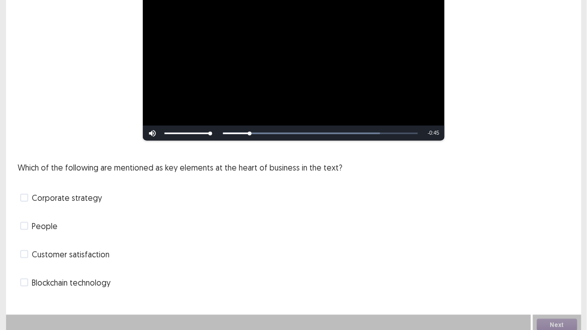
click at [28, 194] on span at bounding box center [24, 198] width 8 height 8
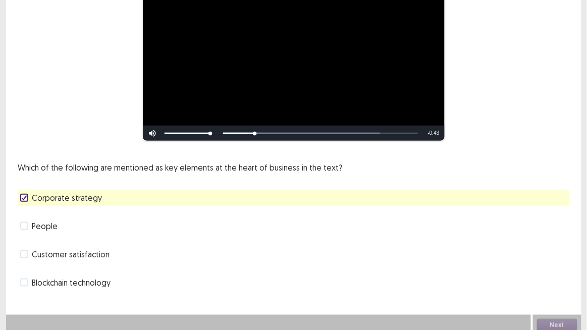
click at [25, 222] on span at bounding box center [24, 226] width 8 height 8
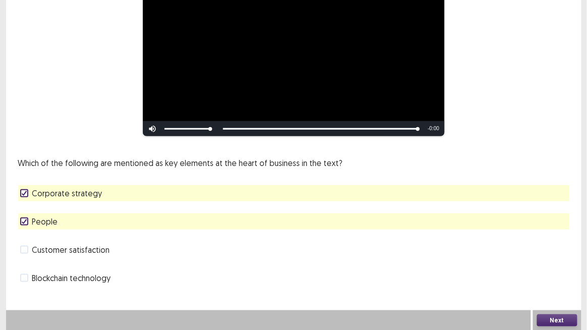
click at [551, 272] on button "Next" at bounding box center [557, 321] width 40 height 12
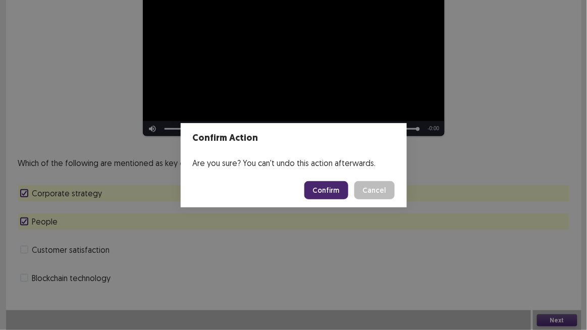
click at [327, 191] on button "Confirm" at bounding box center [326, 190] width 44 height 18
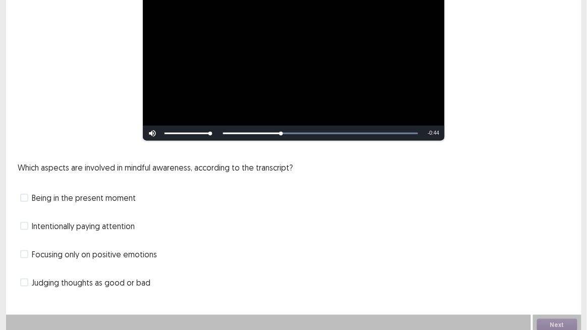
click at [30, 193] on label "Being in the present moment" at bounding box center [78, 198] width 116 height 12
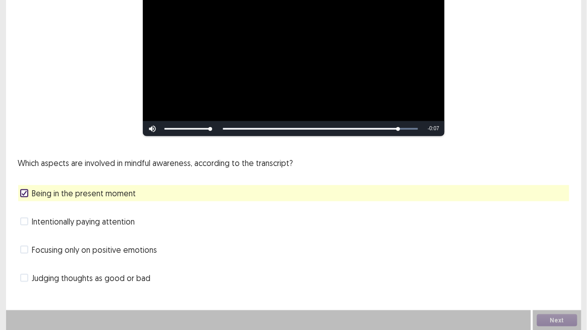
click at [25, 251] on span at bounding box center [24, 250] width 8 height 8
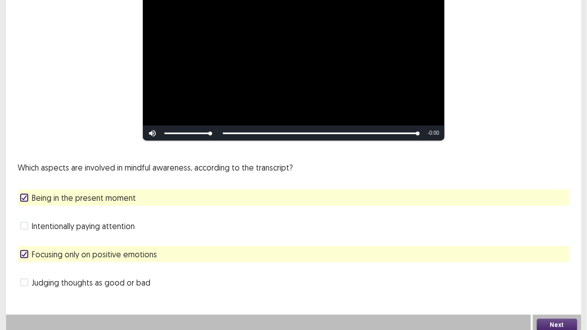
click at [557, 272] on button "Next" at bounding box center [557, 325] width 40 height 12
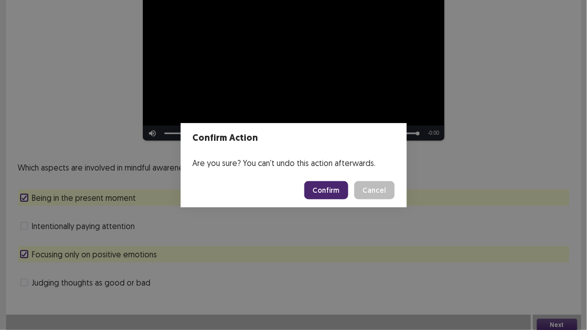
click at [336, 192] on button "Confirm" at bounding box center [326, 190] width 44 height 18
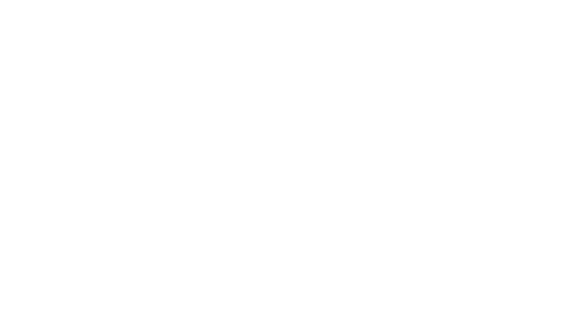
scroll to position [0, 0]
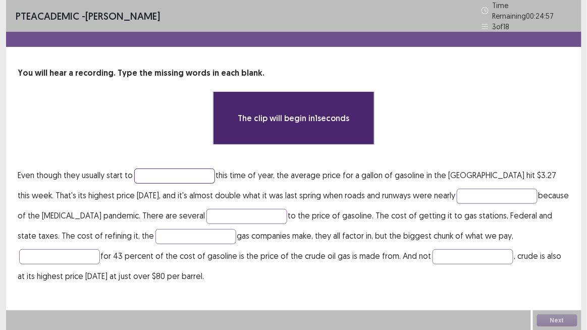
click at [159, 174] on input "text" at bounding box center [174, 176] width 81 height 15
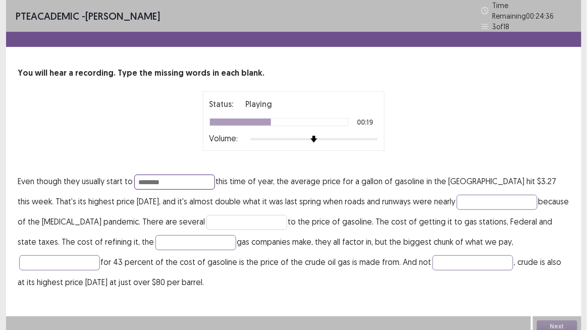
type input "*******"
click at [207, 215] on input "text" at bounding box center [247, 222] width 81 height 15
type input "*********"
click at [156, 239] on input "text" at bounding box center [196, 242] width 81 height 15
type input "*******"
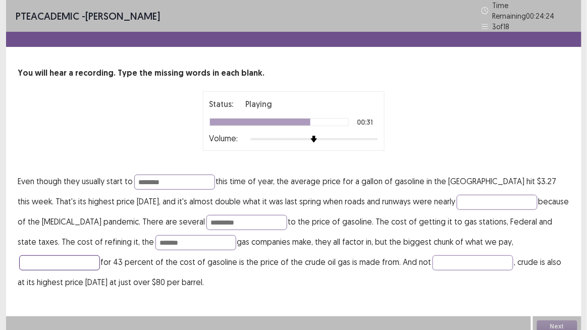
click at [100, 255] on input "text" at bounding box center [59, 262] width 81 height 15
type input "*"
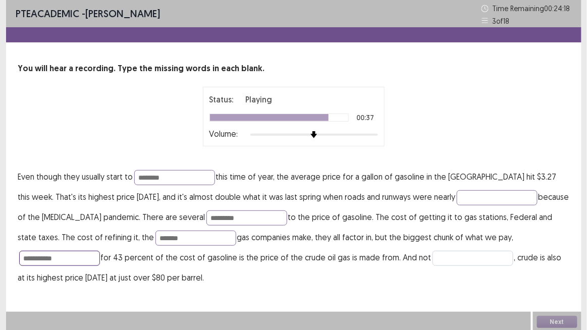
type input "**********"
click at [433, 258] on input "text" at bounding box center [473, 258] width 81 height 15
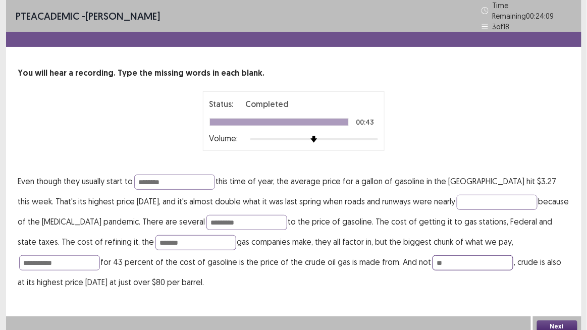
type input "*"
type input "**********"
click at [557, 272] on button "Next" at bounding box center [557, 327] width 40 height 12
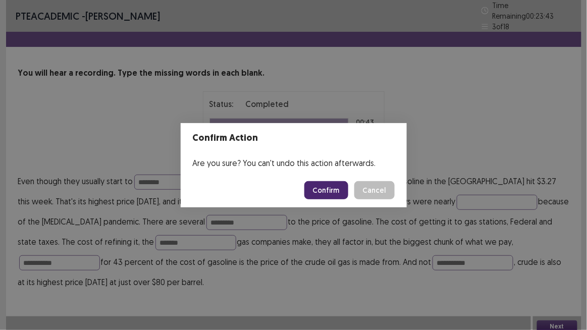
click at [320, 195] on button "Confirm" at bounding box center [326, 190] width 44 height 18
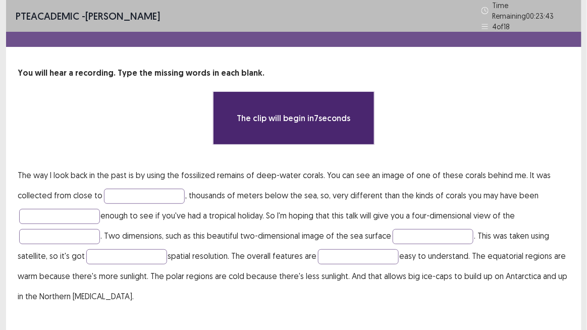
scroll to position [15, 0]
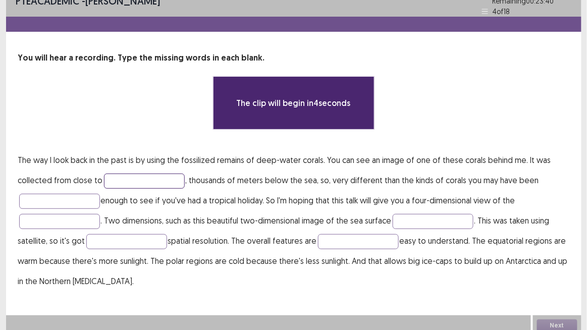
click at [131, 174] on input "text" at bounding box center [144, 181] width 81 height 15
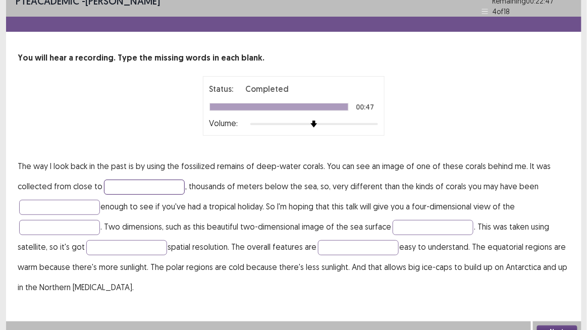
click at [130, 185] on input "text" at bounding box center [144, 187] width 81 height 15
type input "*********"
click at [90, 200] on input "text" at bounding box center [59, 207] width 81 height 15
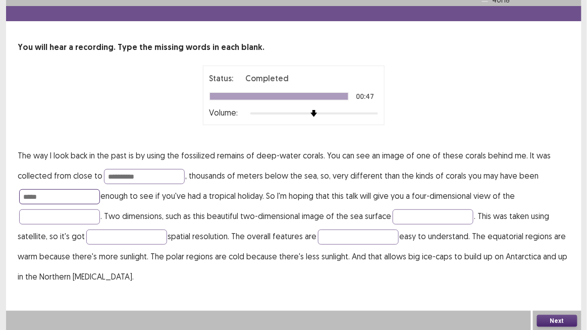
type input "*****"
click at [559, 272] on button "Next" at bounding box center [557, 321] width 40 height 12
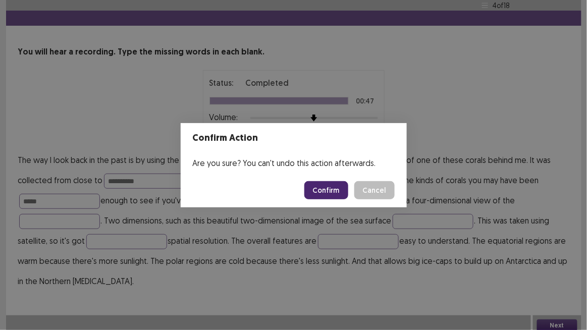
click at [330, 195] on button "Confirm" at bounding box center [326, 190] width 44 height 18
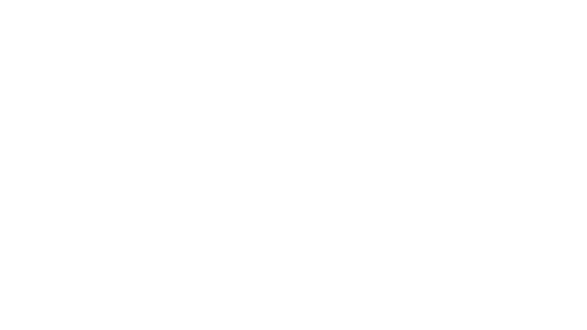
scroll to position [0, 0]
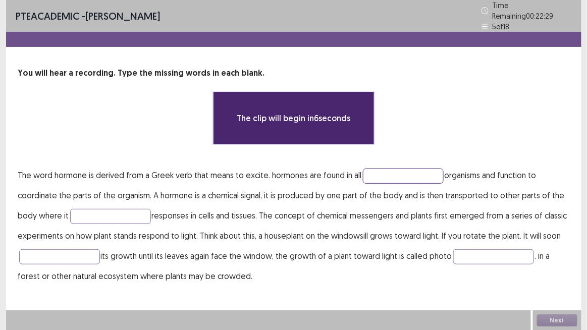
click at [381, 174] on input "text" at bounding box center [403, 176] width 81 height 15
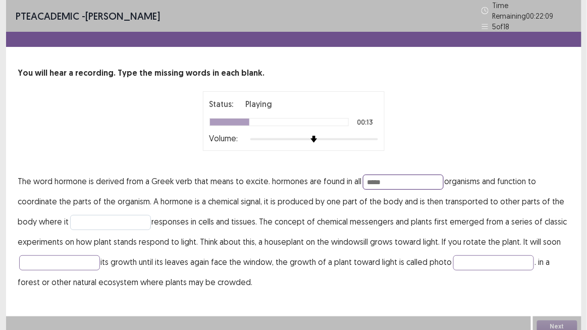
type input "*****"
click at [130, 218] on input "text" at bounding box center [110, 222] width 81 height 15
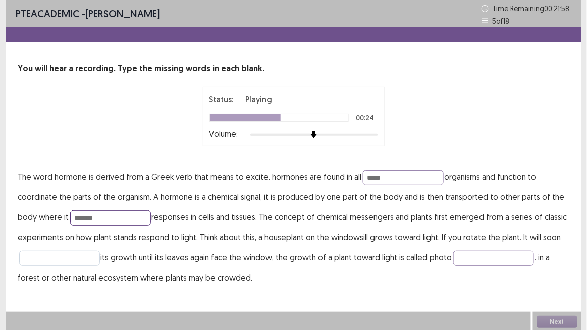
type input "******"
click at [50, 257] on input "text" at bounding box center [59, 258] width 81 height 15
type input "*********"
click at [491, 262] on input "text" at bounding box center [493, 258] width 81 height 15
type input "****"
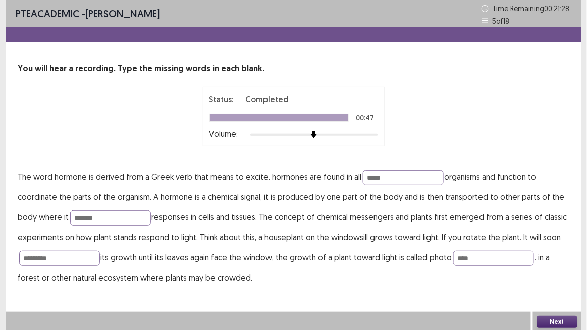
click at [564, 272] on button "Next" at bounding box center [557, 322] width 40 height 12
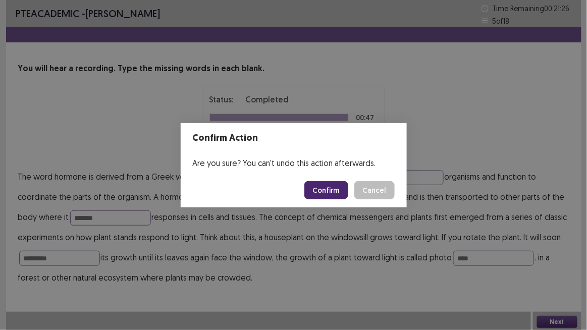
click at [327, 183] on button "Confirm" at bounding box center [326, 190] width 44 height 18
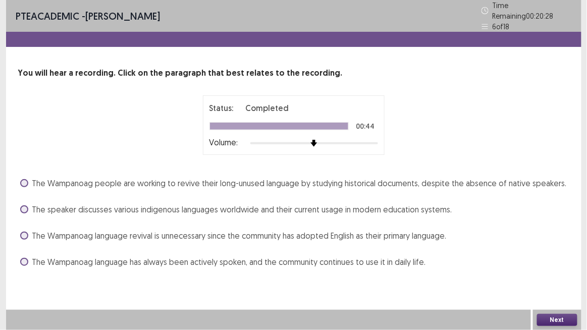
click at [28, 256] on label "The Wampanoag language has always been actively spoken, and the community conti…" at bounding box center [223, 262] width 406 height 12
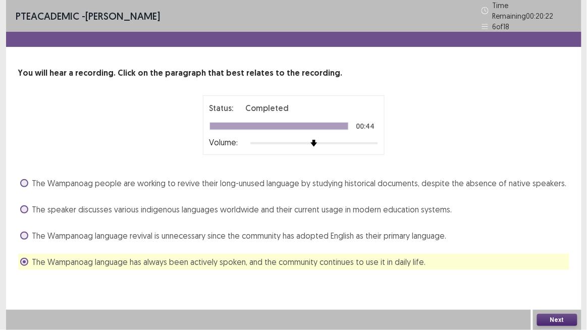
click at [23, 233] on span at bounding box center [24, 236] width 8 height 8
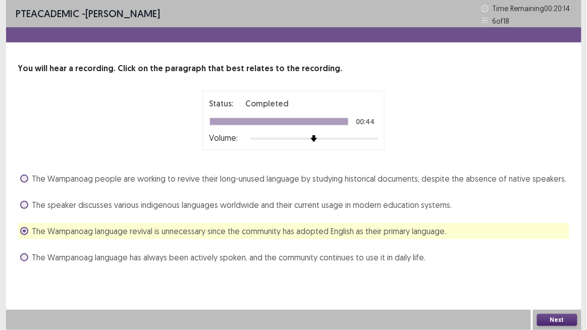
click at [23, 178] on span at bounding box center [24, 179] width 8 height 8
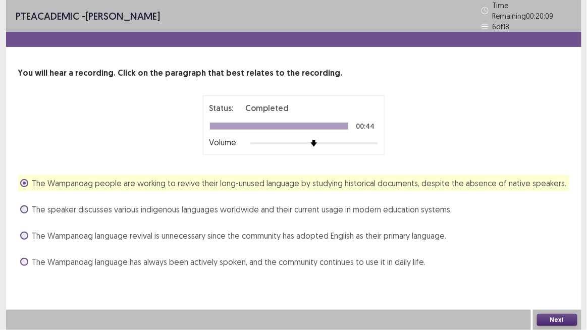
click at [555, 272] on button "Next" at bounding box center [557, 320] width 40 height 12
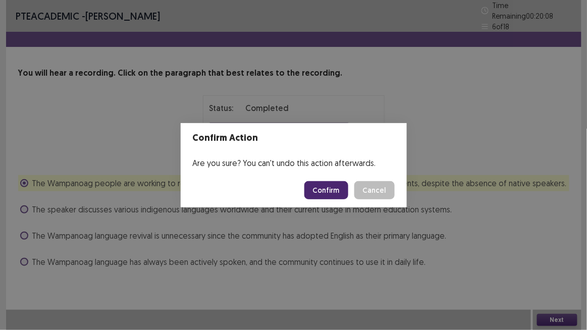
click at [318, 185] on button "Confirm" at bounding box center [326, 190] width 44 height 18
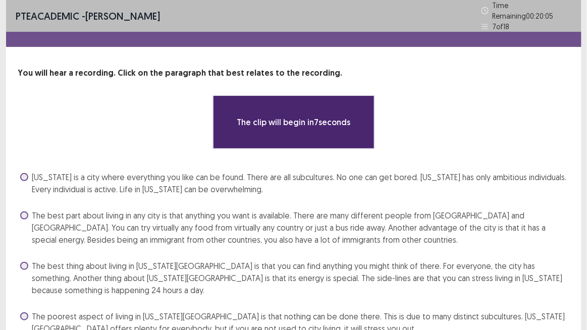
scroll to position [45, 0]
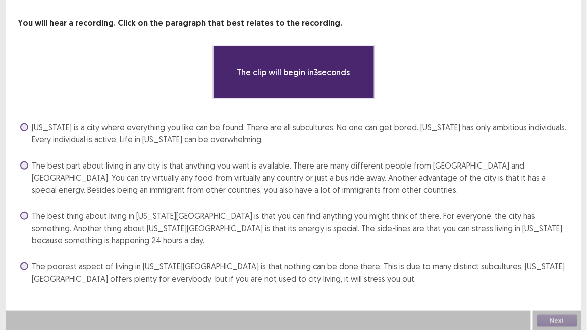
click at [24, 126] on span at bounding box center [24, 127] width 8 height 8
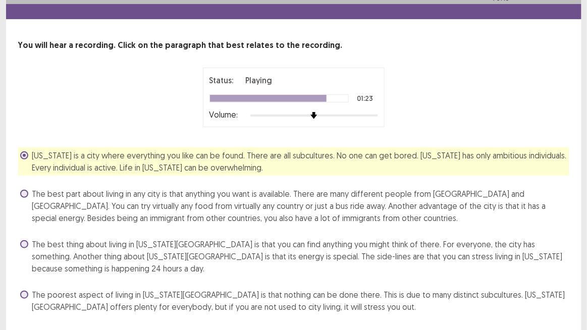
scroll to position [51, 0]
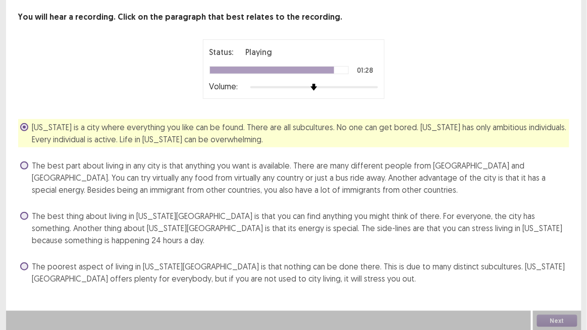
click at [342, 67] on div at bounding box center [279, 70] width 139 height 8
click at [347, 86] on div at bounding box center [314, 87] width 128 height 8
click at [549, 272] on button "Next" at bounding box center [557, 321] width 40 height 12
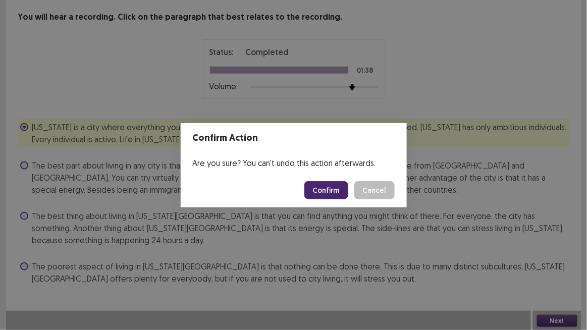
click at [343, 191] on button "Confirm" at bounding box center [326, 190] width 44 height 18
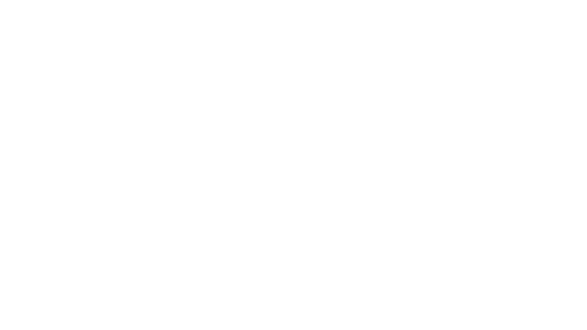
scroll to position [0, 0]
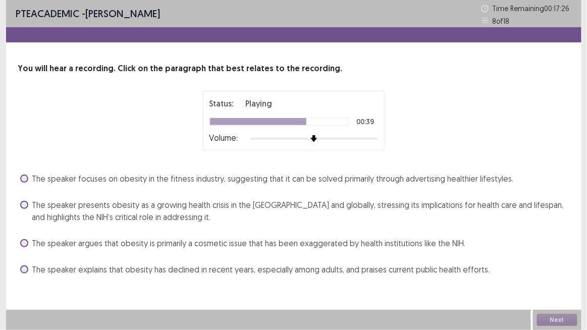
click at [25, 205] on span at bounding box center [24, 205] width 8 height 8
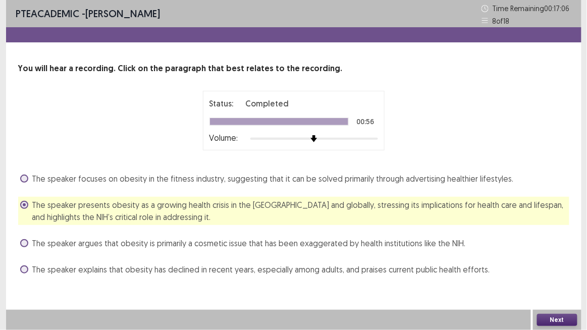
click at [557, 272] on button "Next" at bounding box center [557, 320] width 40 height 12
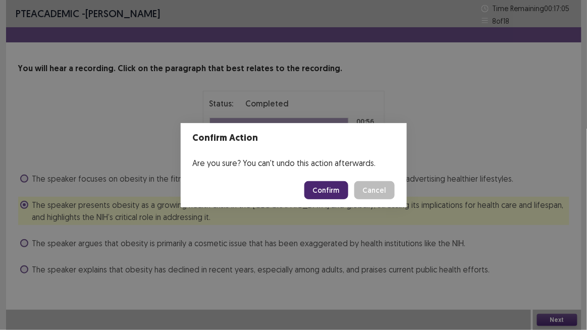
click at [327, 193] on button "Confirm" at bounding box center [326, 190] width 44 height 18
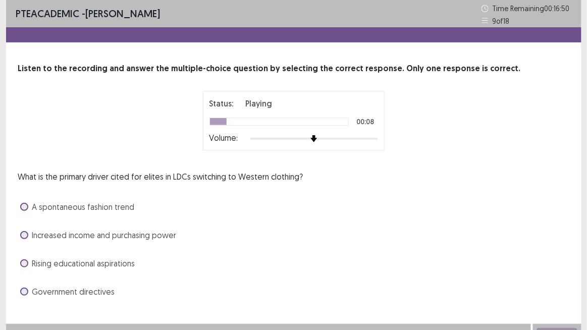
scroll to position [13, 0]
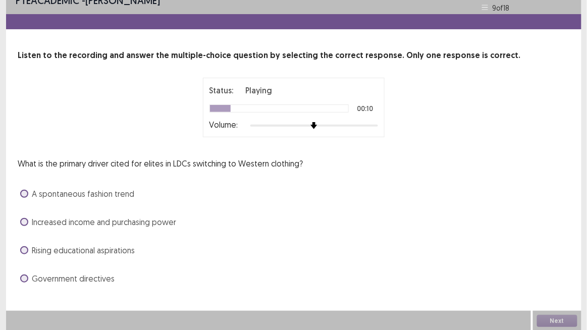
click at [310, 108] on div at bounding box center [279, 109] width 139 height 8
click at [28, 223] on label "Increased income and purchasing power" at bounding box center [98, 222] width 157 height 12
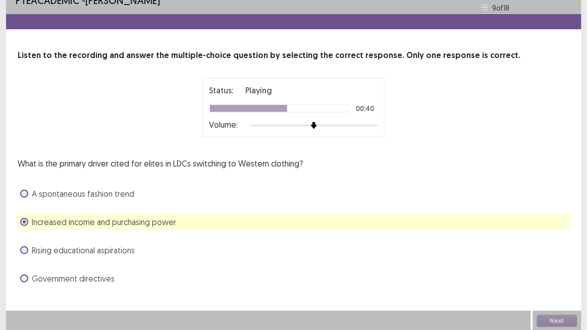
click at [27, 197] on label "A spontaneous fashion trend" at bounding box center [77, 194] width 115 height 12
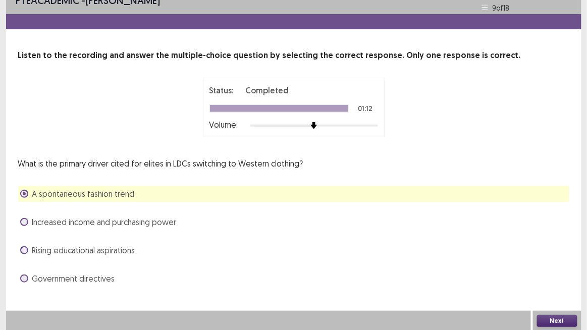
click at [547, 272] on button "Next" at bounding box center [557, 321] width 40 height 12
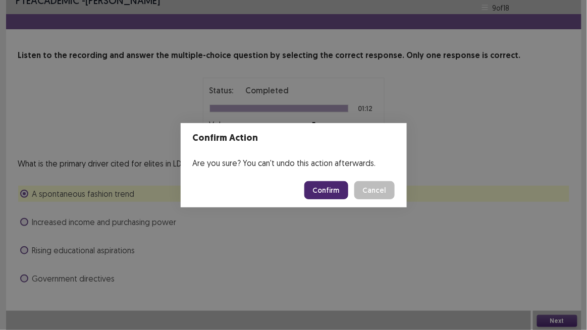
click at [333, 193] on button "Confirm" at bounding box center [326, 190] width 44 height 18
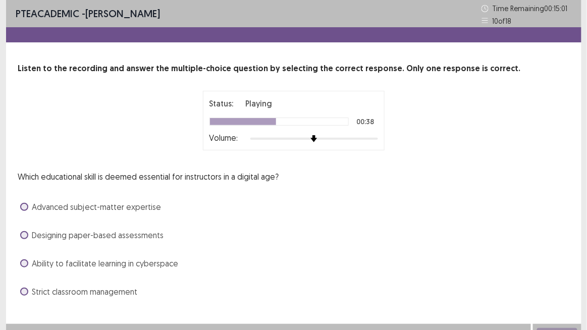
click at [23, 208] on span at bounding box center [24, 207] width 8 height 8
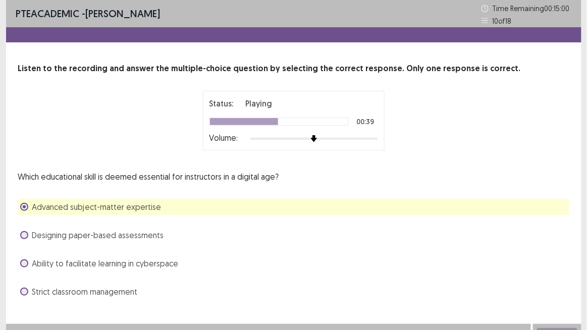
scroll to position [13, 0]
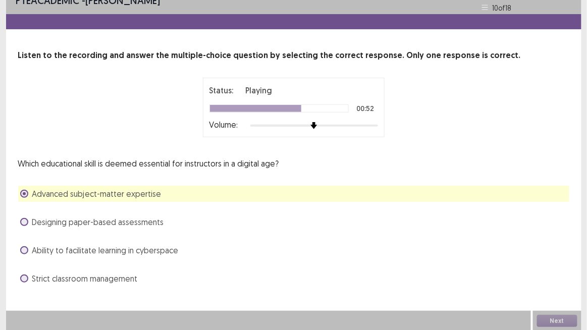
click at [318, 112] on div at bounding box center [279, 109] width 139 height 8
click at [322, 103] on div "Status: Playing 00:53 Volume:" at bounding box center [294, 107] width 169 height 46
click at [565, 272] on button "Next" at bounding box center [557, 321] width 40 height 12
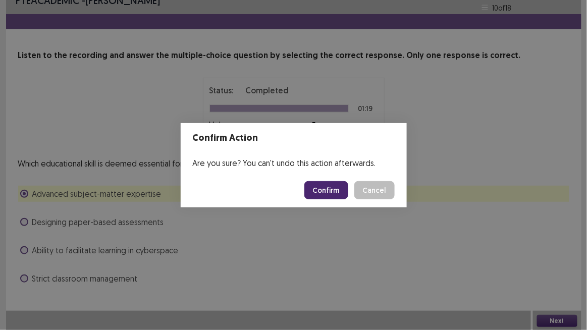
click at [319, 190] on button "Confirm" at bounding box center [326, 190] width 44 height 18
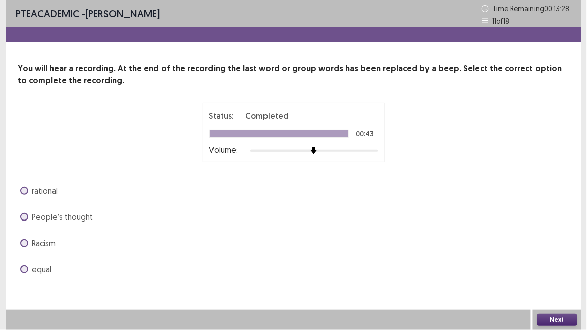
click at [25, 242] on span at bounding box center [24, 243] width 8 height 8
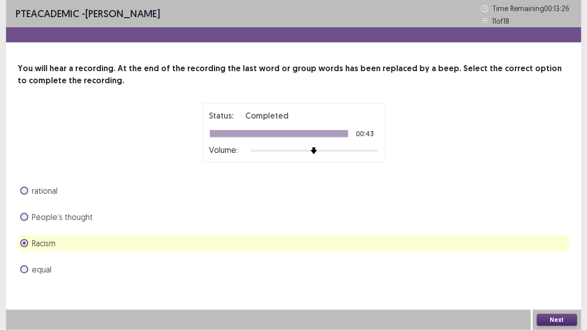
click at [552, 272] on button "Next" at bounding box center [557, 320] width 40 height 12
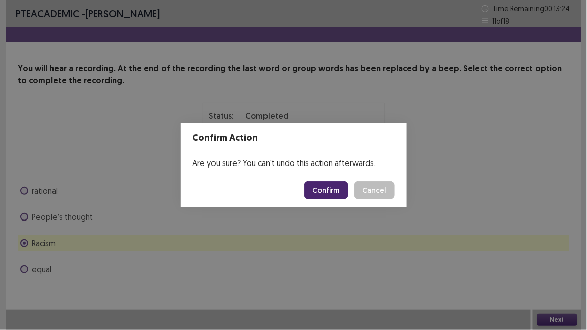
click at [330, 188] on button "Confirm" at bounding box center [326, 190] width 44 height 18
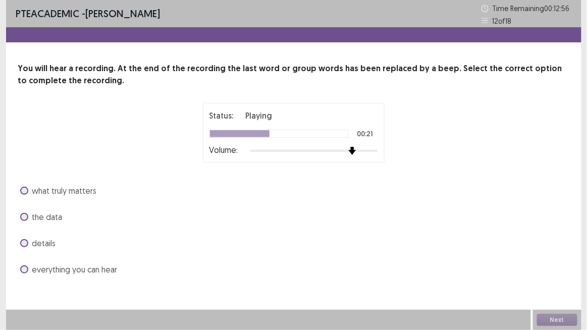
click at [350, 148] on div at bounding box center [314, 151] width 128 height 8
click at [26, 218] on span at bounding box center [24, 217] width 8 height 8
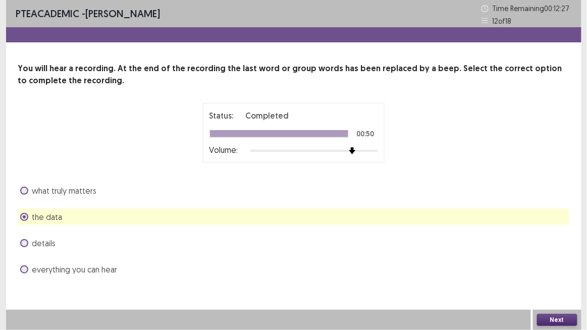
click at [550, 272] on button "Next" at bounding box center [557, 320] width 40 height 12
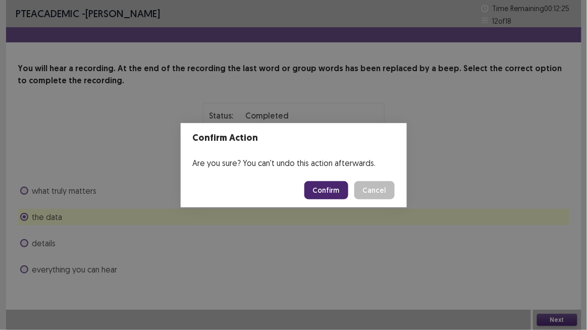
click at [315, 197] on button "Confirm" at bounding box center [326, 190] width 44 height 18
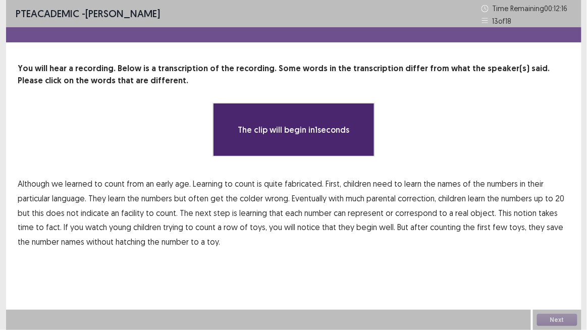
click at [53, 171] on div "You will hear a recording. Below is a transcription of the recording. Some word…" at bounding box center [294, 156] width 576 height 187
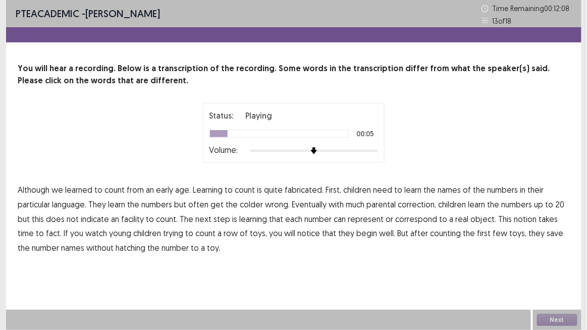
click at [299, 189] on span "fabricated." at bounding box center [304, 190] width 39 height 12
click at [130, 219] on span "facility" at bounding box center [133, 219] width 23 height 12
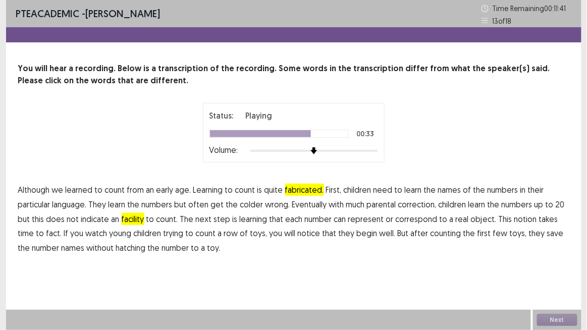
click at [46, 233] on span "fact." at bounding box center [54, 233] width 16 height 12
click at [123, 249] on span "hatching" at bounding box center [131, 248] width 30 height 12
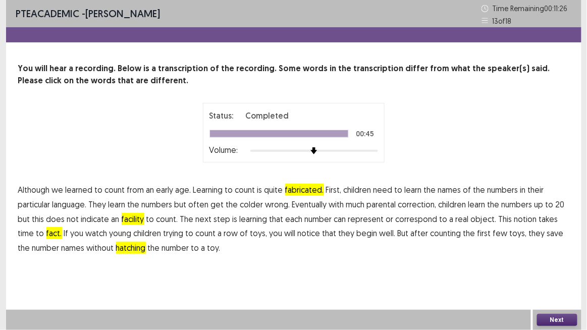
click at [546, 272] on button "Next" at bounding box center [557, 320] width 40 height 12
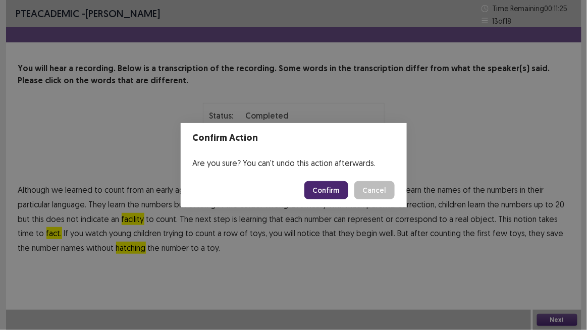
click at [327, 194] on button "Confirm" at bounding box center [326, 190] width 44 height 18
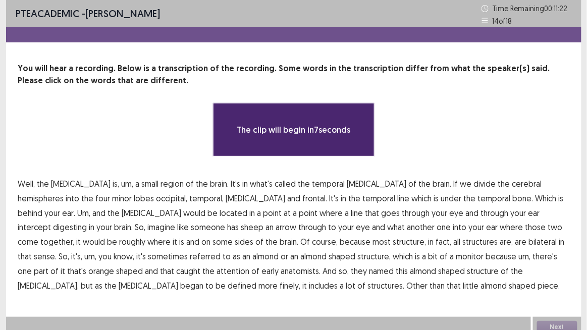
scroll to position [7, 0]
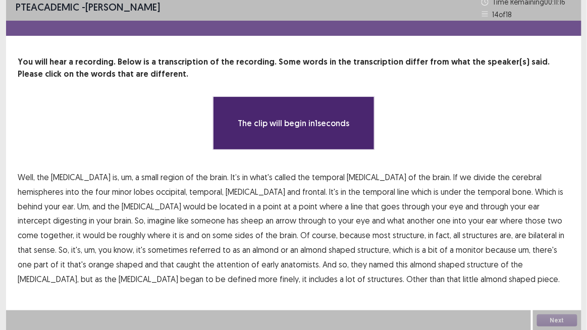
drag, startPoint x: 2, startPoint y: 203, endPoint x: 30, endPoint y: 180, distance: 36.2
click at [30, 180] on div "PTE academic - [PERSON_NAME] Time Remaining 00 : 11 : 16 14 of 18 You will hear…" at bounding box center [293, 161] width 587 height 337
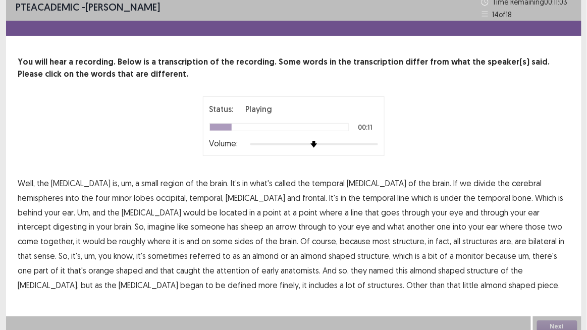
click at [113, 196] on span "minor" at bounding box center [123, 198] width 20 height 12
click at [398, 197] on span "line" at bounding box center [404, 198] width 12 height 12
click at [122, 212] on span "[MEDICAL_DATA]" at bounding box center [152, 213] width 60 height 12
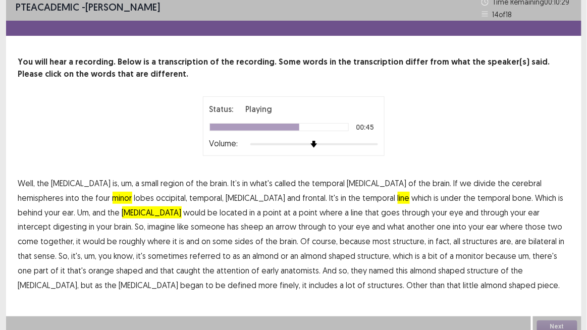
click at [188, 250] on span "sometimes" at bounding box center [168, 256] width 40 height 12
click at [456, 254] on span "monitor" at bounding box center [470, 256] width 28 height 12
click at [115, 265] on span "orange" at bounding box center [102, 271] width 26 height 12
click at [79, 272] on span "[MEDICAL_DATA]," at bounding box center [48, 285] width 61 height 12
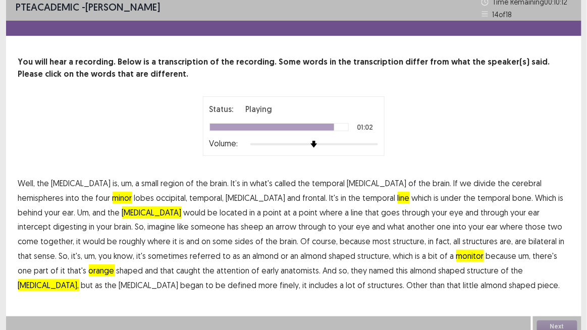
click at [79, 272] on span "[MEDICAL_DATA]," at bounding box center [48, 285] width 61 height 12
click at [537, 272] on button "Next" at bounding box center [557, 327] width 40 height 12
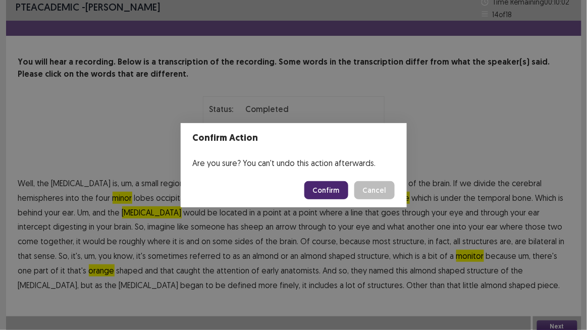
click at [328, 194] on button "Confirm" at bounding box center [326, 190] width 44 height 18
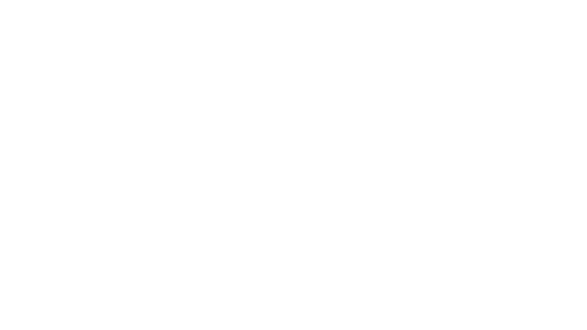
scroll to position [0, 0]
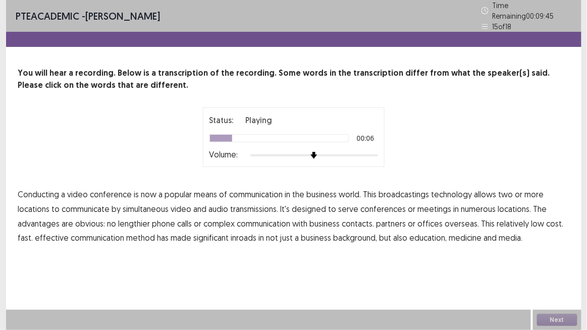
click at [415, 191] on span "broadcastings" at bounding box center [404, 194] width 50 height 12
click at [473, 206] on span "numerous" at bounding box center [478, 209] width 35 height 12
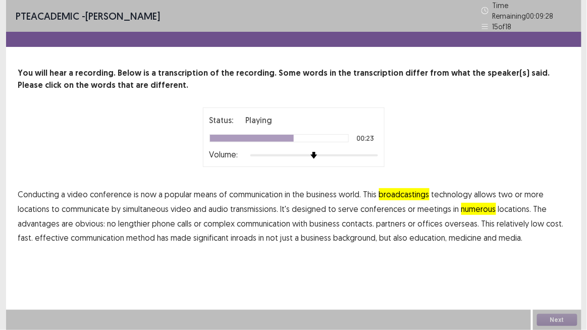
click at [268, 219] on span "communication" at bounding box center [264, 224] width 54 height 12
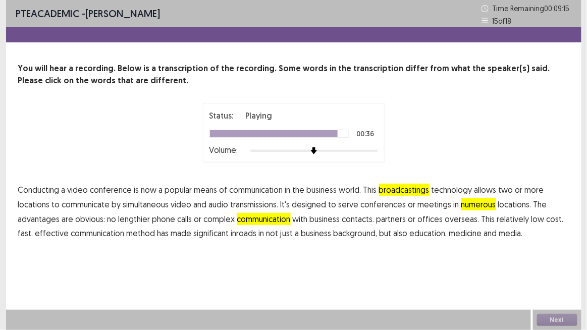
click at [356, 232] on span "background," at bounding box center [356, 233] width 44 height 12
click at [557, 272] on button "Next" at bounding box center [557, 320] width 40 height 12
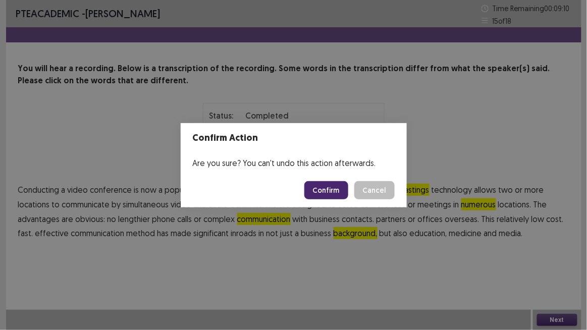
click at [324, 191] on button "Confirm" at bounding box center [326, 190] width 44 height 18
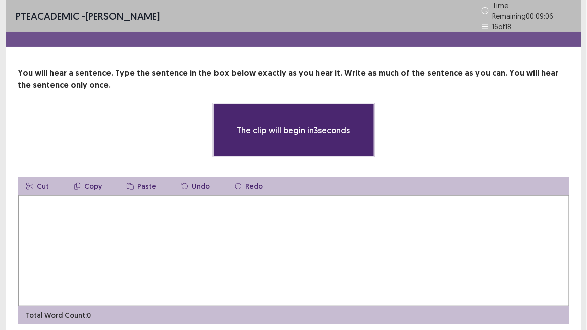
scroll to position [33, 0]
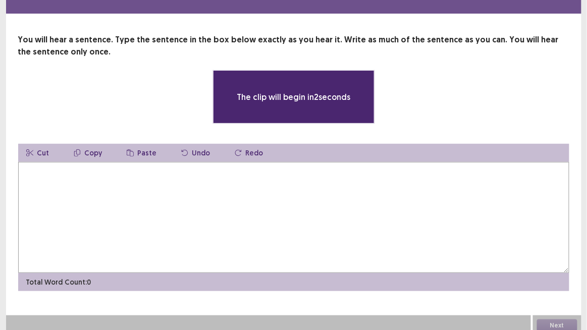
click at [165, 184] on textarea at bounding box center [293, 217] width 551 height 111
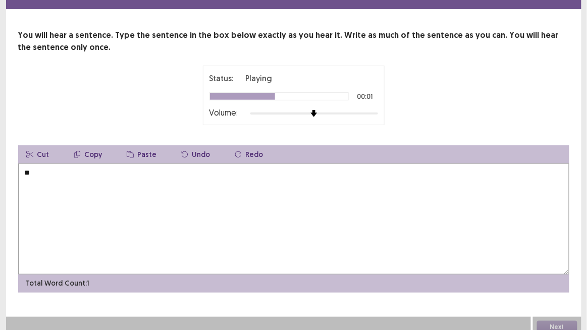
type textarea "*"
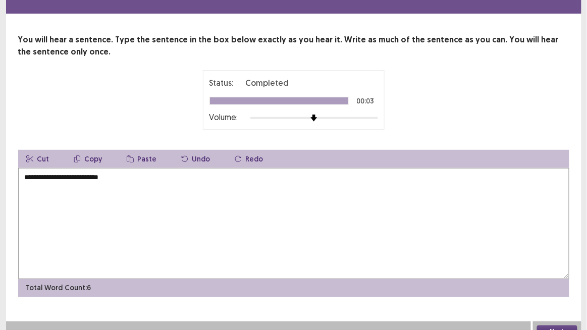
click at [139, 174] on textarea "**********" at bounding box center [293, 223] width 551 height 111
type textarea "**********"
click at [551, 272] on button "Next" at bounding box center [557, 332] width 40 height 12
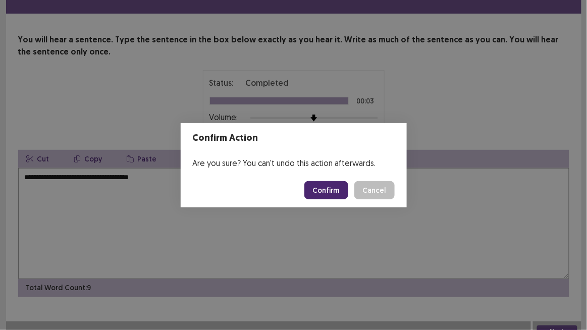
click at [331, 185] on button "Confirm" at bounding box center [326, 190] width 44 height 18
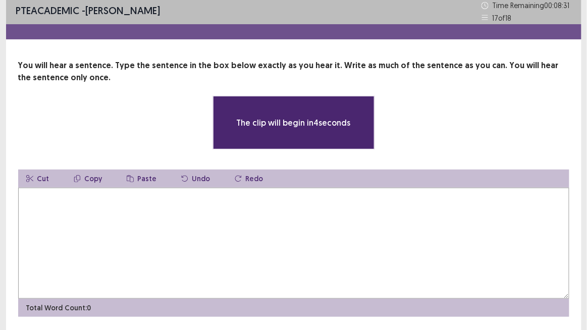
scroll to position [1, 0]
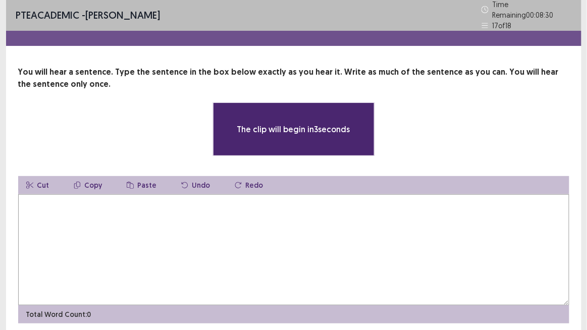
click at [171, 221] on textarea at bounding box center [293, 249] width 551 height 111
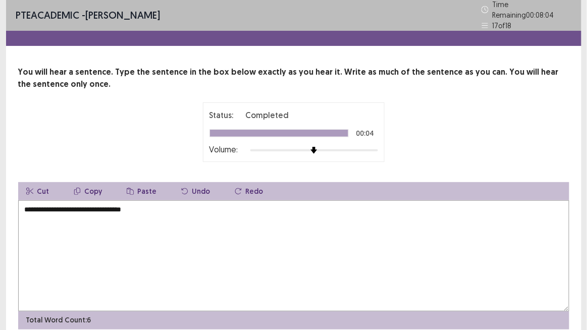
scroll to position [39, 0]
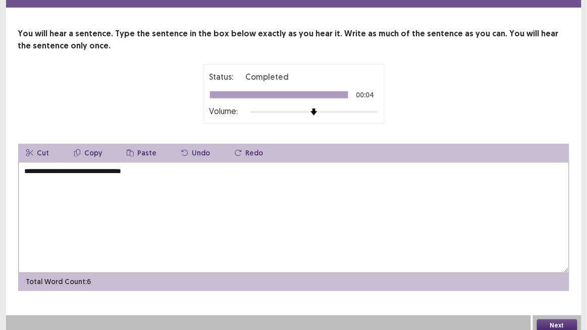
type textarea "**********"
click at [565, 272] on button "Next" at bounding box center [557, 326] width 40 height 12
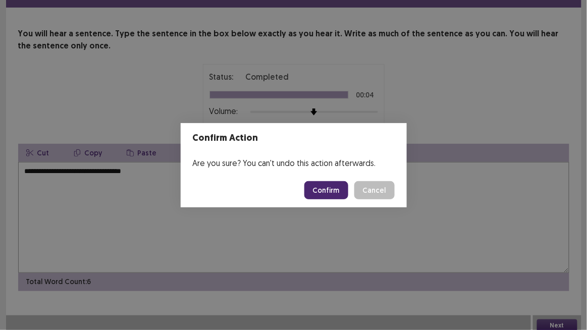
click at [325, 188] on button "Confirm" at bounding box center [326, 190] width 44 height 18
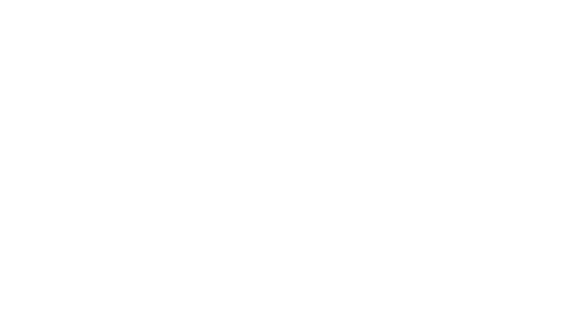
scroll to position [0, 0]
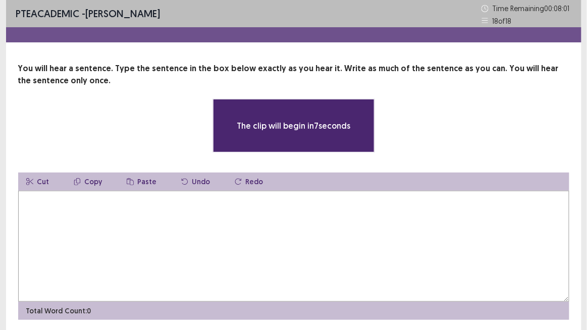
click at [207, 221] on textarea at bounding box center [293, 246] width 551 height 111
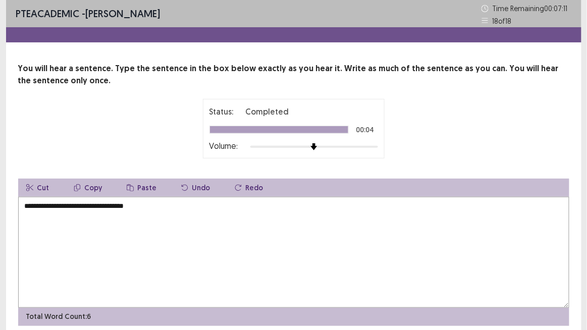
scroll to position [39, 0]
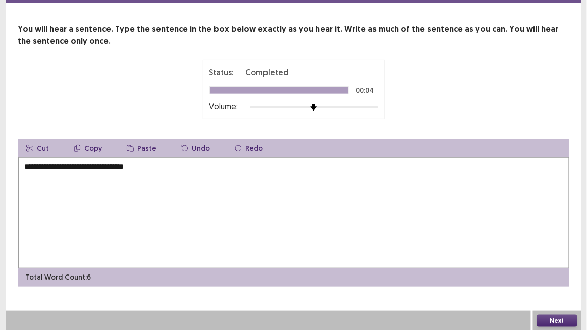
type textarea "**********"
click at [550, 272] on button "Next" at bounding box center [557, 321] width 40 height 12
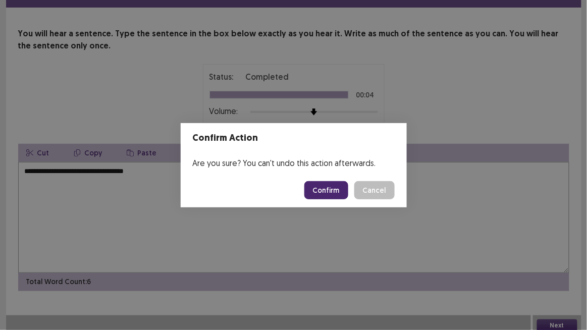
click at [334, 189] on button "Confirm" at bounding box center [326, 190] width 44 height 18
